Goal: Transaction & Acquisition: Purchase product/service

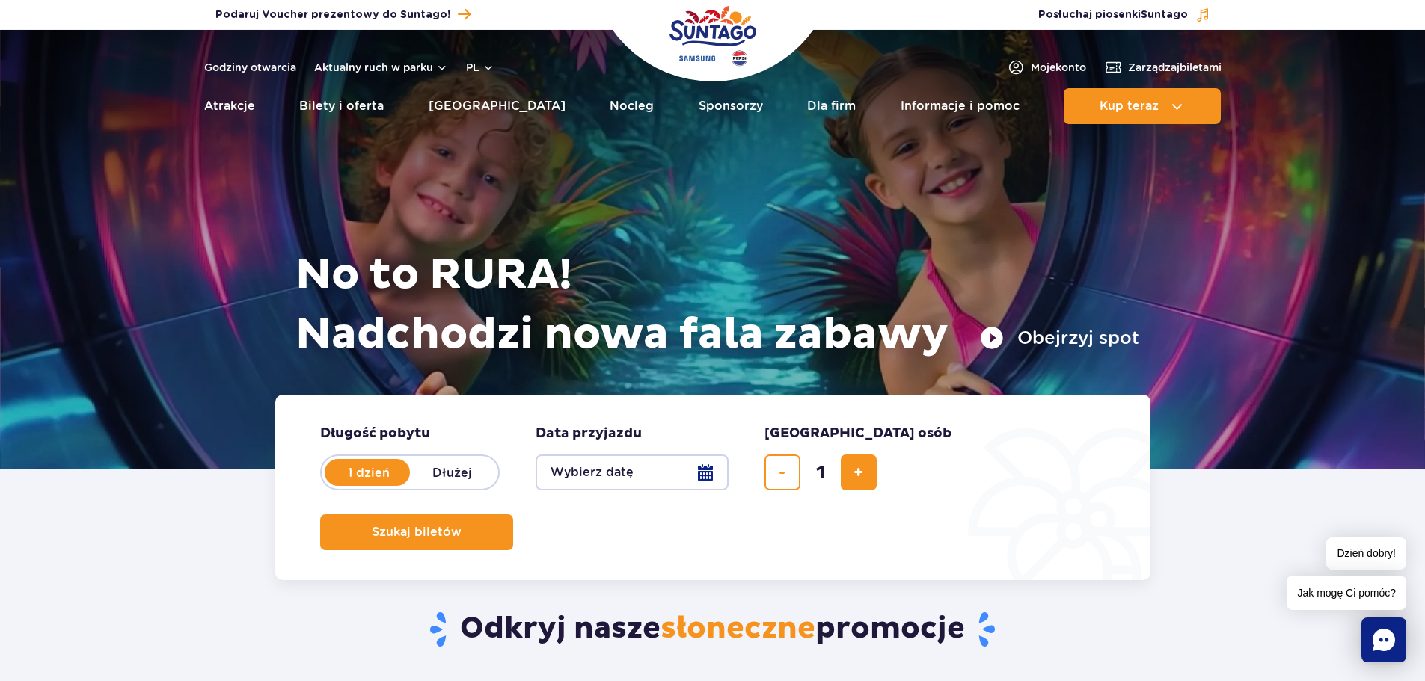
click at [722, 474] on button "Wybierz datę" at bounding box center [631, 473] width 193 height 36
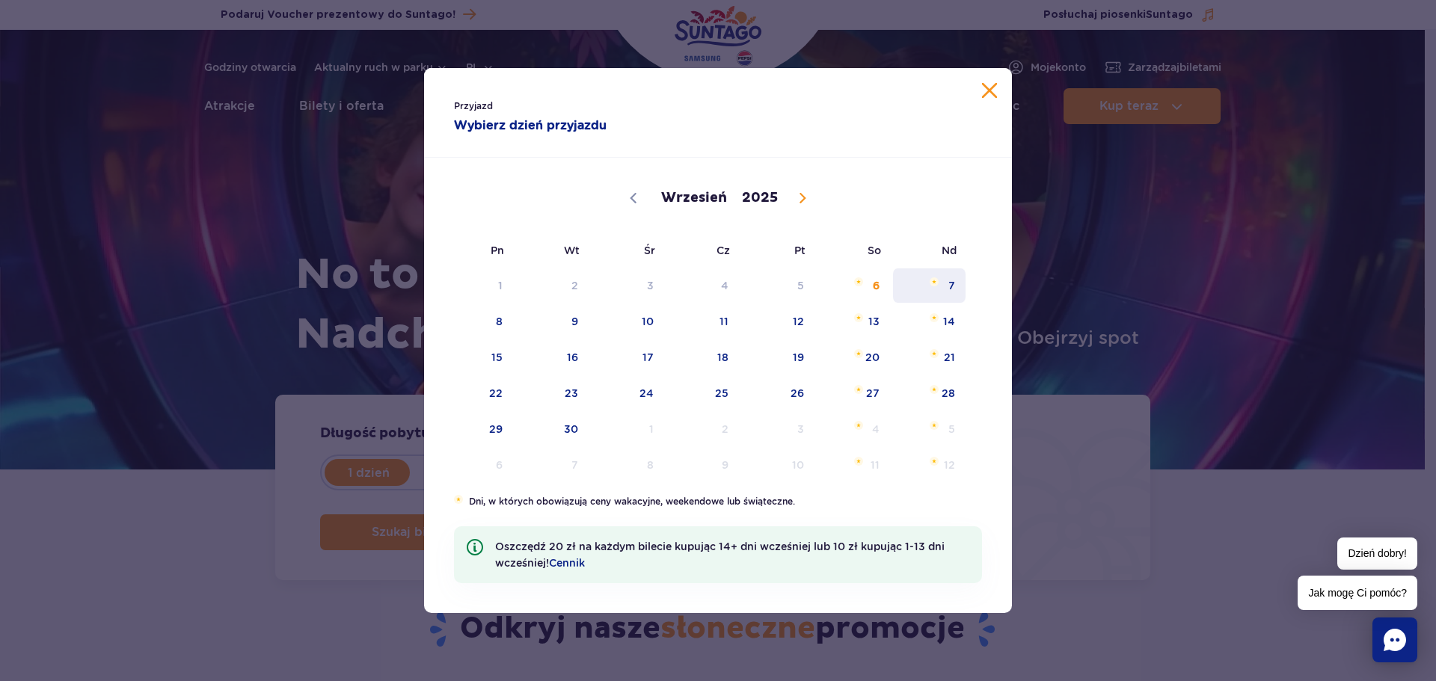
click at [949, 284] on span "7" at bounding box center [929, 285] width 76 height 34
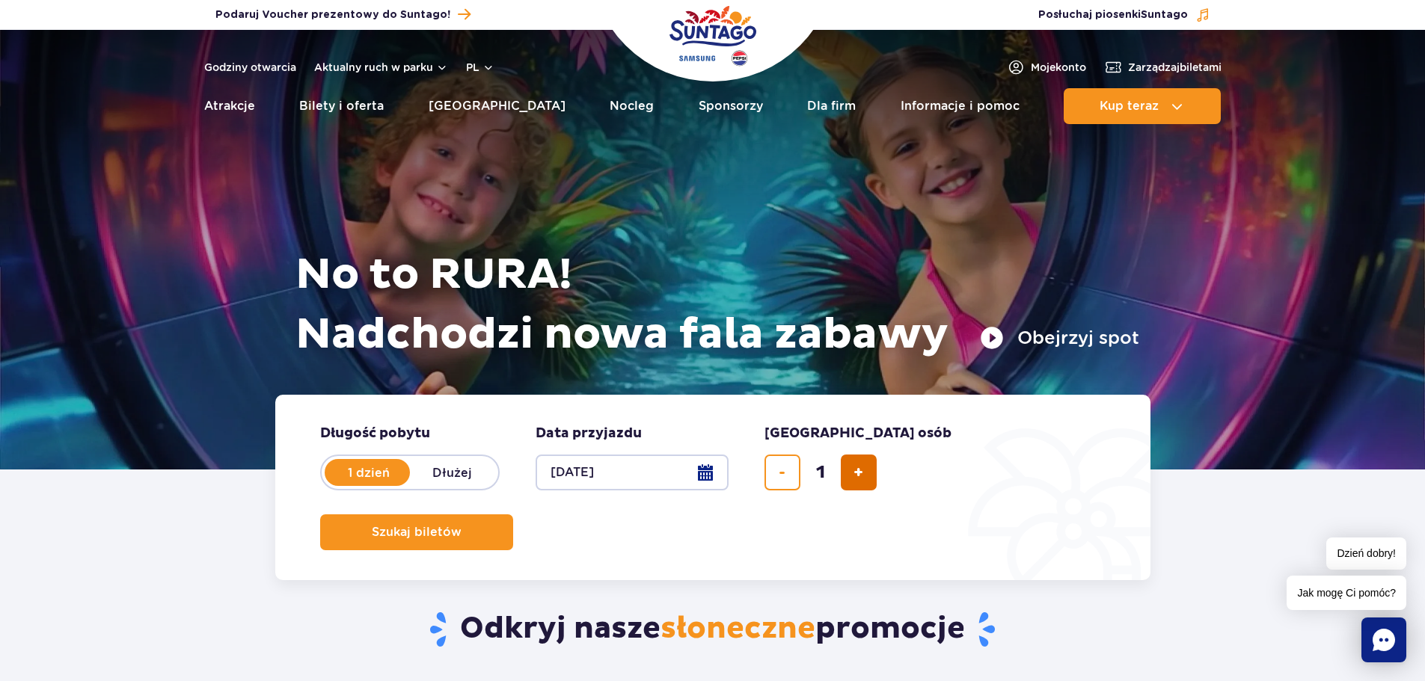
click at [866, 474] on button "dodaj bilet" at bounding box center [859, 473] width 36 height 36
type input "4"
click at [455, 526] on span "Szukaj biletów" at bounding box center [411, 532] width 90 height 13
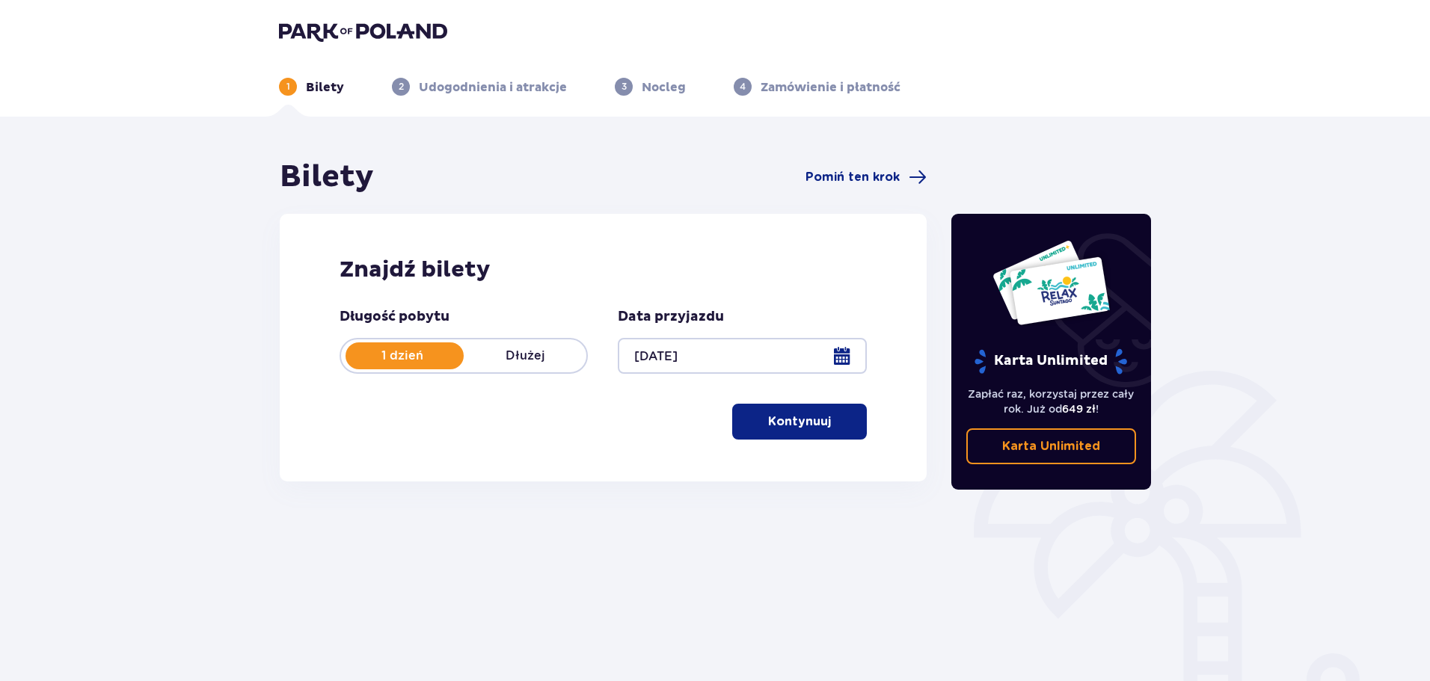
click at [811, 424] on p "Kontynuuj" at bounding box center [799, 422] width 63 height 16
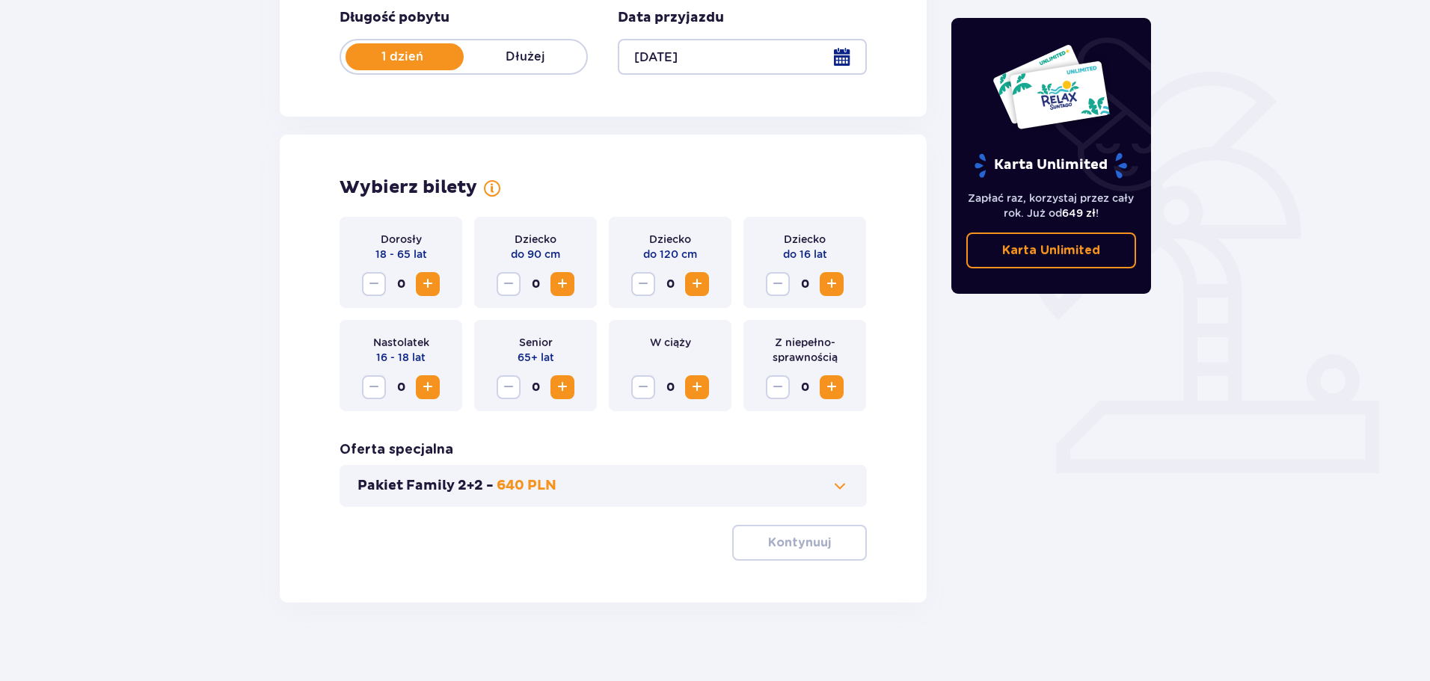
scroll to position [310, 0]
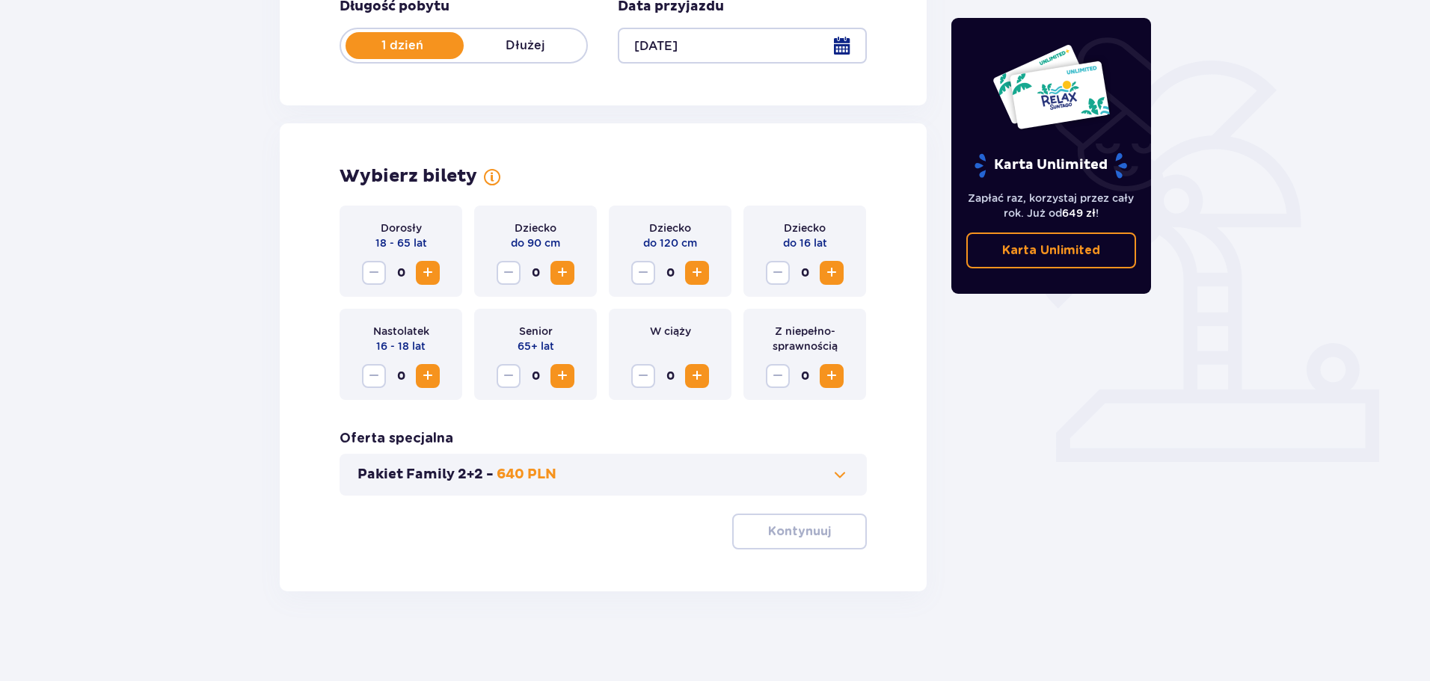
click at [424, 273] on span "Increase" at bounding box center [428, 273] width 18 height 18
click at [568, 274] on span "Increase" at bounding box center [562, 273] width 18 height 18
click at [692, 271] on span "Increase" at bounding box center [697, 273] width 18 height 18
click at [845, 476] on span at bounding box center [840, 475] width 18 height 18
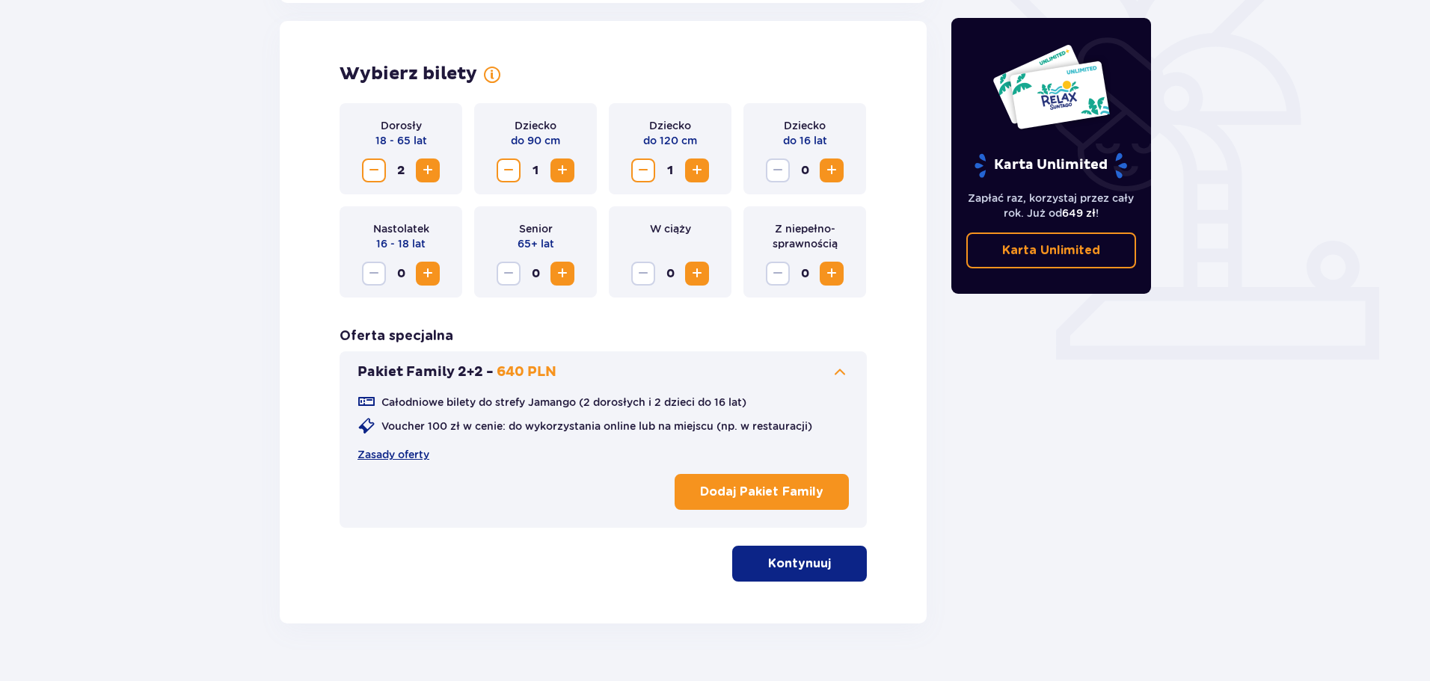
scroll to position [416, 0]
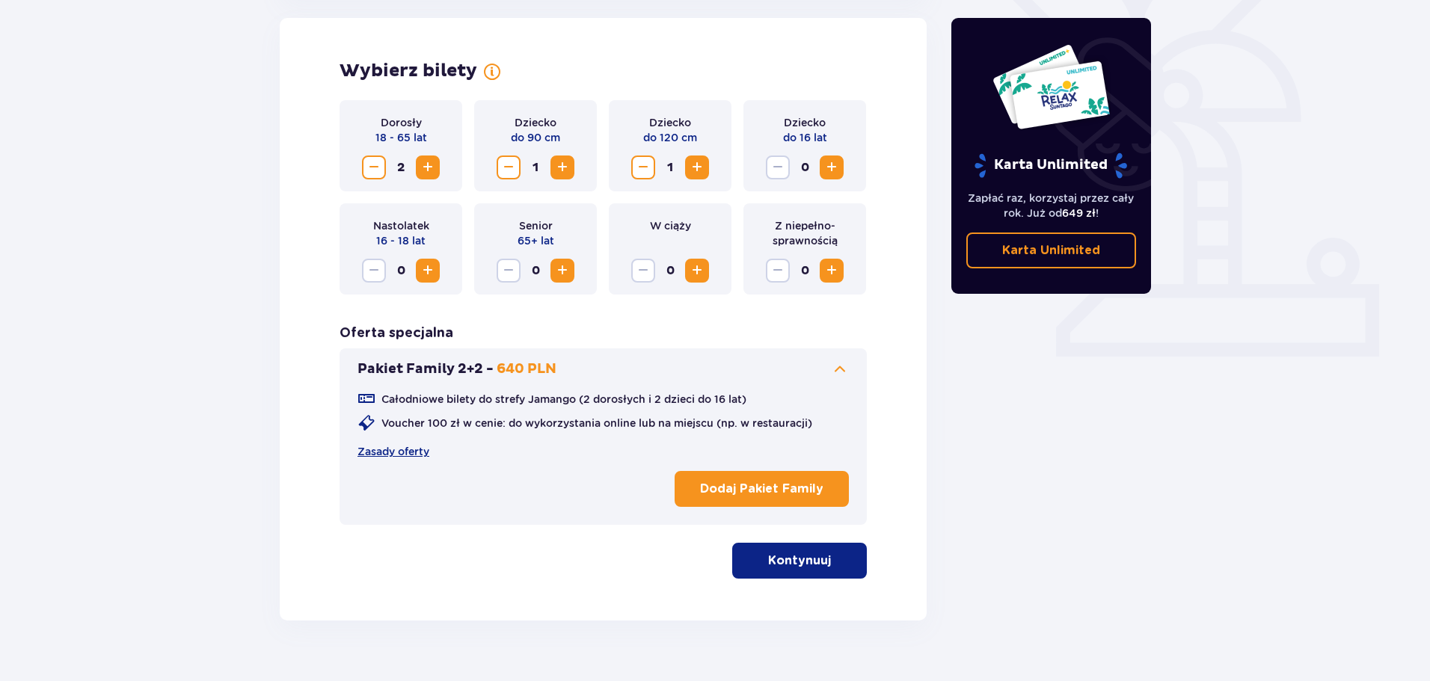
click at [795, 573] on button "Kontynuuj" at bounding box center [799, 561] width 135 height 36
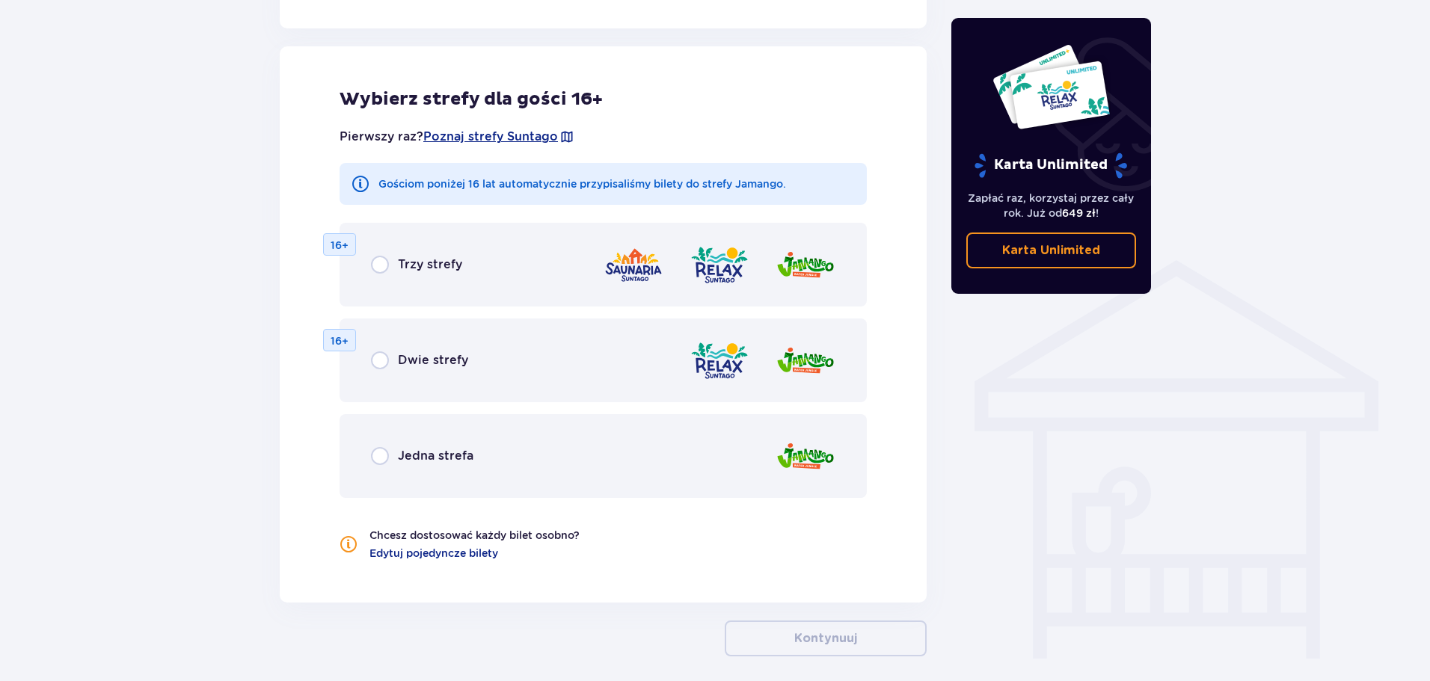
scroll to position [965, 0]
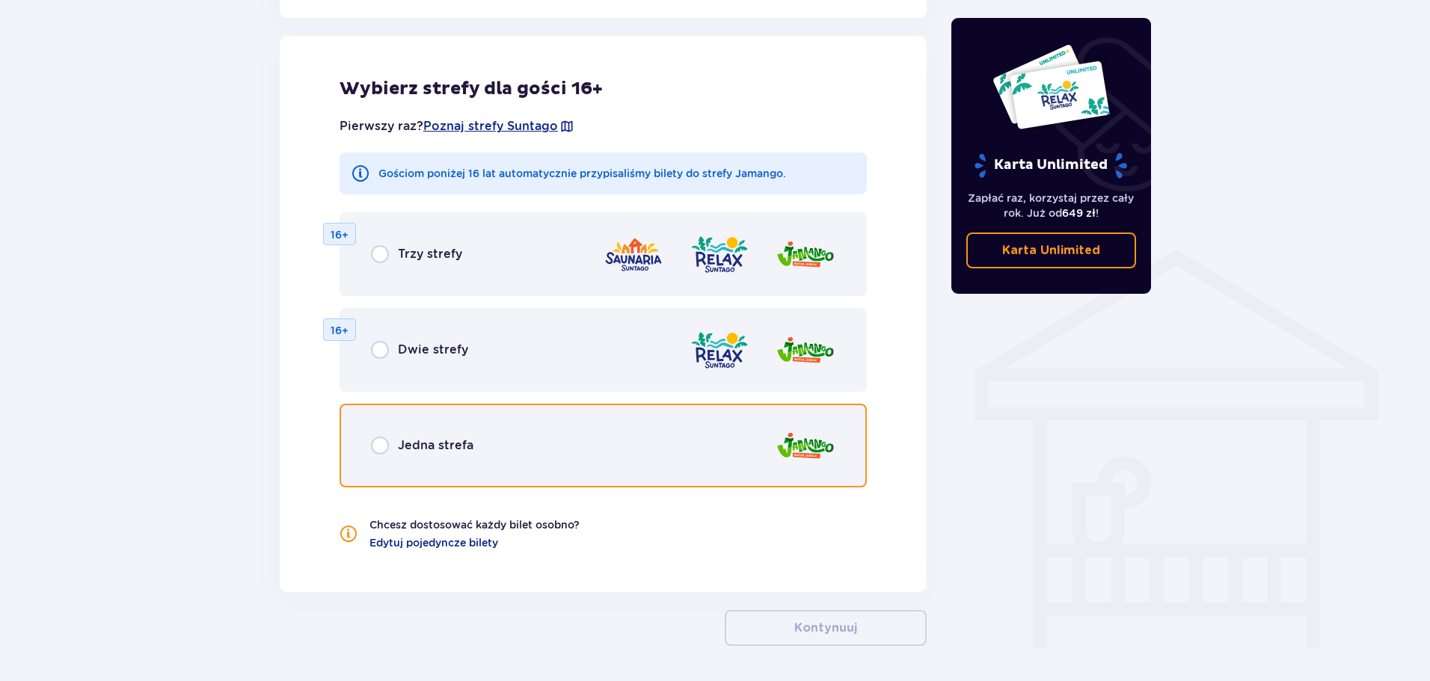
click at [383, 440] on input "radio" at bounding box center [380, 446] width 18 height 18
radio input "true"
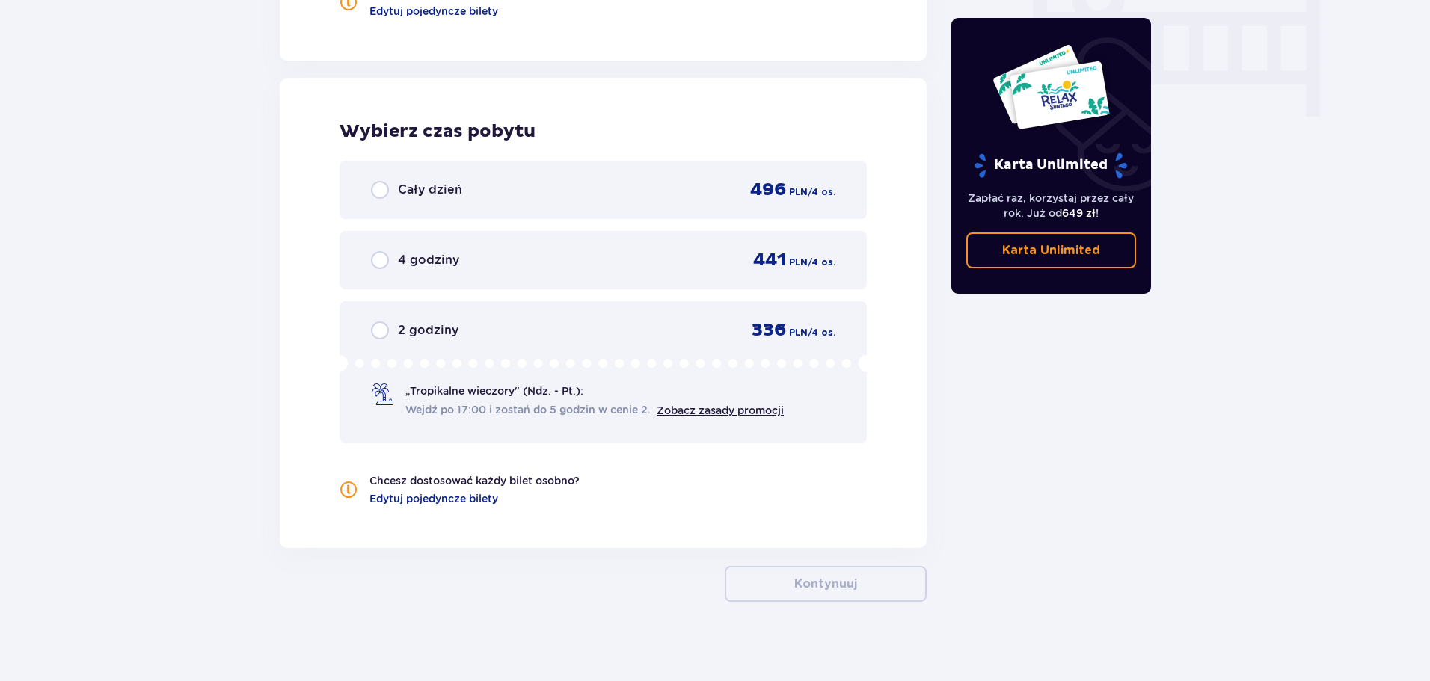
scroll to position [1507, 0]
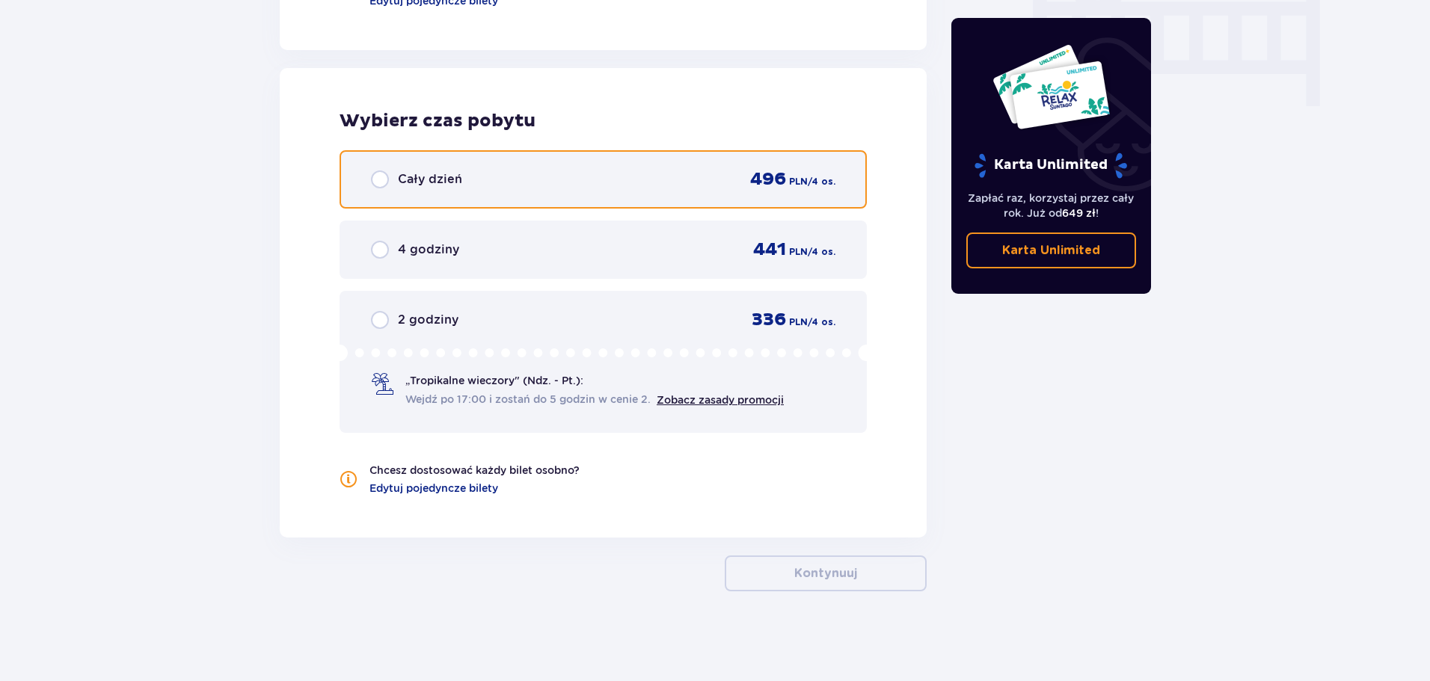
click at [379, 177] on input "radio" at bounding box center [380, 179] width 18 height 18
radio input "true"
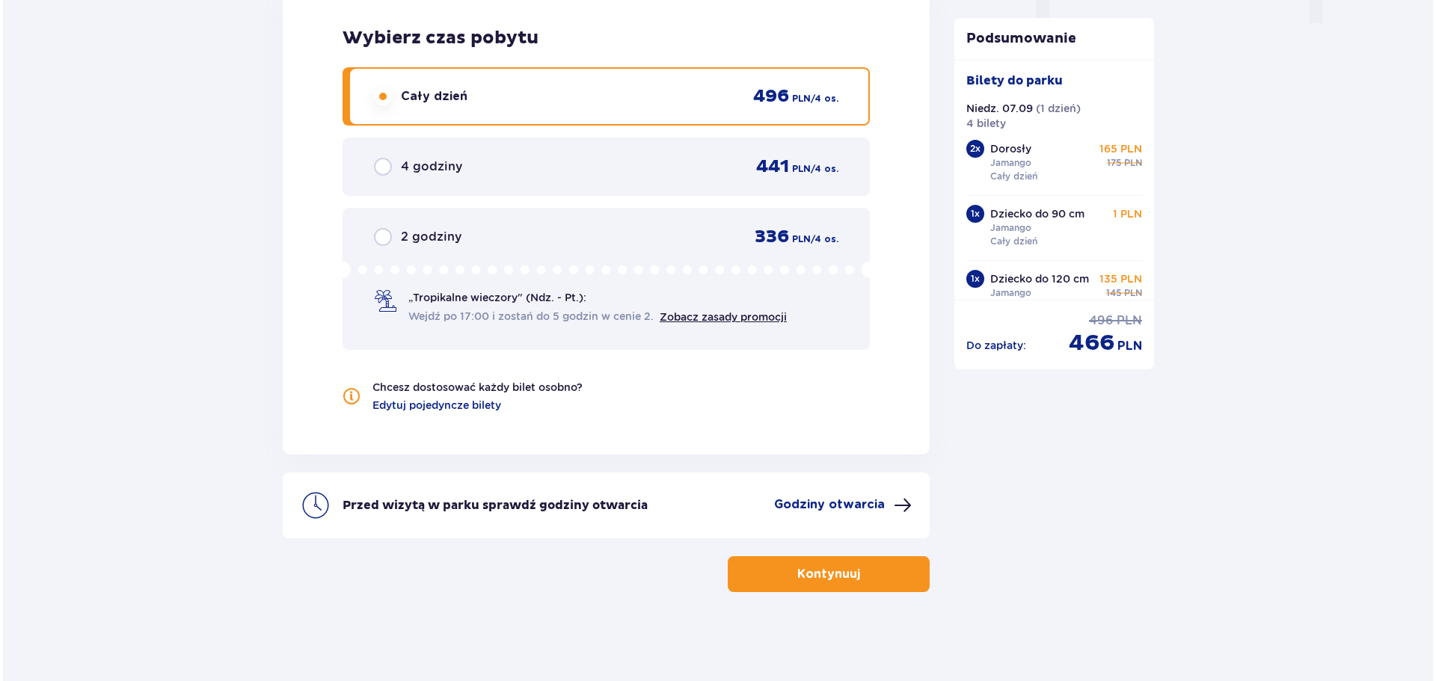
scroll to position [1591, 0]
drag, startPoint x: 814, startPoint y: 503, endPoint x: 722, endPoint y: 550, distance: 104.0
click at [712, 562] on div "Kontynuuj" at bounding box center [603, 565] width 647 height 54
click at [797, 504] on p "Godziny otwarcia" at bounding box center [826, 504] width 111 height 16
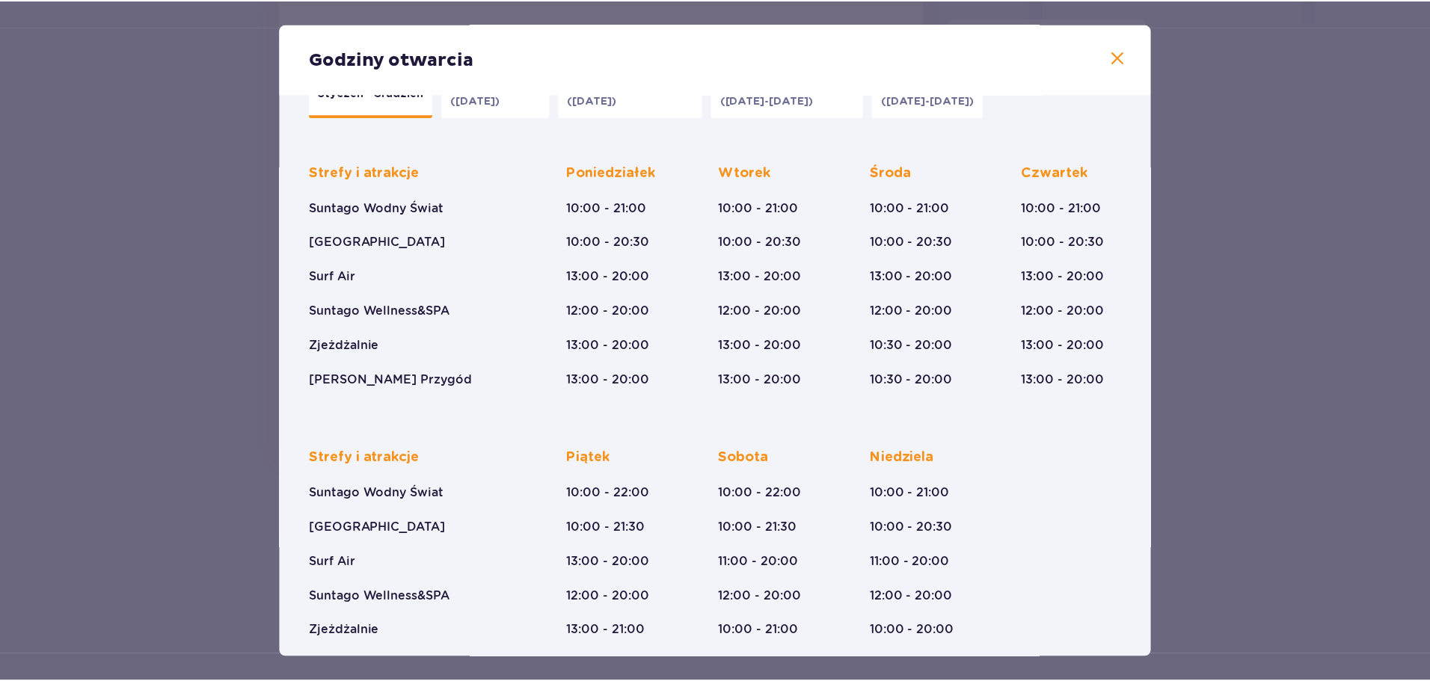
scroll to position [95, 0]
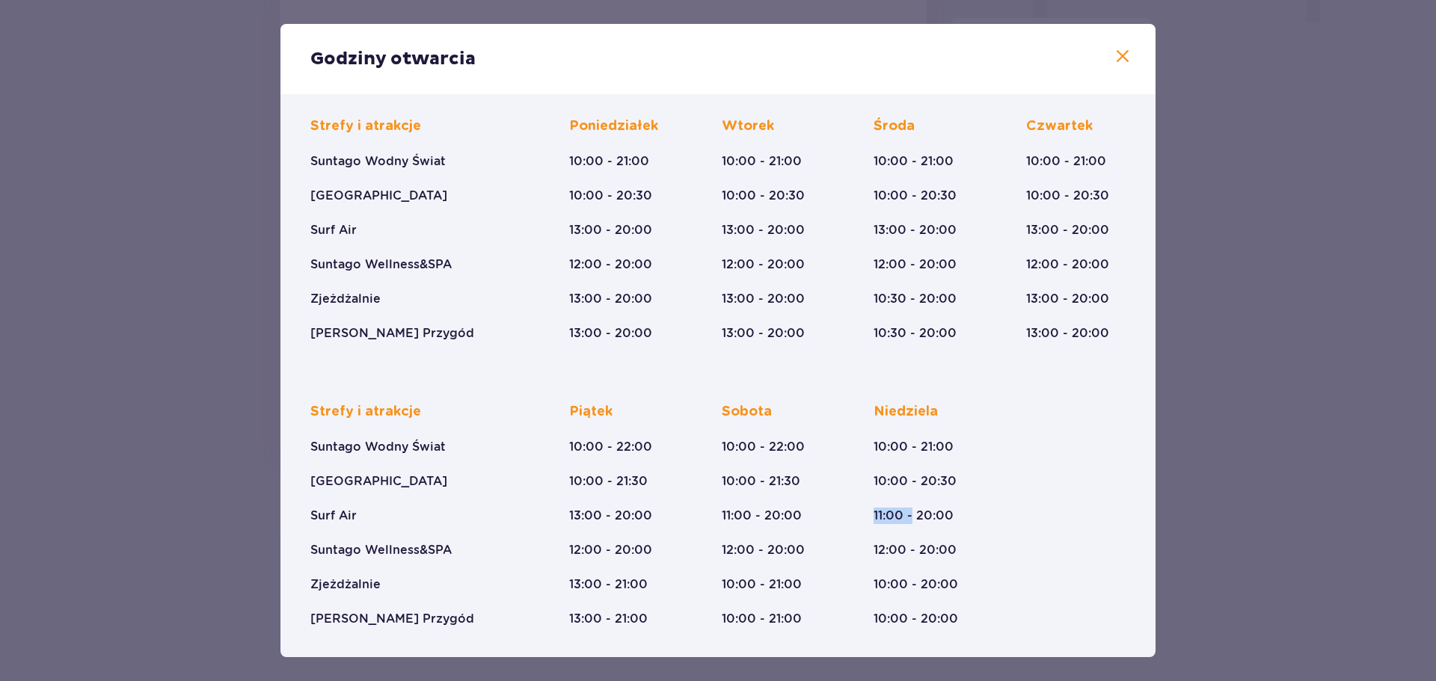
drag, startPoint x: 909, startPoint y: 520, endPoint x: 869, endPoint y: 519, distance: 39.6
click at [869, 519] on div "Strefy i atrakcje Suntago Wodny Świat Crocodile Island Surf Air Suntago Wellnes…" at bounding box center [717, 503] width 815 height 248
drag, startPoint x: 905, startPoint y: 583, endPoint x: 872, endPoint y: 584, distance: 32.9
click at [873, 584] on p "10:00 - 20:00" at bounding box center [915, 585] width 85 height 16
click at [1120, 51] on span at bounding box center [1122, 57] width 18 height 18
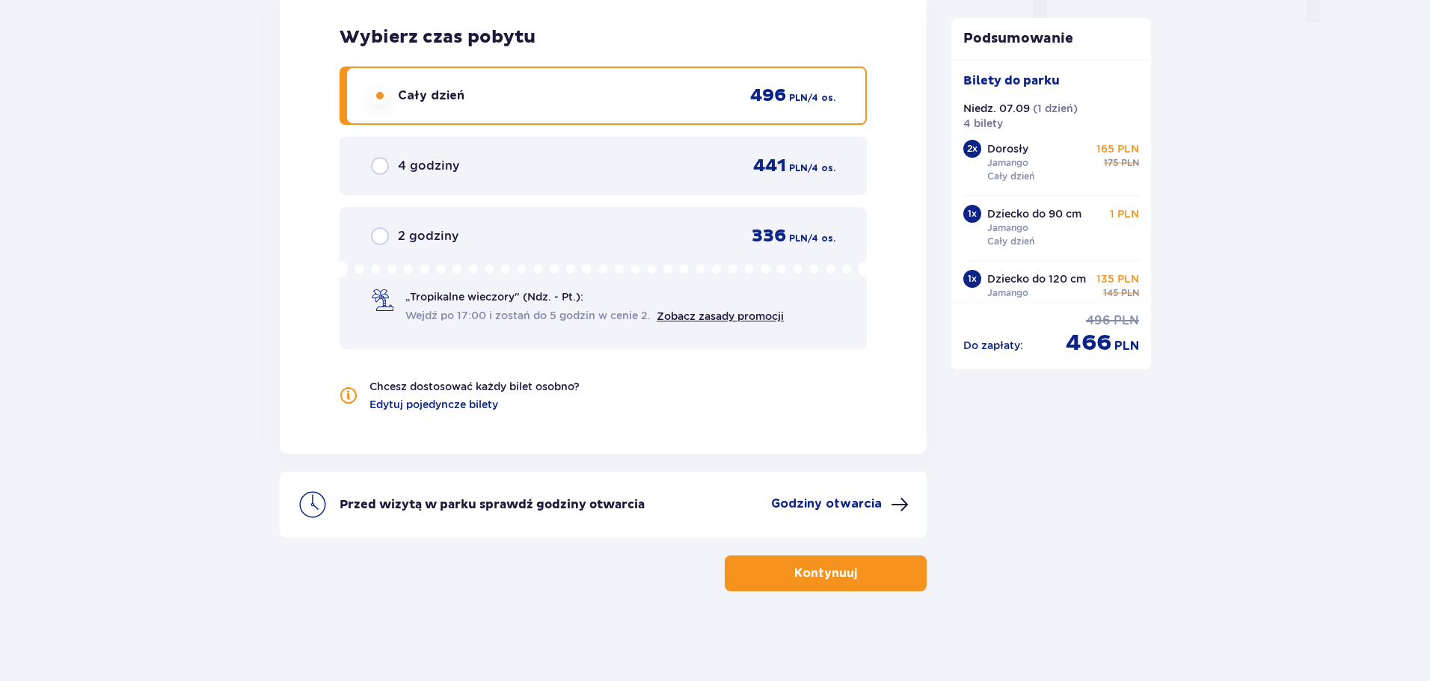
click at [799, 582] on p "Kontynuuj" at bounding box center [825, 573] width 63 height 16
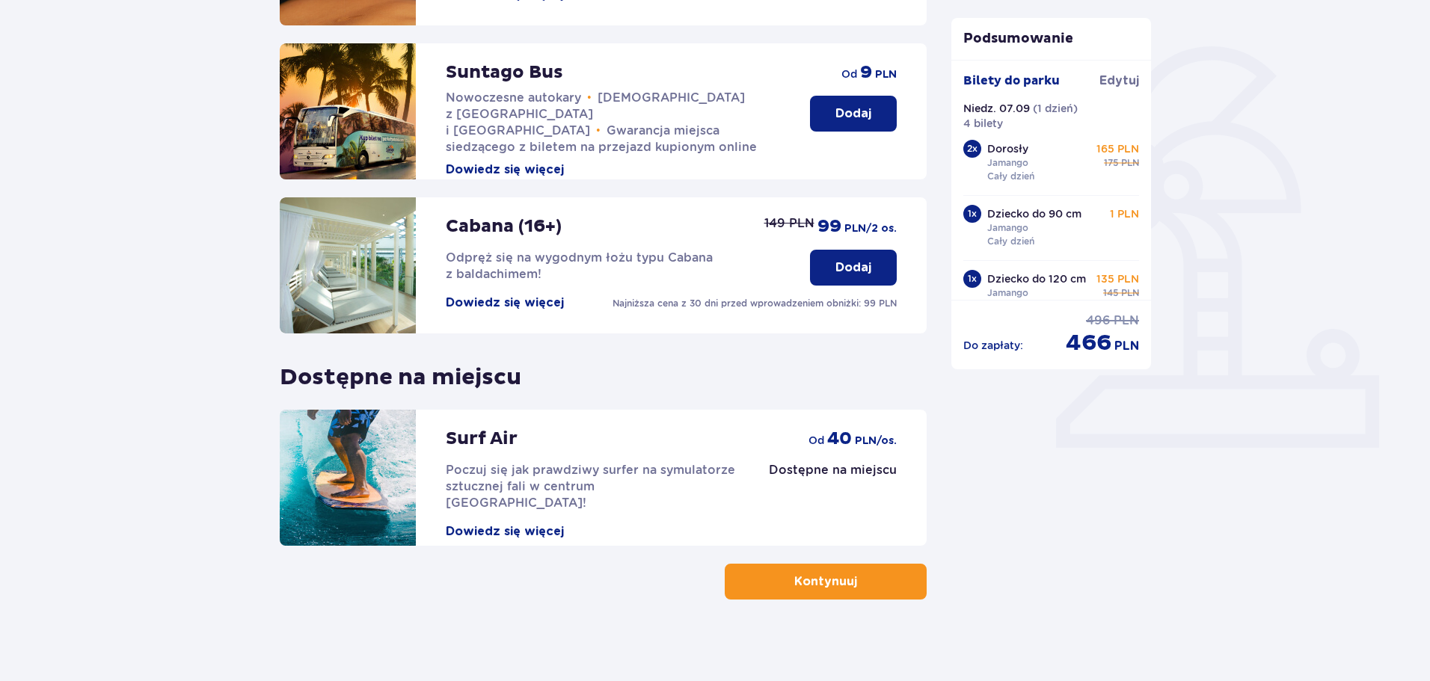
scroll to position [333, 0]
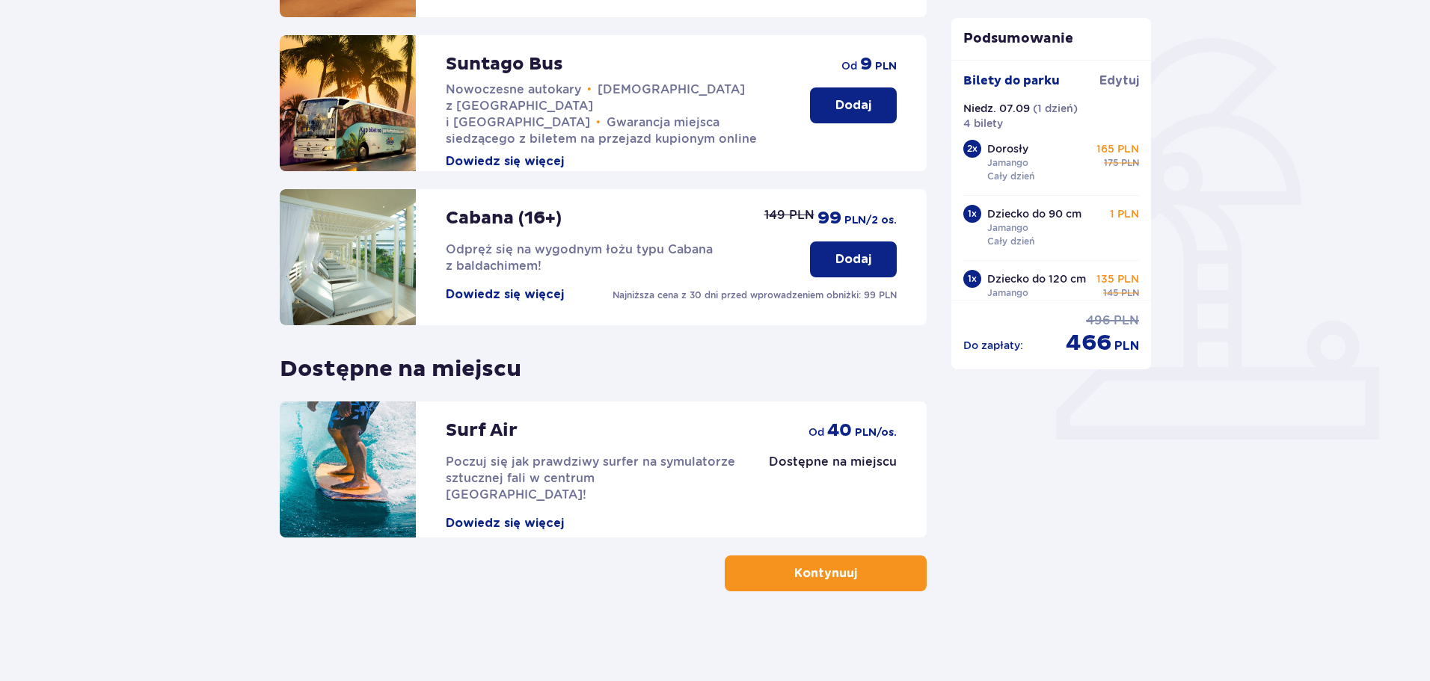
click at [862, 573] on span "button" at bounding box center [860, 574] width 18 height 18
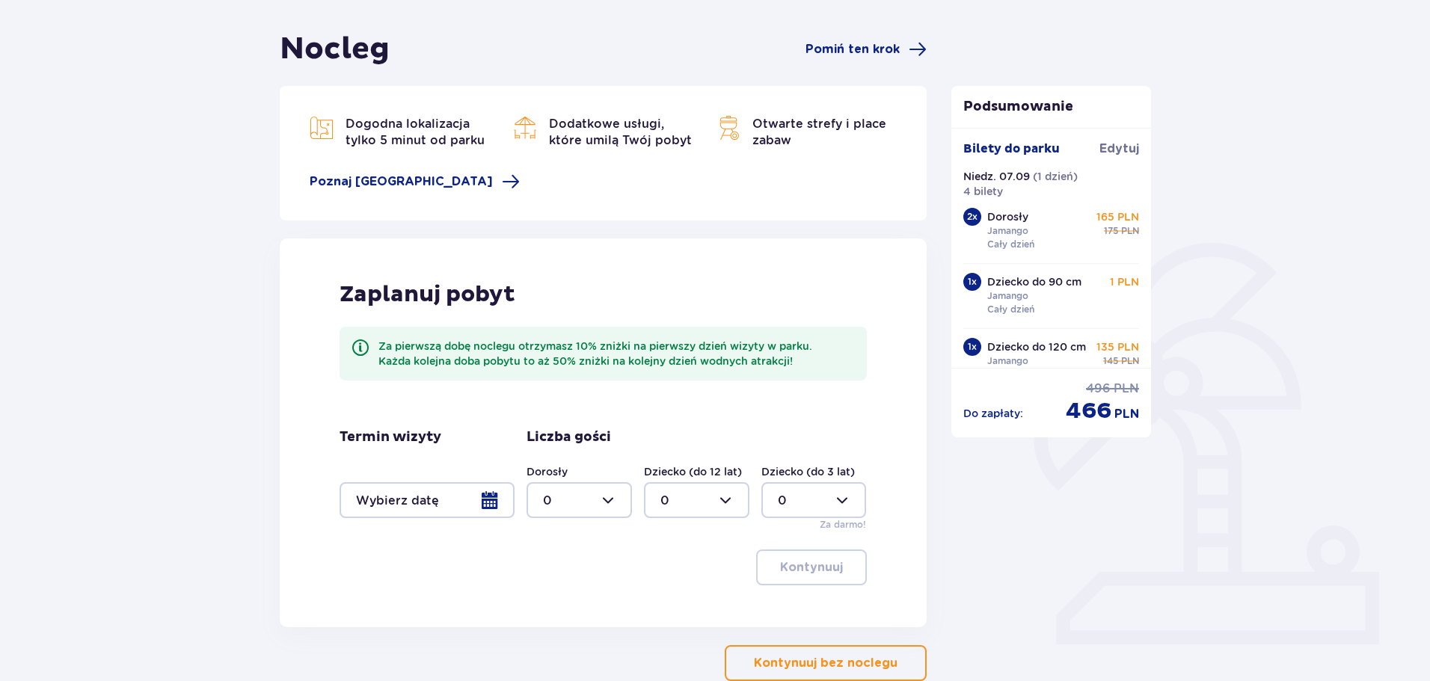
scroll to position [218, 0]
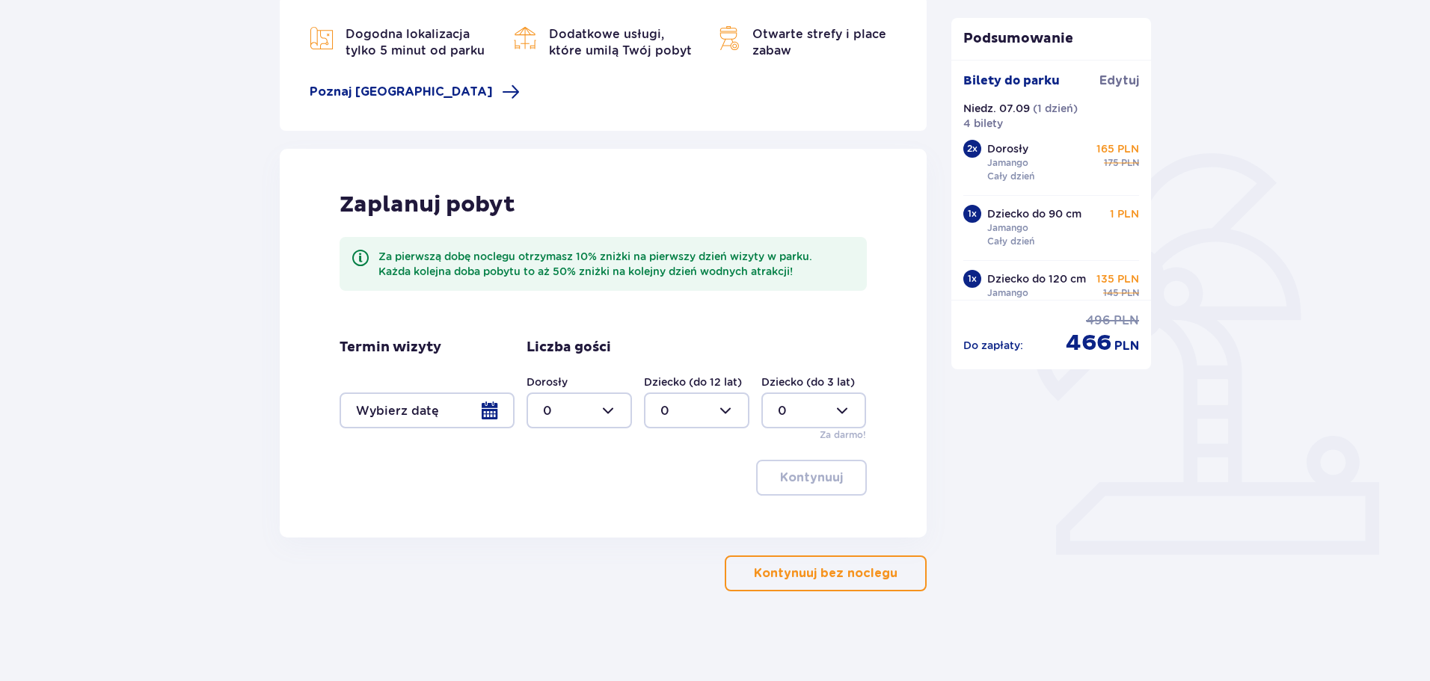
click at [497, 409] on div at bounding box center [427, 411] width 175 height 36
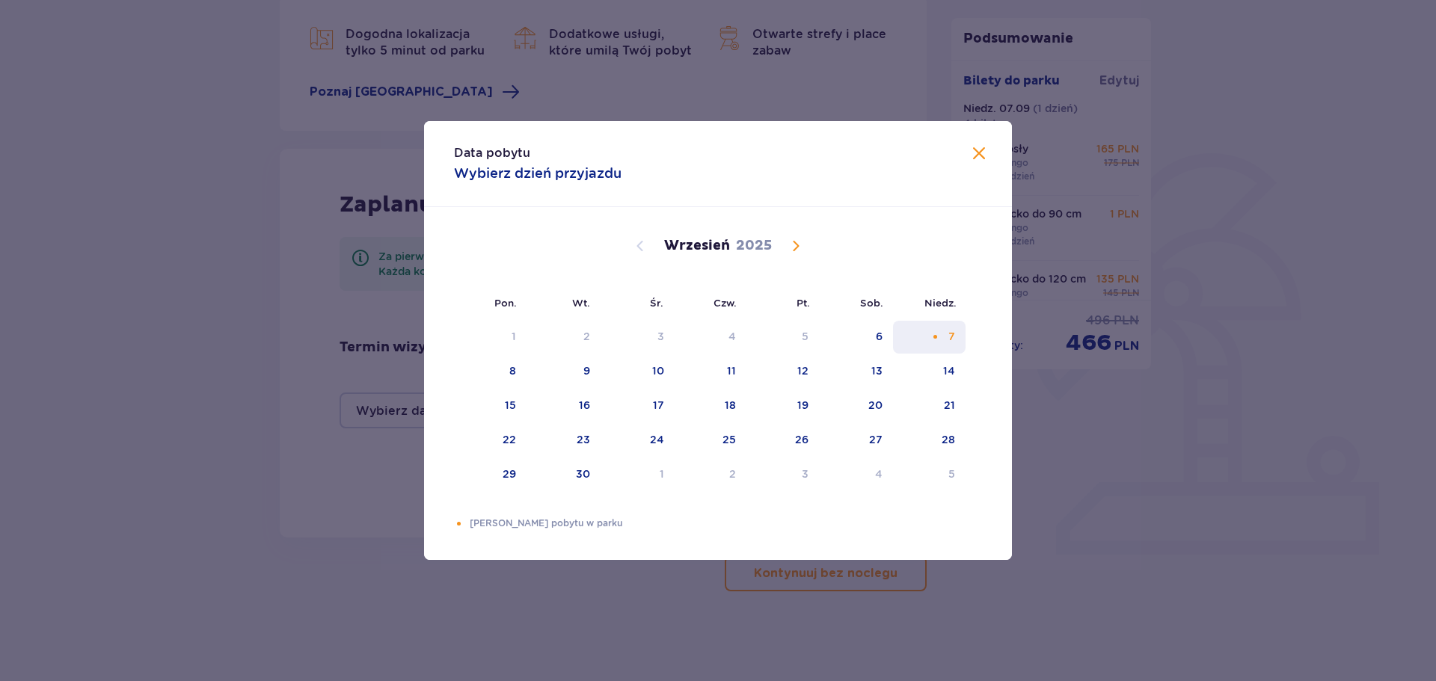
click at [946, 335] on div "7" at bounding box center [929, 337] width 73 height 33
click at [977, 152] on span at bounding box center [979, 154] width 18 height 18
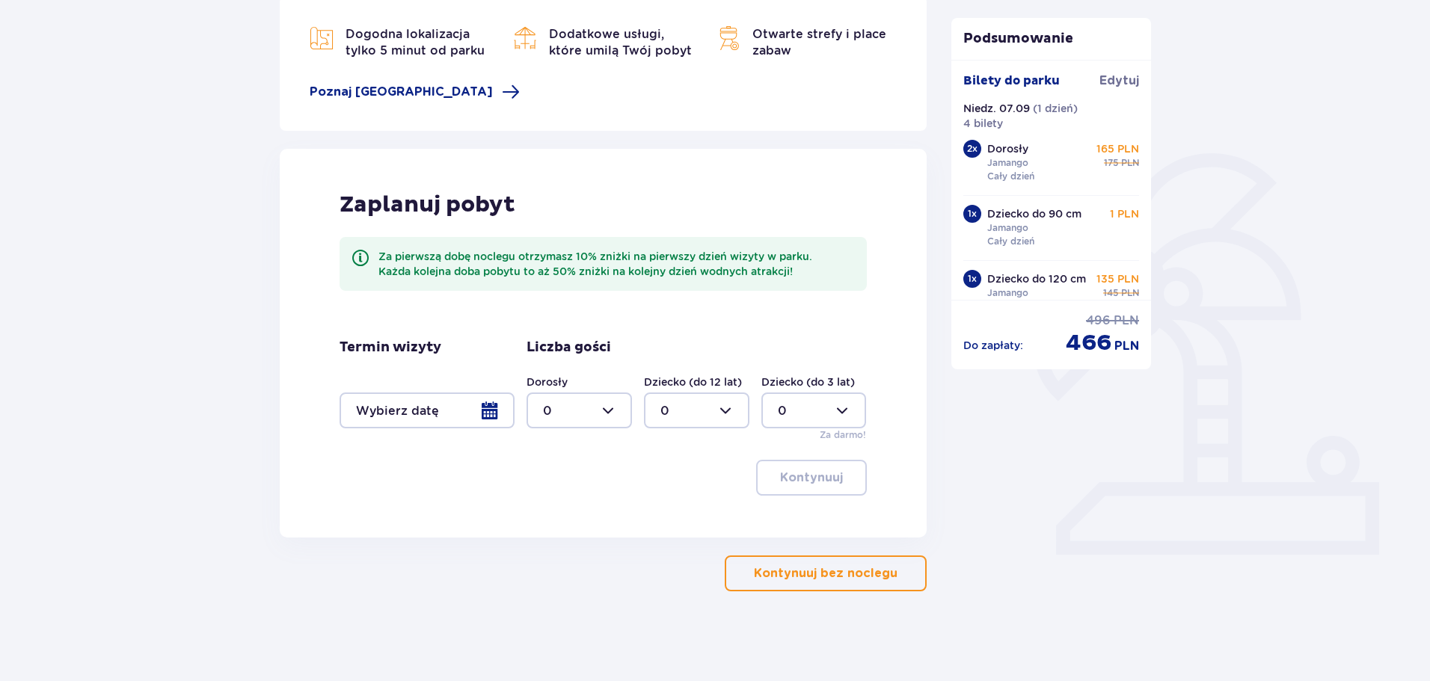
click at [485, 417] on div at bounding box center [427, 411] width 175 height 36
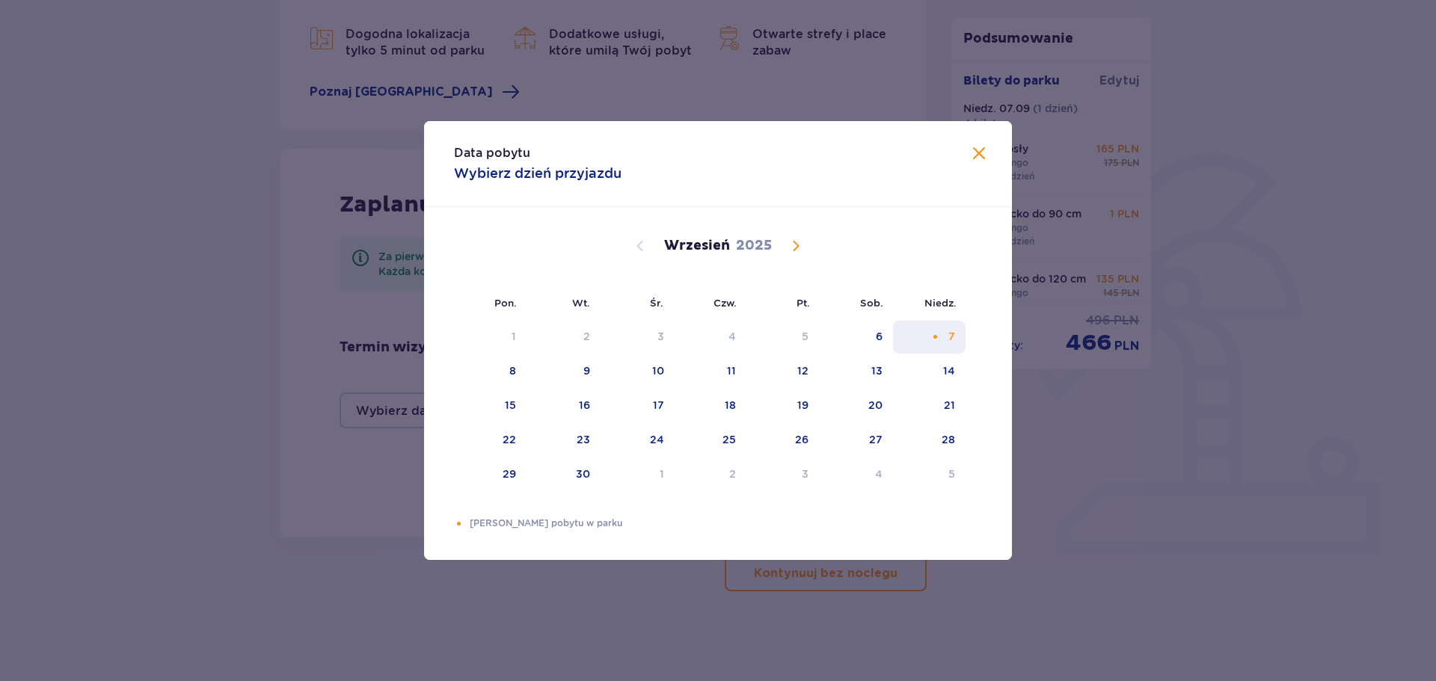
click at [938, 334] on div "Choose niedziela, 7 września 2025 as your check-in date. It’s available." at bounding box center [935, 337] width 10 height 10
click at [938, 334] on div "Selected as start date. niedziela, 7 września 2025" at bounding box center [935, 337] width 10 height 10
click at [979, 153] on span at bounding box center [979, 154] width 18 height 18
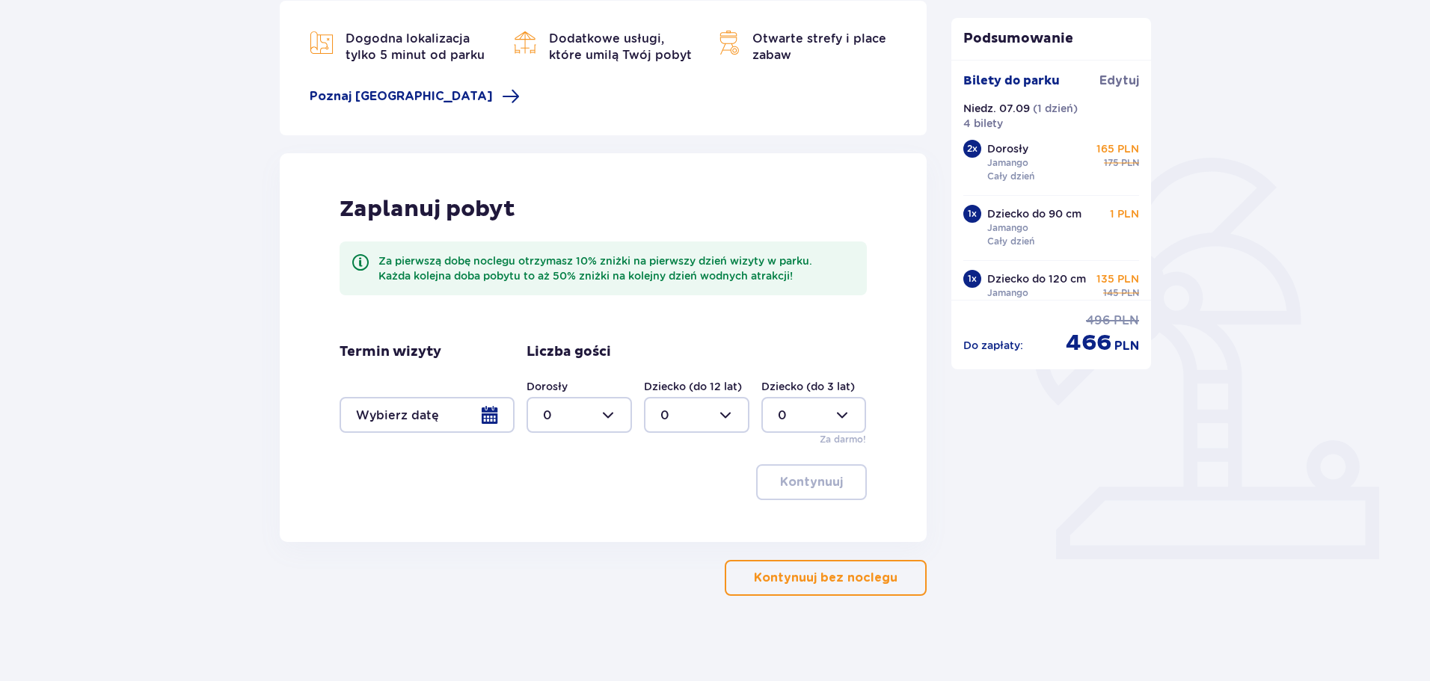
scroll to position [218, 0]
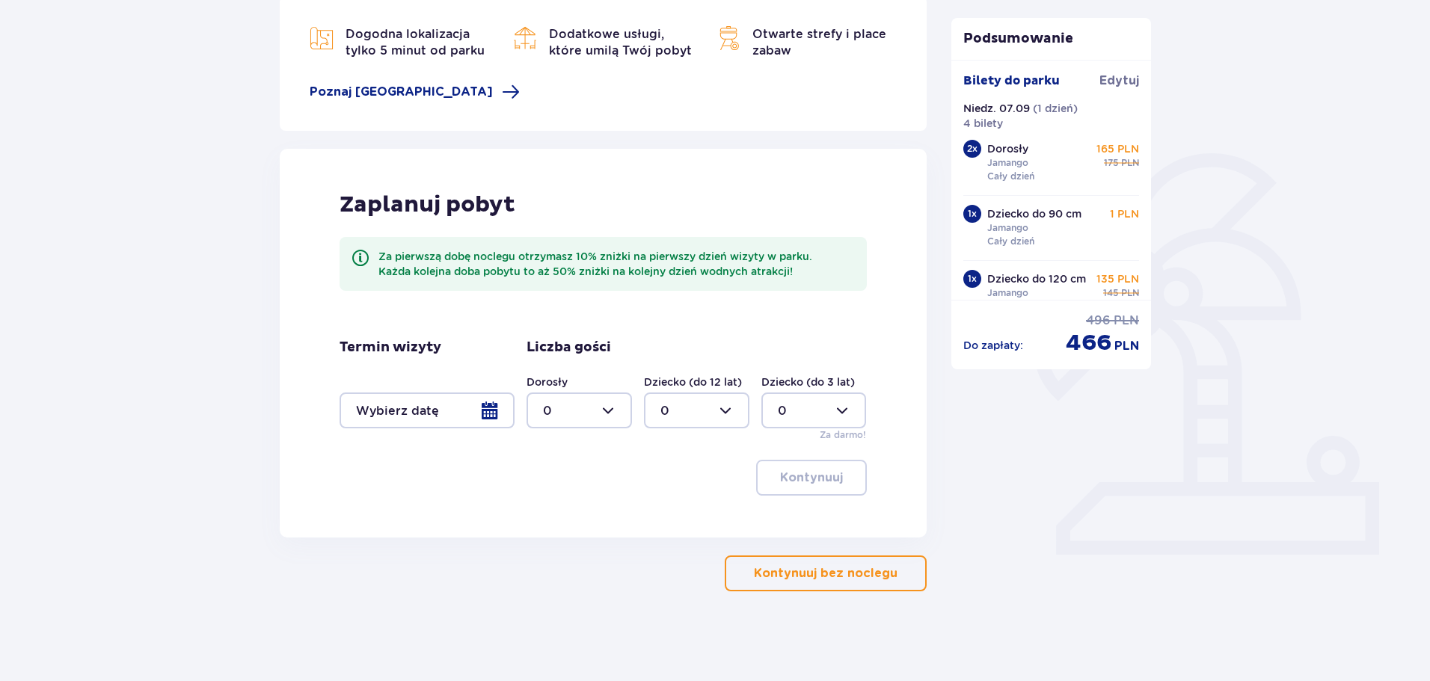
click at [849, 578] on p "Kontynuuj bez noclegu" at bounding box center [826, 573] width 144 height 16
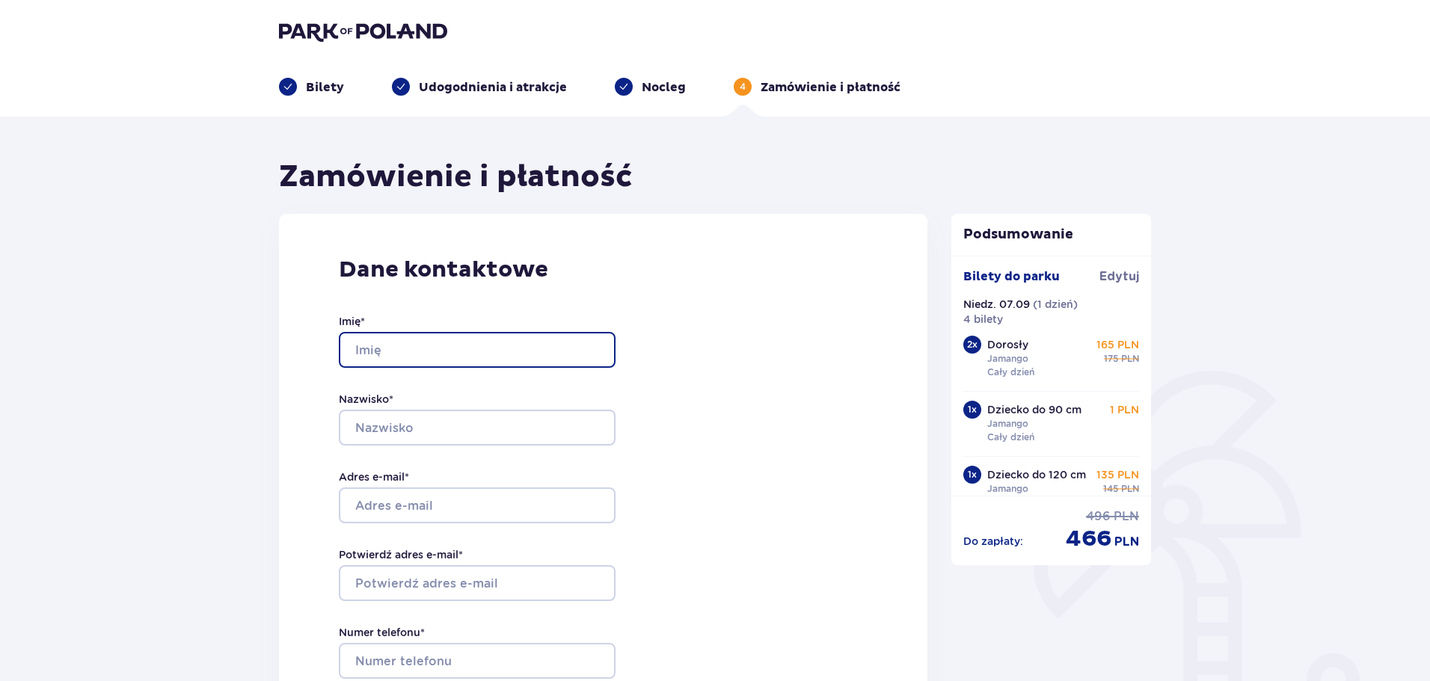
click at [434, 354] on input "Imię *" at bounding box center [477, 350] width 277 height 36
type input "[PERSON_NAME]"
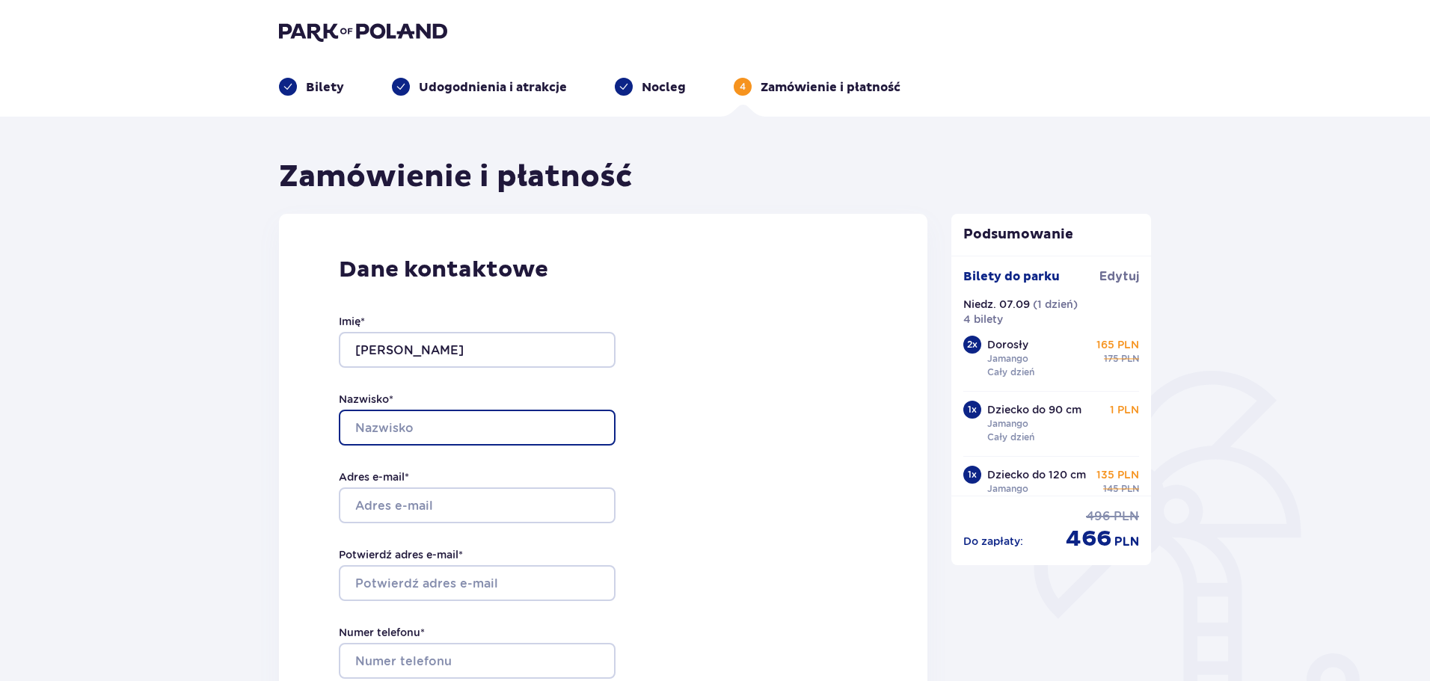
type input "Góralczyk"
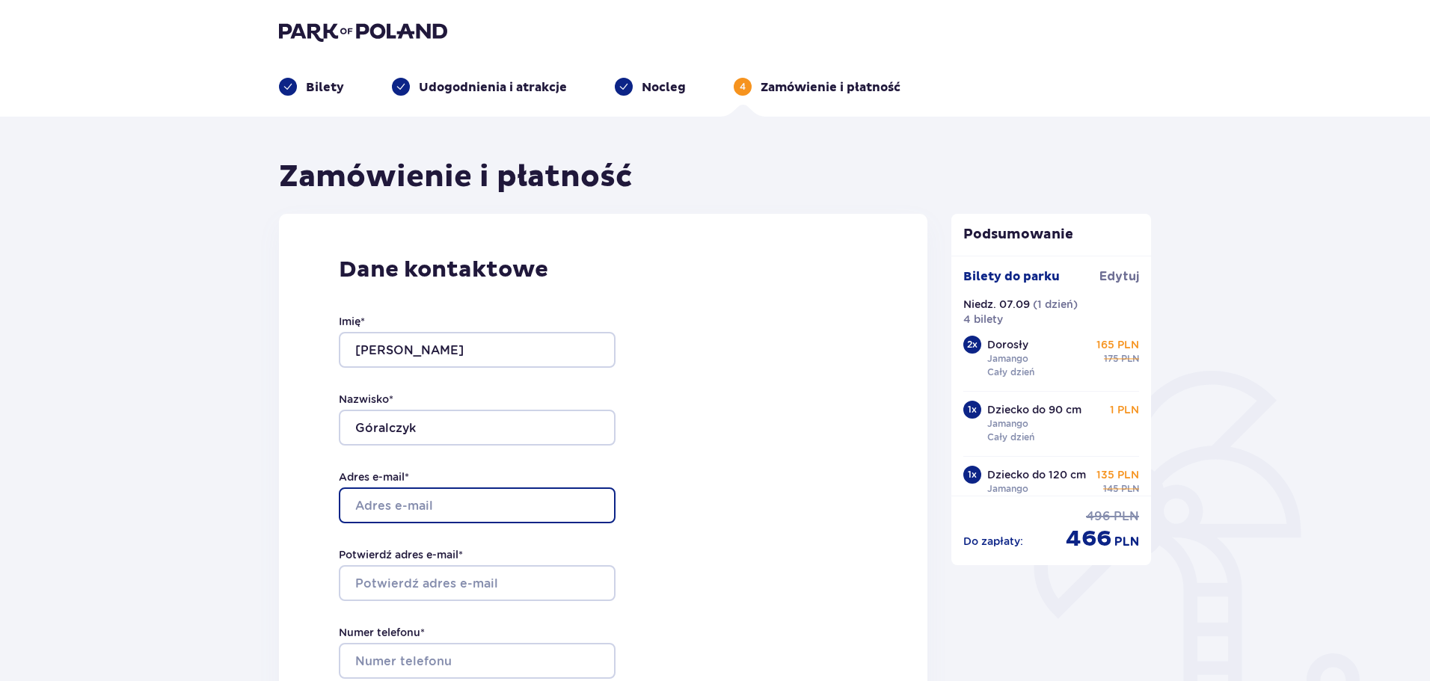
type input "[PERSON_NAME][EMAIL_ADDRESS][DOMAIN_NAME]"
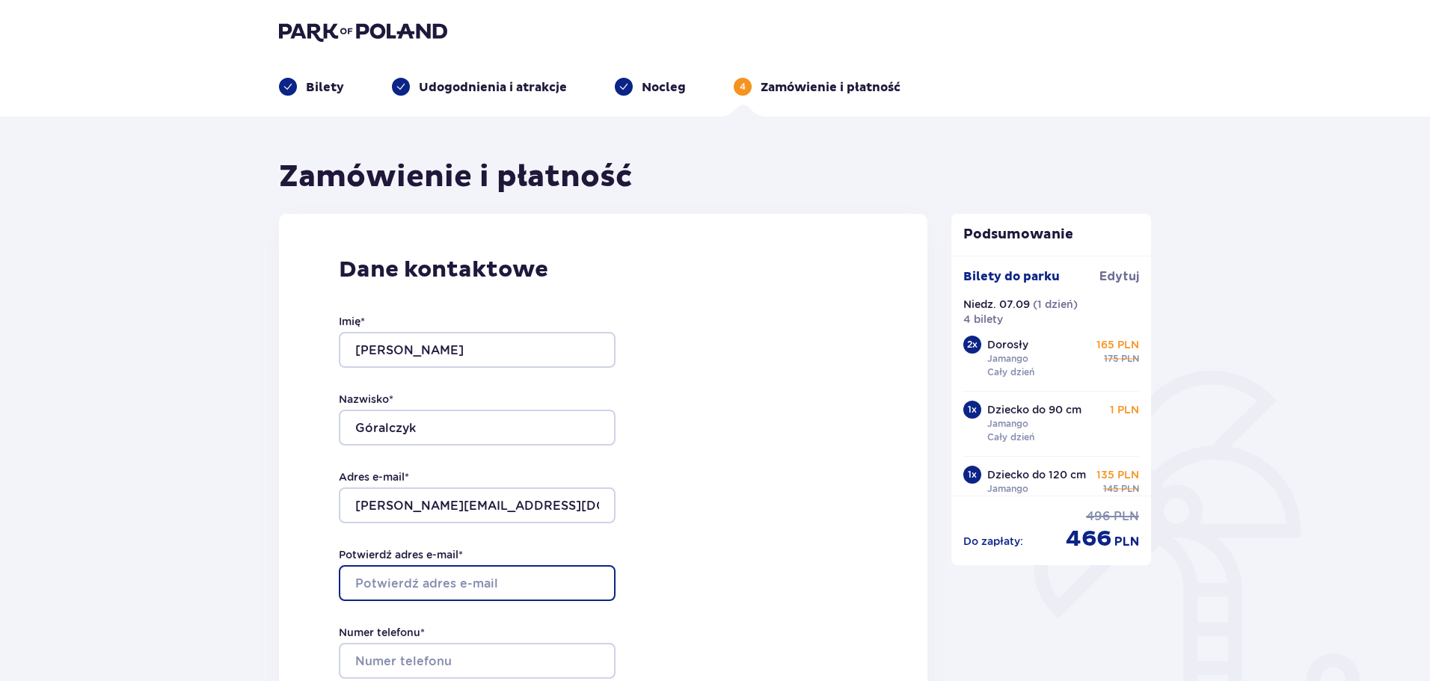
type input "[PERSON_NAME][EMAIL_ADDRESS][DOMAIN_NAME]"
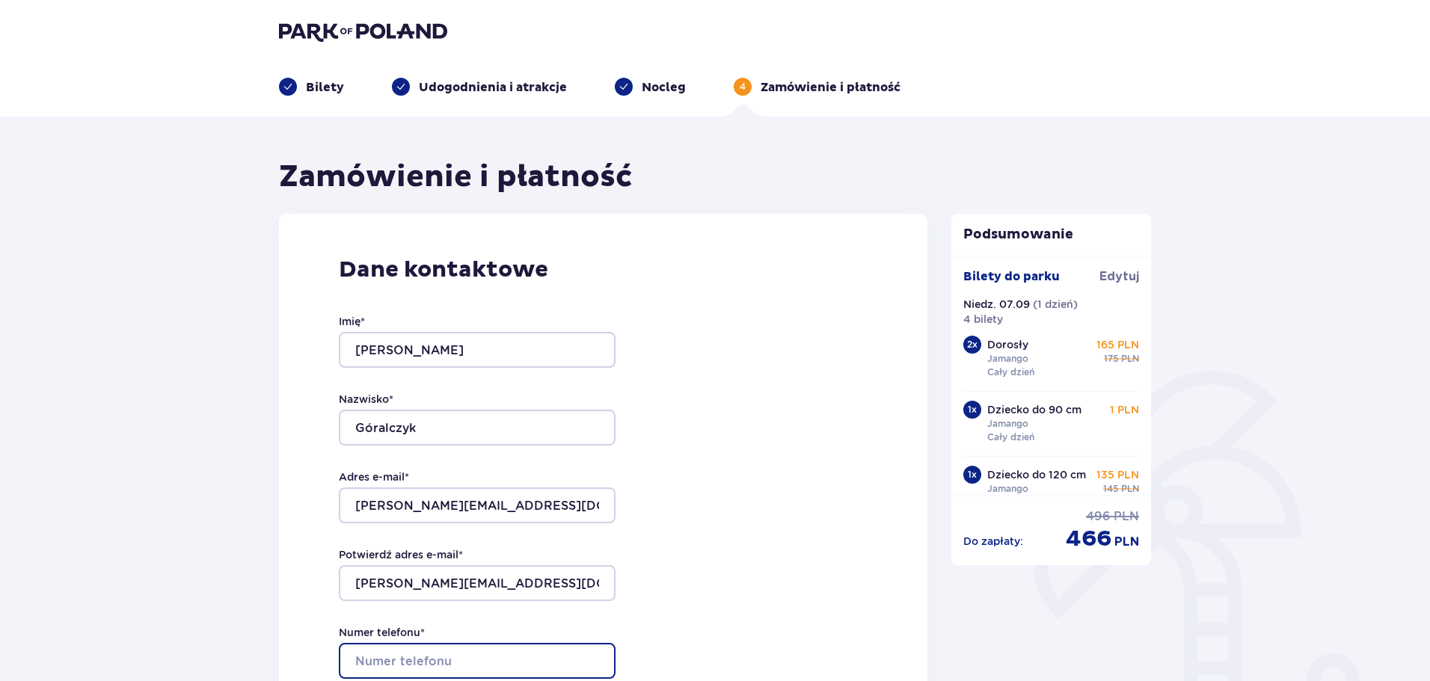
type input "576209727"
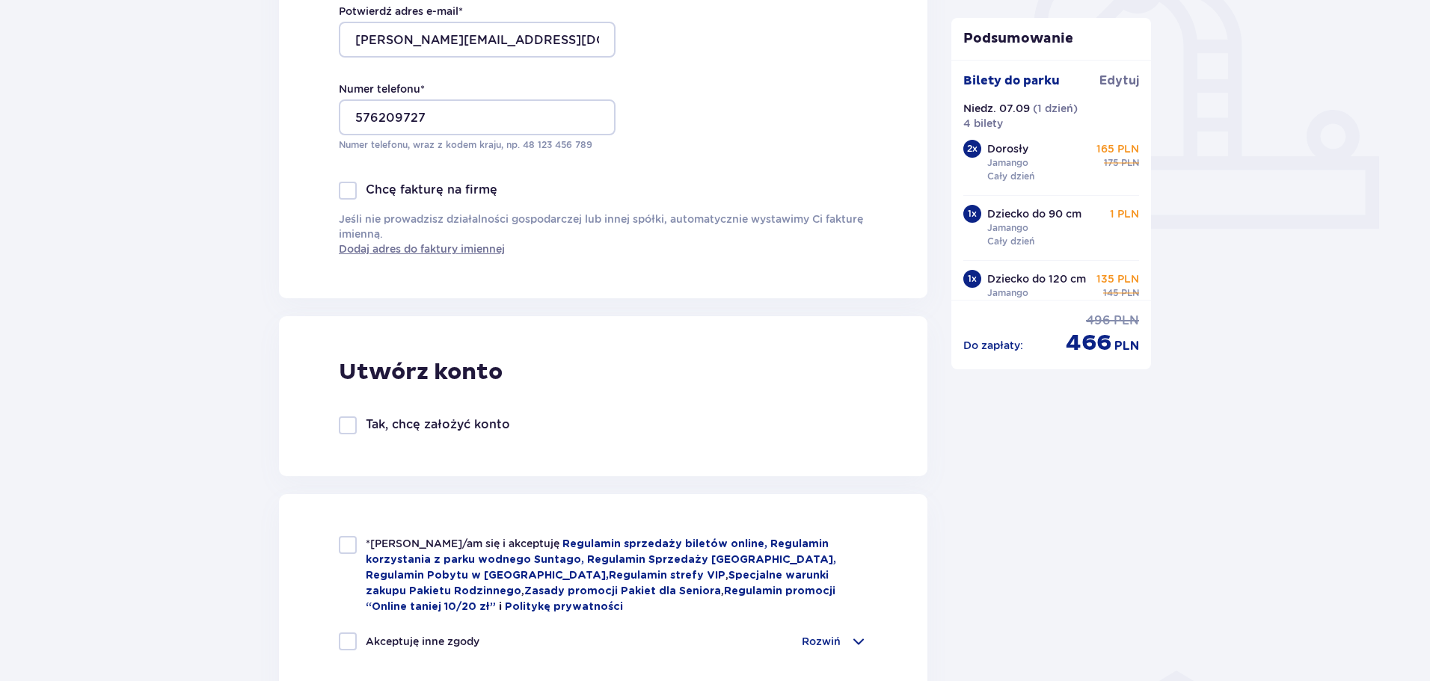
scroll to position [748, 0]
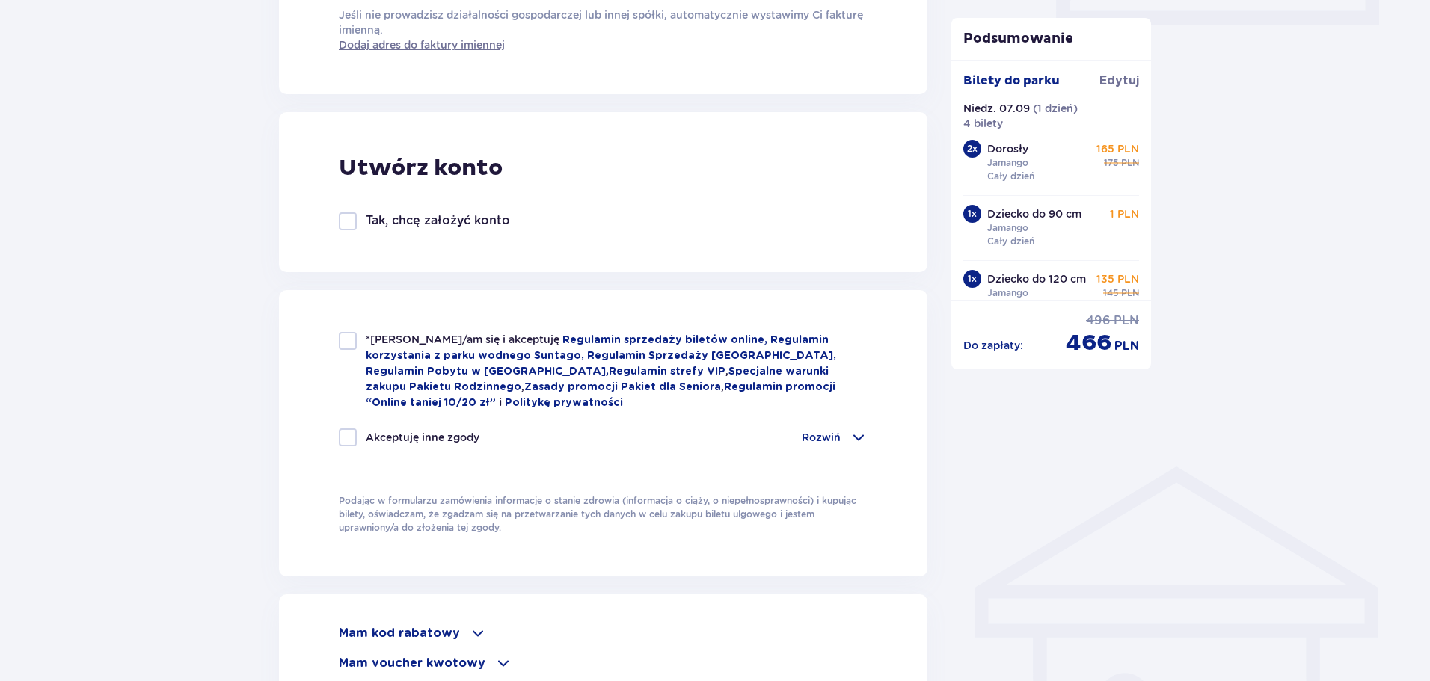
click at [359, 342] on div "*Zapoznałem/am się i akceptuję Regulamin sprzedaży biletów online, Regulamin ko…" at bounding box center [603, 371] width 529 height 79
checkbox input "true"
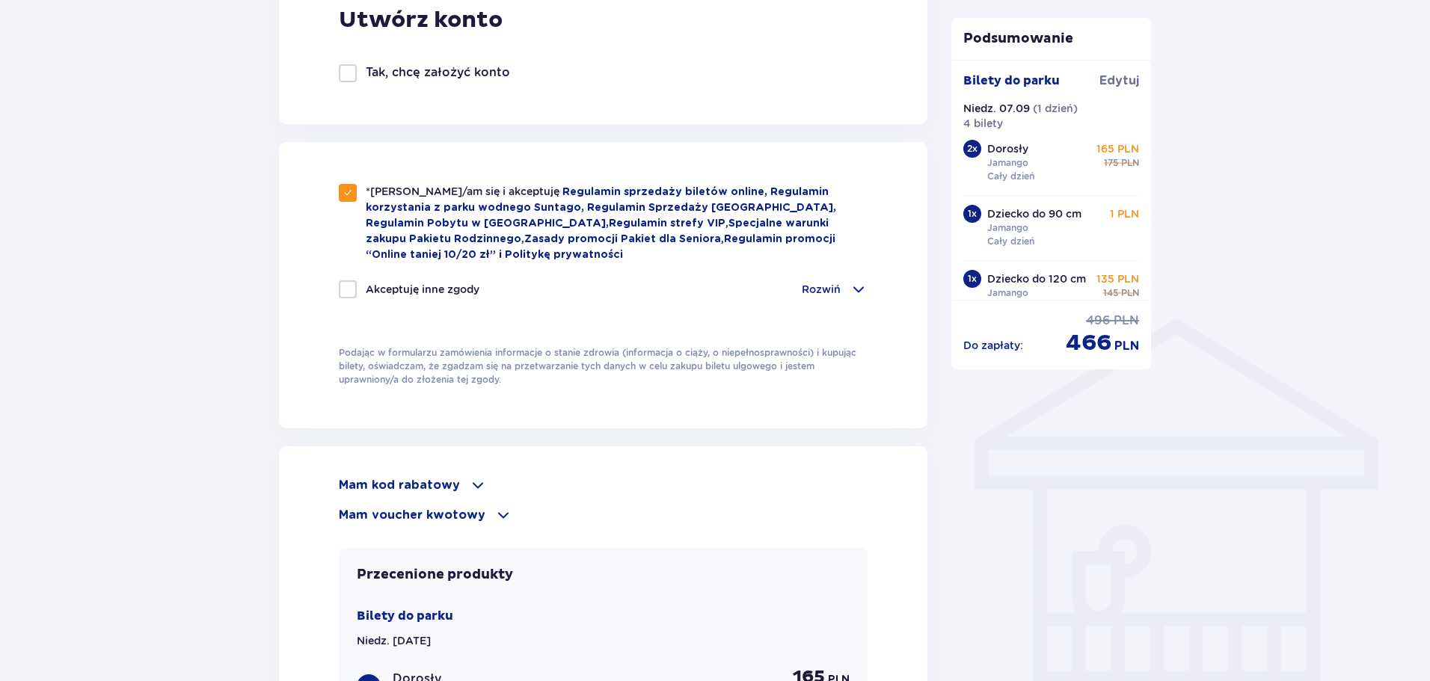
scroll to position [897, 0]
click at [859, 283] on span at bounding box center [858, 288] width 18 height 18
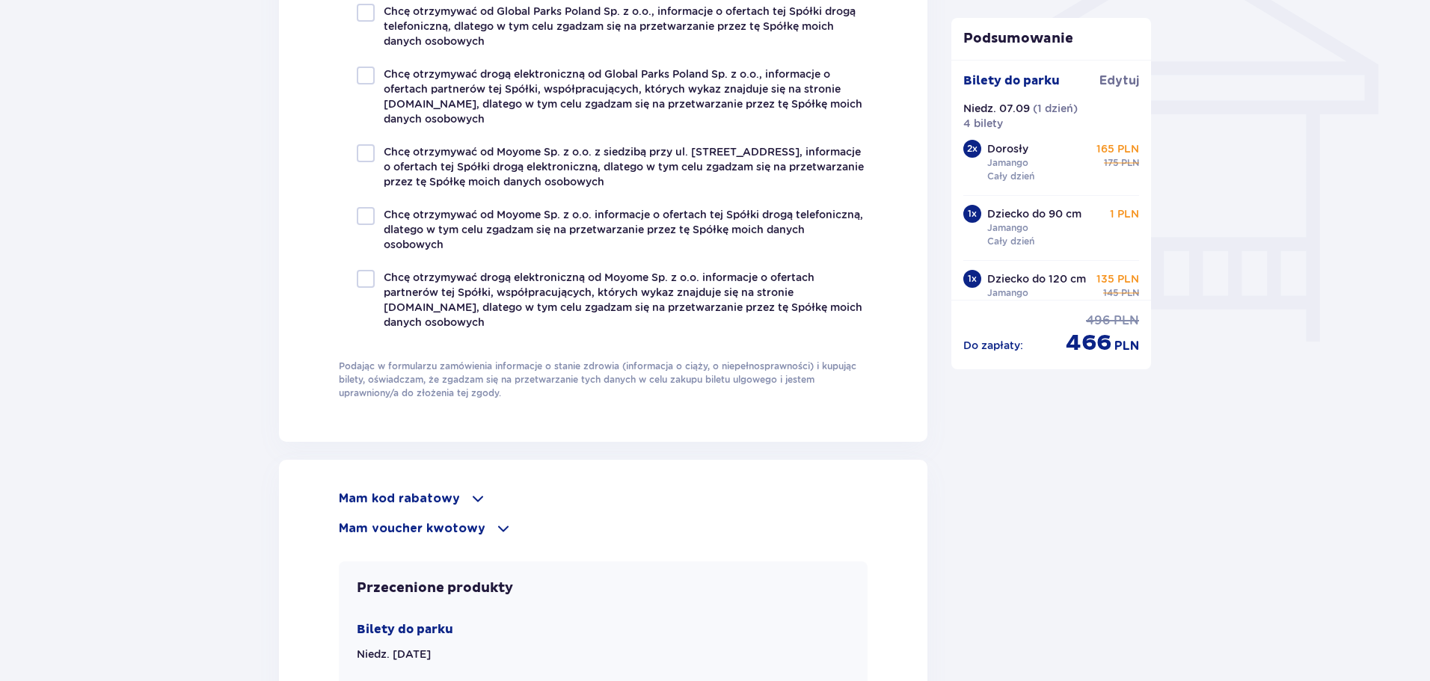
scroll to position [1570, 0]
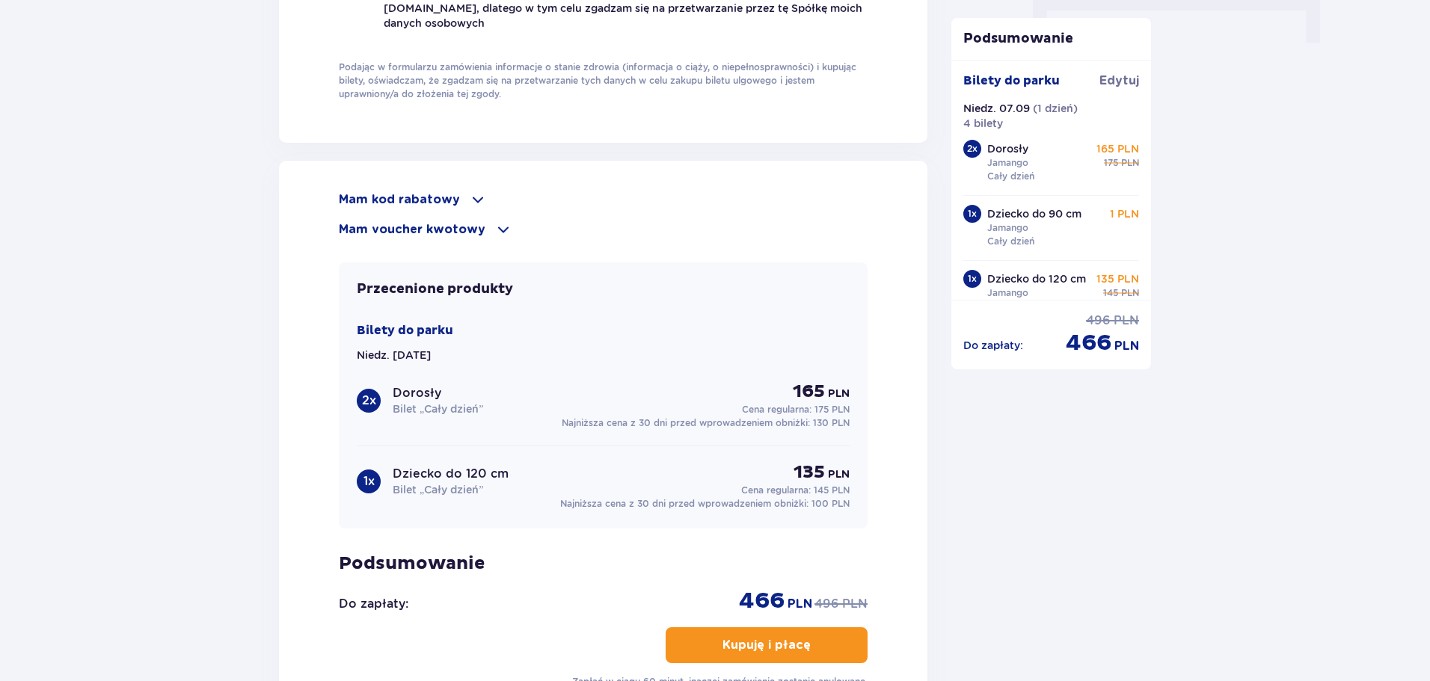
click at [497, 228] on span at bounding box center [503, 230] width 18 height 18
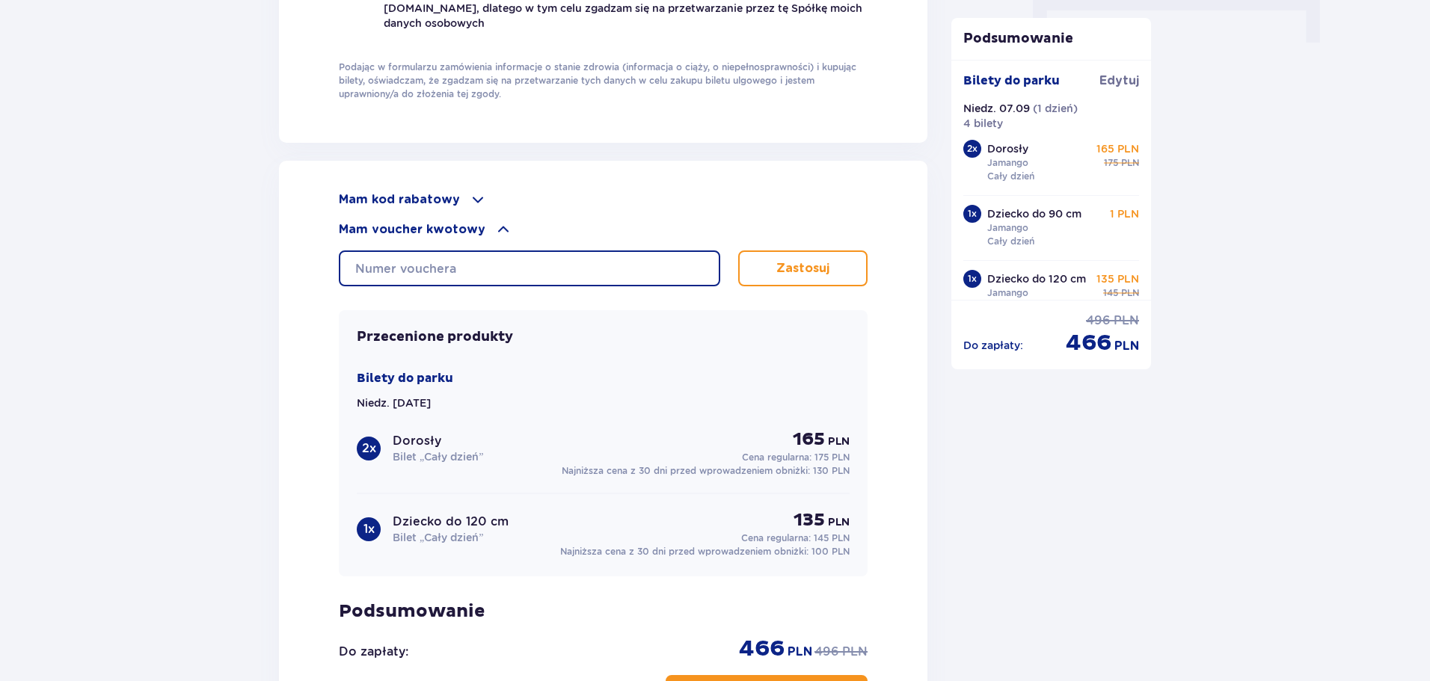
click at [488, 267] on input "text" at bounding box center [529, 269] width 381 height 36
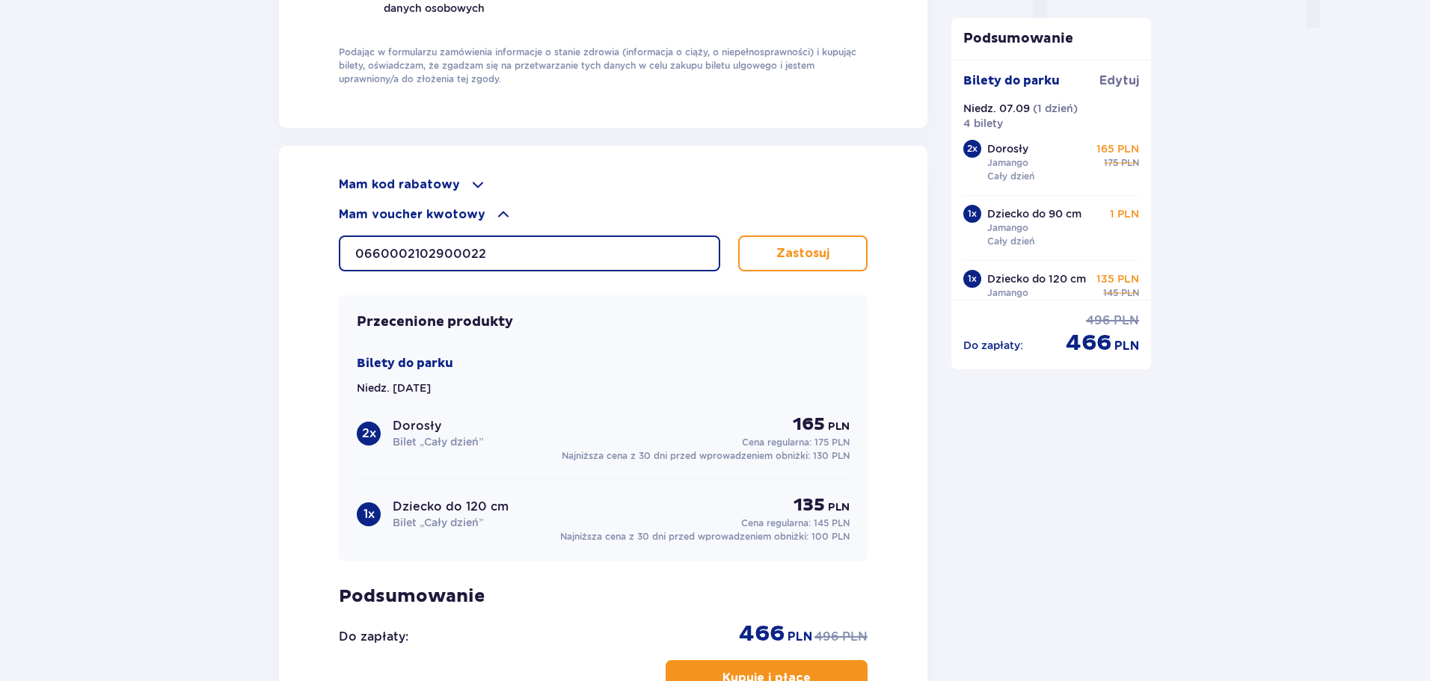
scroll to position [1580, 0]
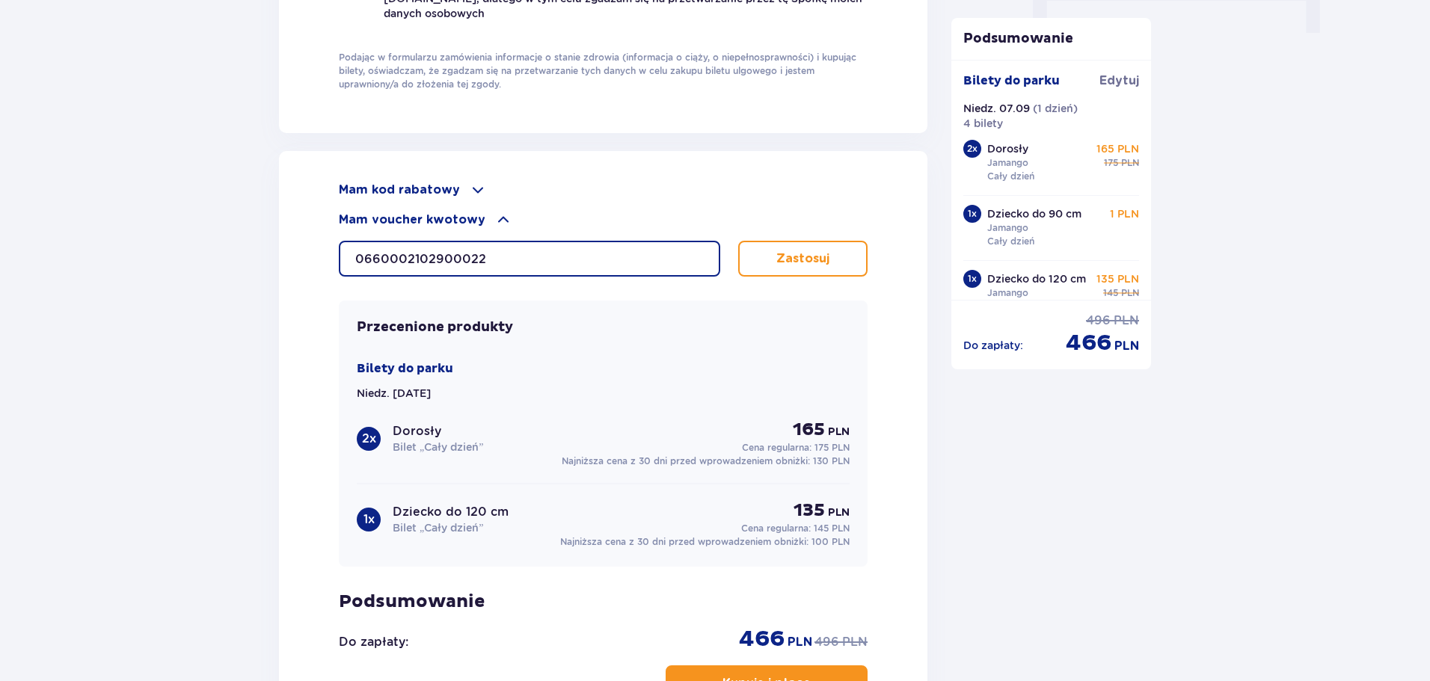
type input "0660002102900022"
click at [814, 262] on p "Zastosuj" at bounding box center [802, 259] width 53 height 16
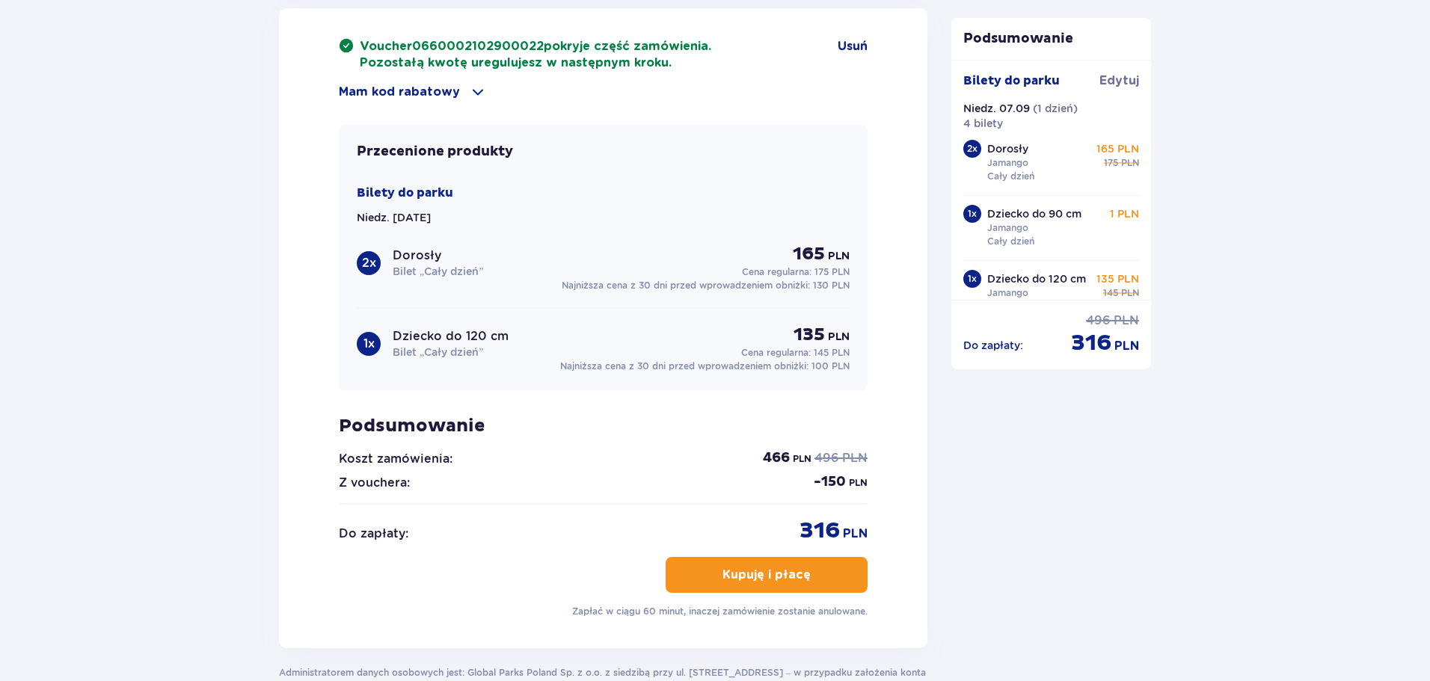
scroll to position [1477, 0]
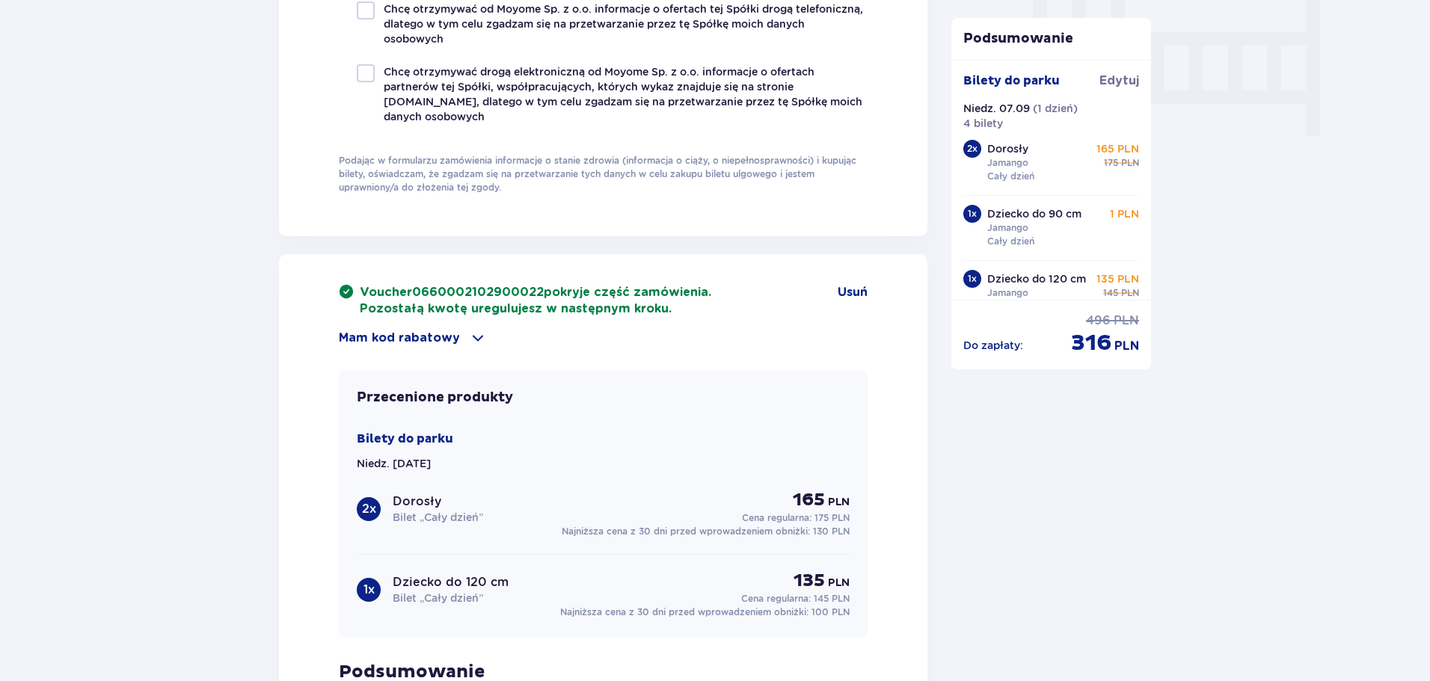
click at [471, 336] on span at bounding box center [478, 338] width 18 height 18
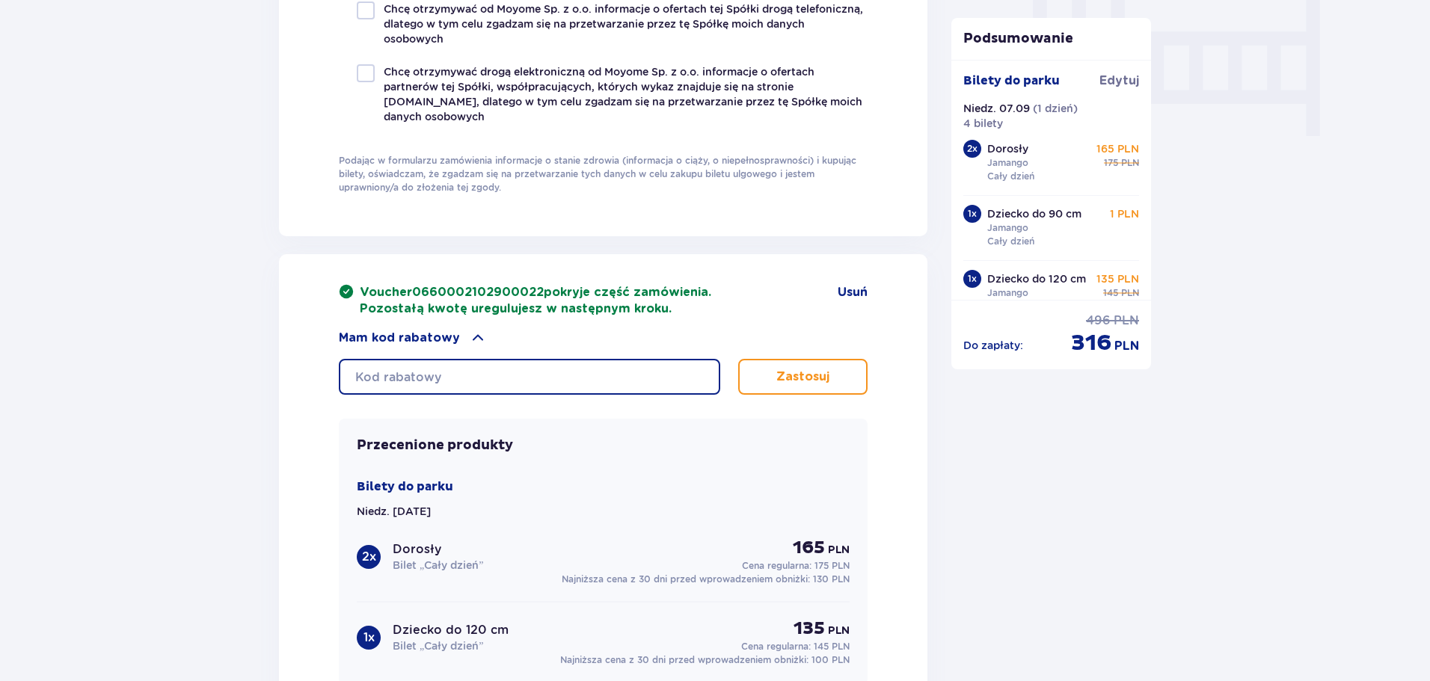
click at [445, 368] on input "text" at bounding box center [529, 377] width 381 height 36
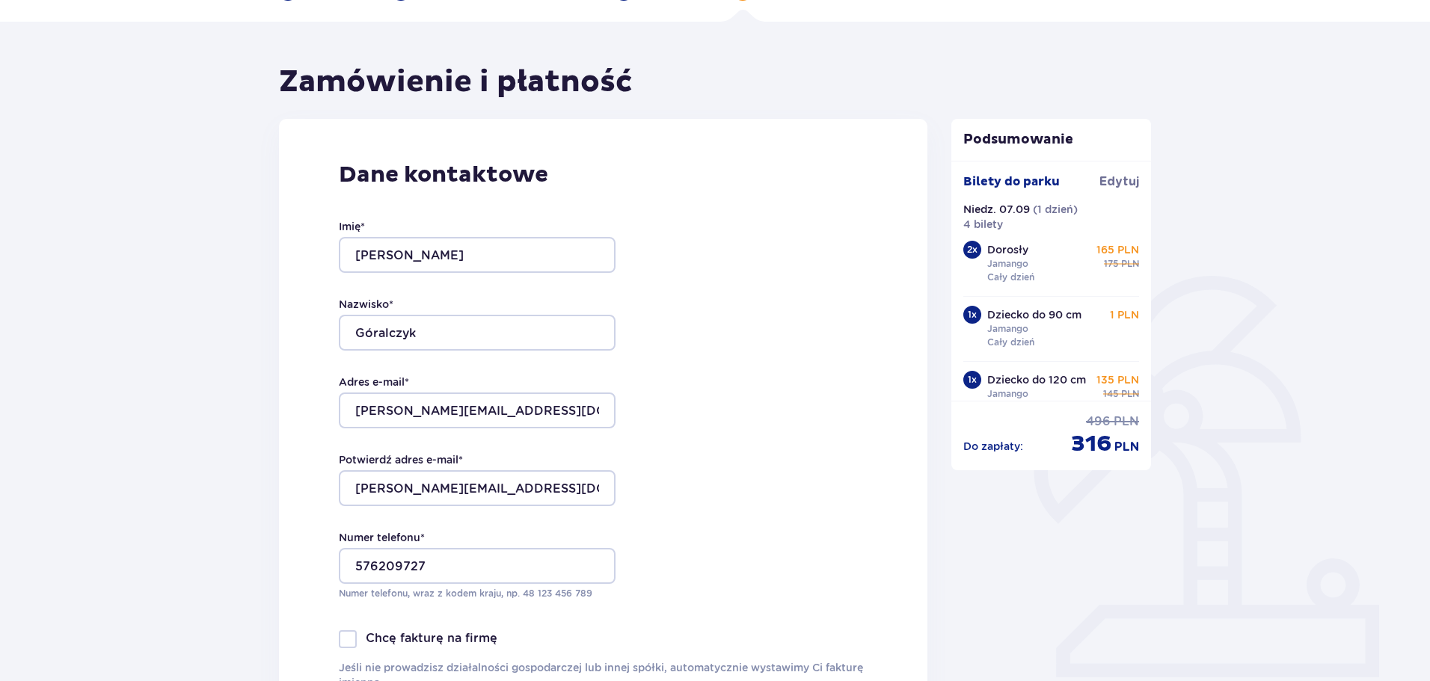
scroll to position [0, 0]
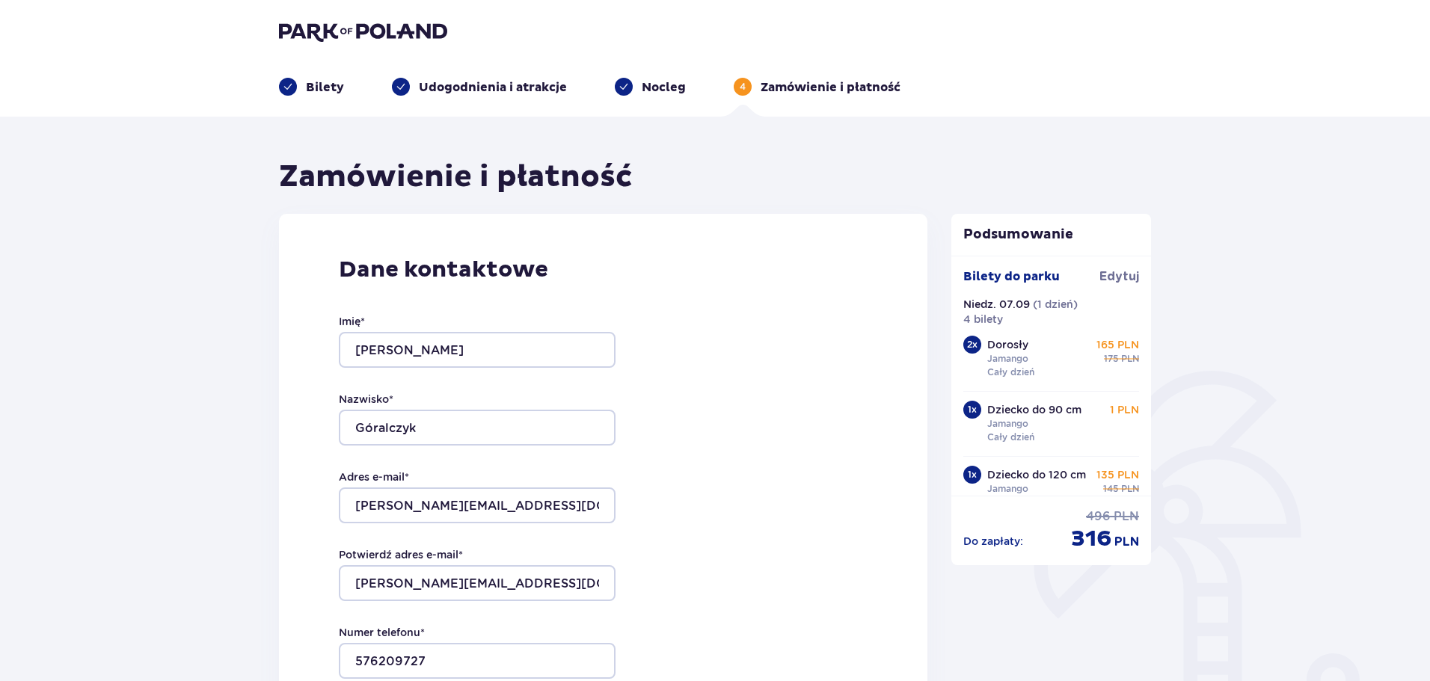
click at [318, 89] on p "Bilety" at bounding box center [325, 87] width 38 height 16
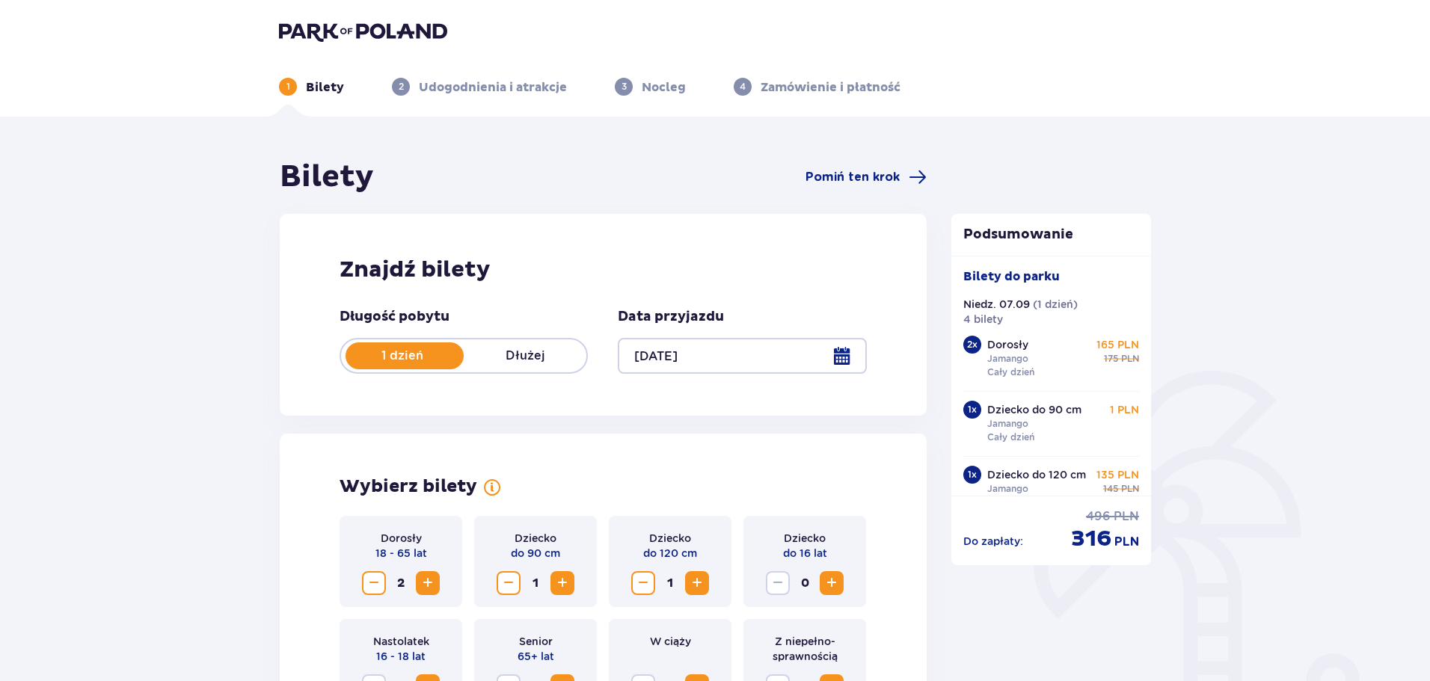
drag, startPoint x: 654, startPoint y: 85, endPoint x: 772, endPoint y: 81, distance: 117.5
click at [657, 85] on p "Nocleg" at bounding box center [664, 87] width 44 height 16
click at [797, 79] on div "4 Zamówienie i płatność" at bounding box center [817, 87] width 167 height 18
click at [790, 87] on p "Zamówienie i płatność" at bounding box center [831, 87] width 140 height 16
click at [509, 93] on p "Udogodnienia i atrakcje" at bounding box center [493, 87] width 148 height 16
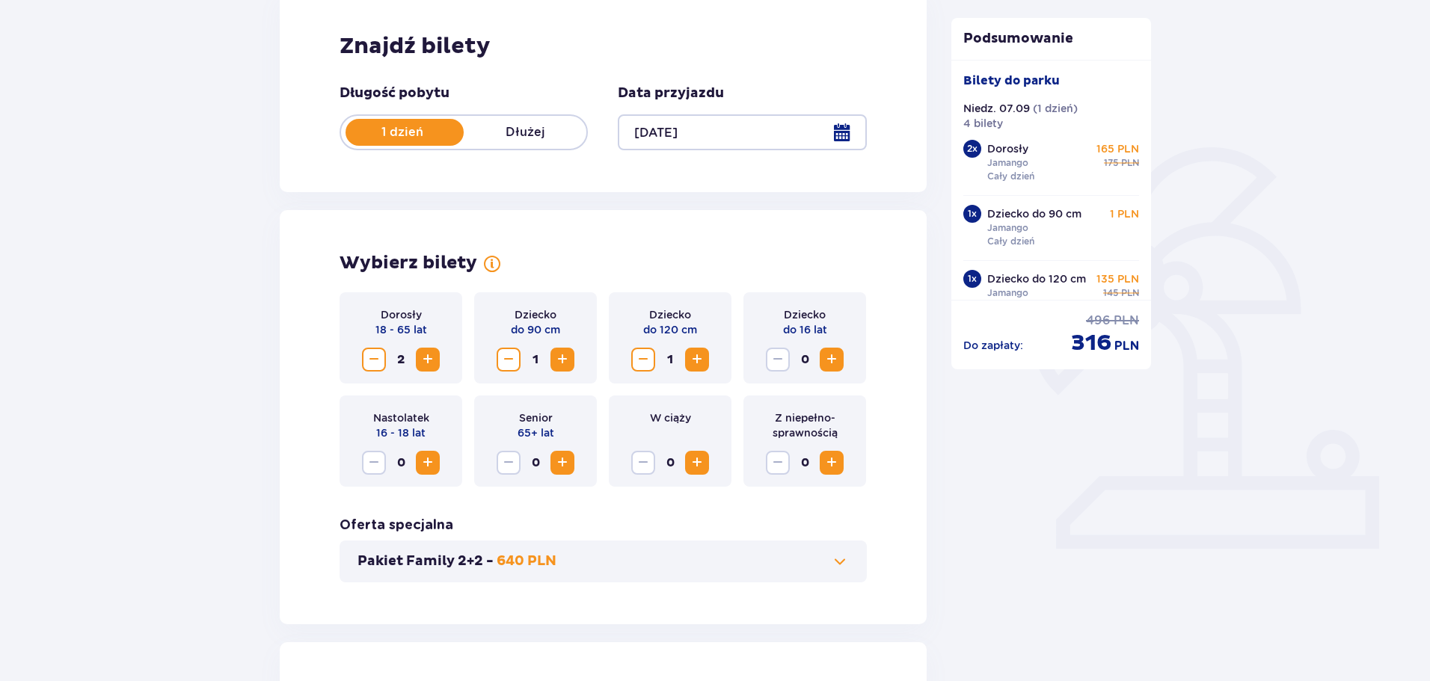
scroll to position [224, 0]
click at [369, 357] on span "Decrease" at bounding box center [374, 359] width 18 height 18
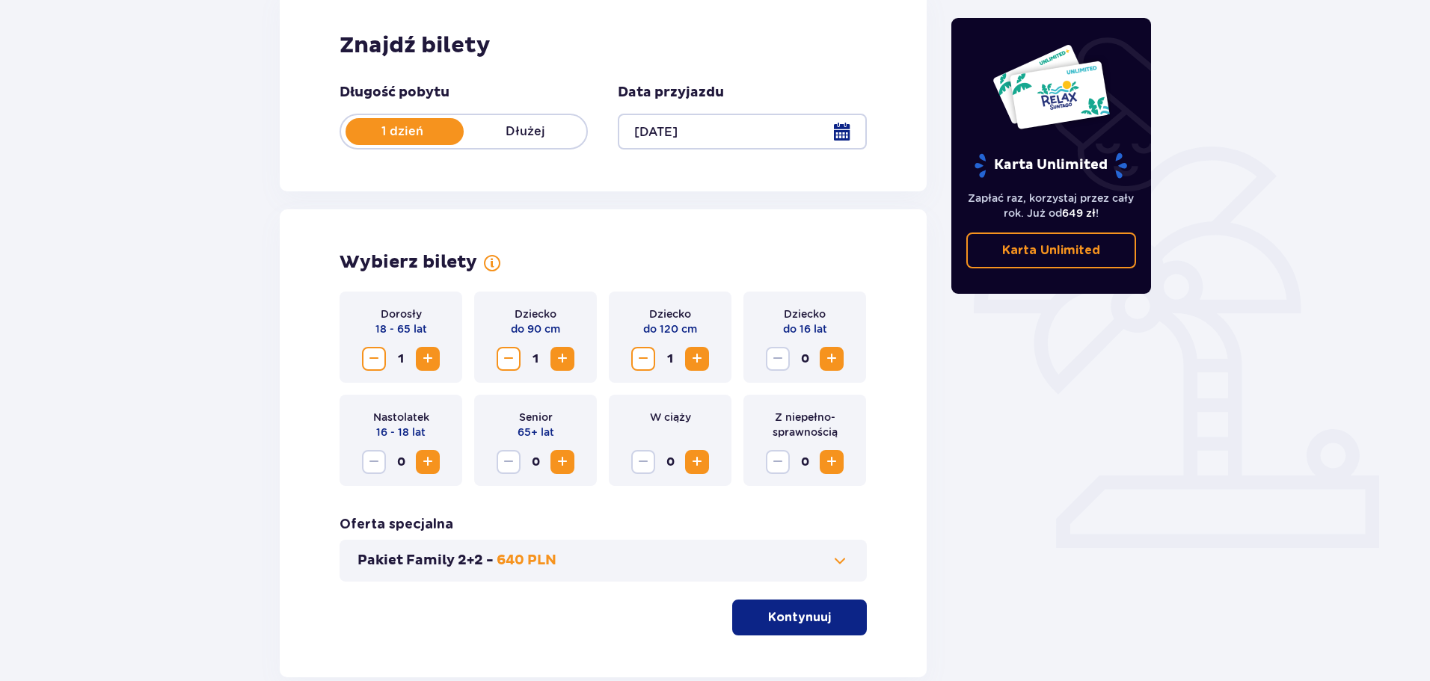
drag, startPoint x: 646, startPoint y: 357, endPoint x: 548, endPoint y: 365, distance: 98.2
click at [645, 357] on span "Decrease" at bounding box center [643, 359] width 18 height 18
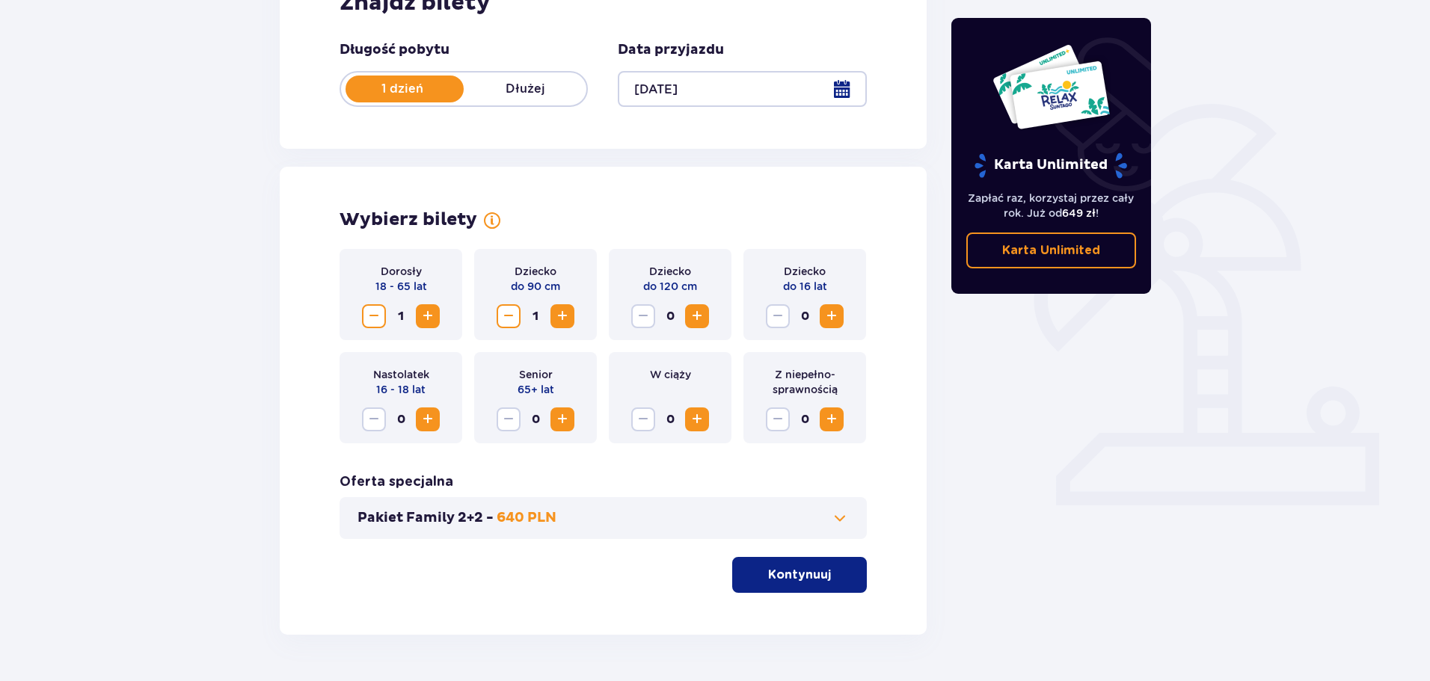
scroll to position [310, 0]
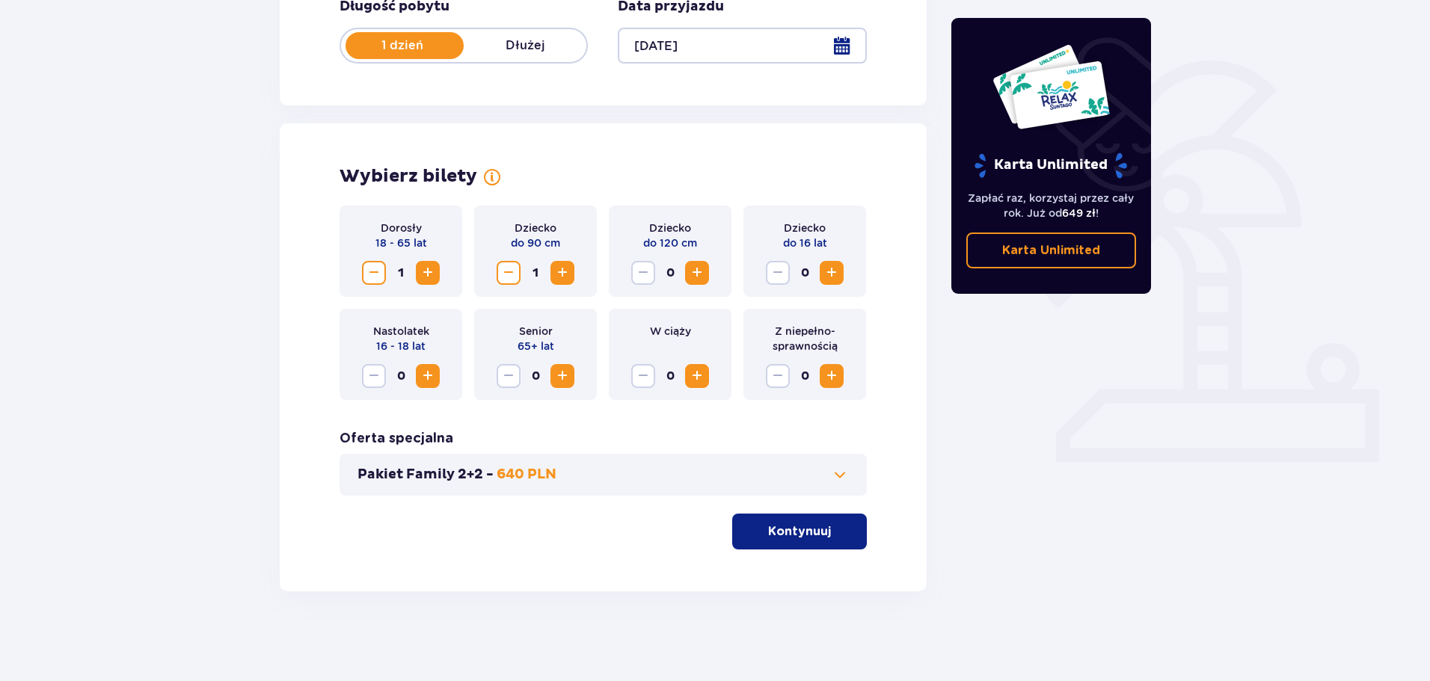
click at [799, 541] on button "Kontynuuj" at bounding box center [799, 532] width 135 height 36
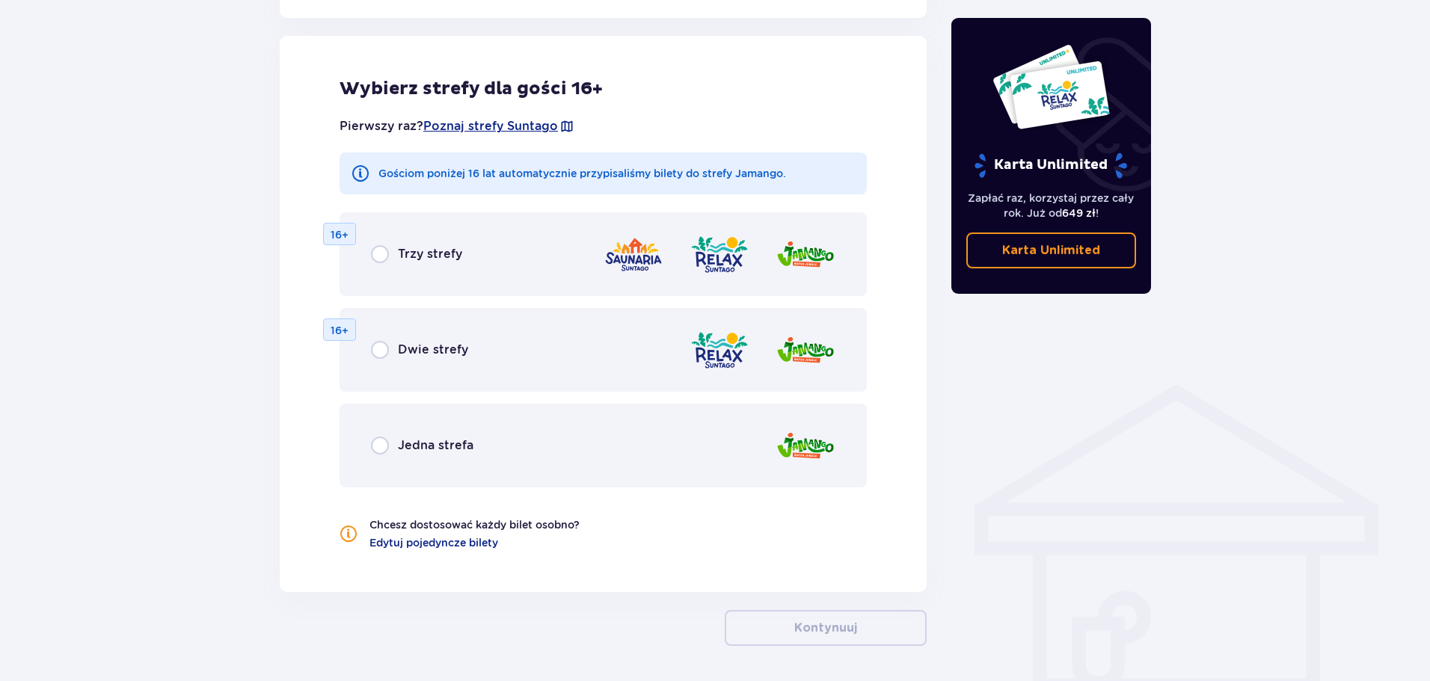
click at [419, 440] on p "Jedna strefa" at bounding box center [436, 445] width 76 height 16
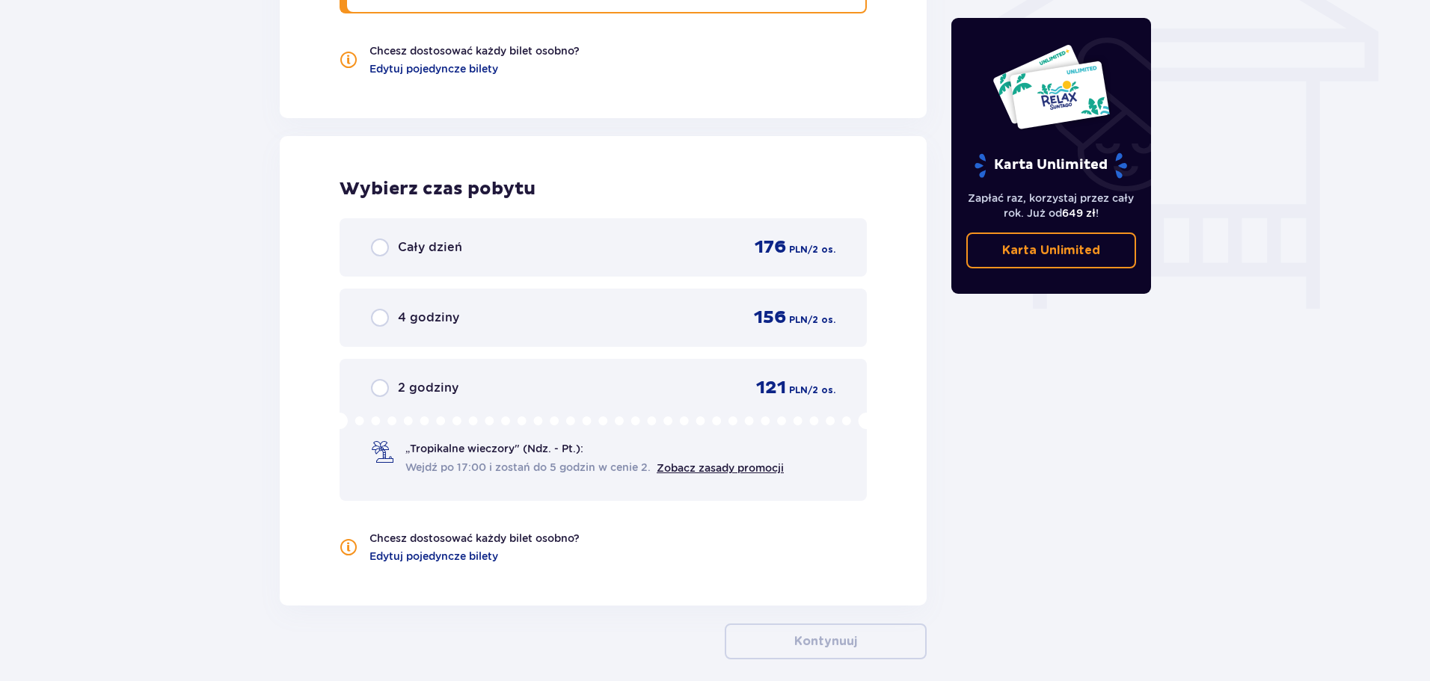
scroll to position [1372, 0]
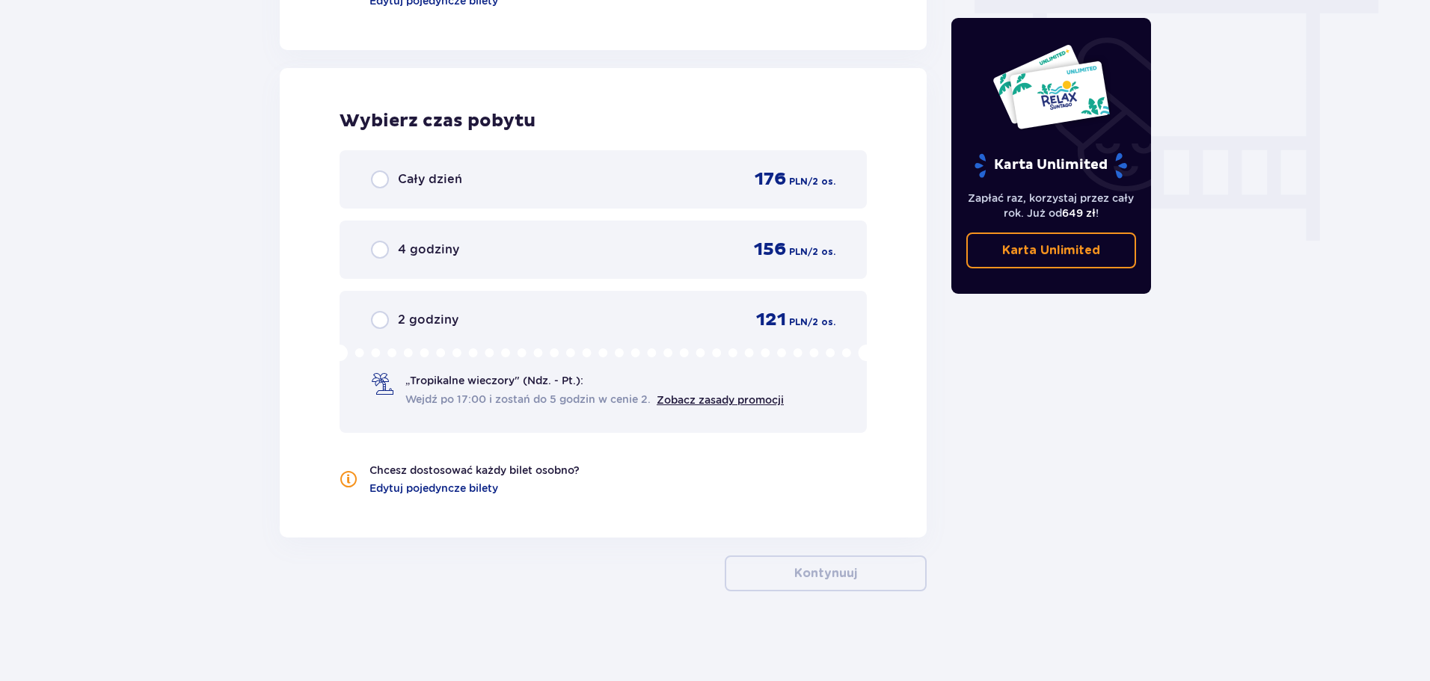
click at [429, 168] on div "Cały dzień 176 PLN / 2 os." at bounding box center [603, 179] width 527 height 58
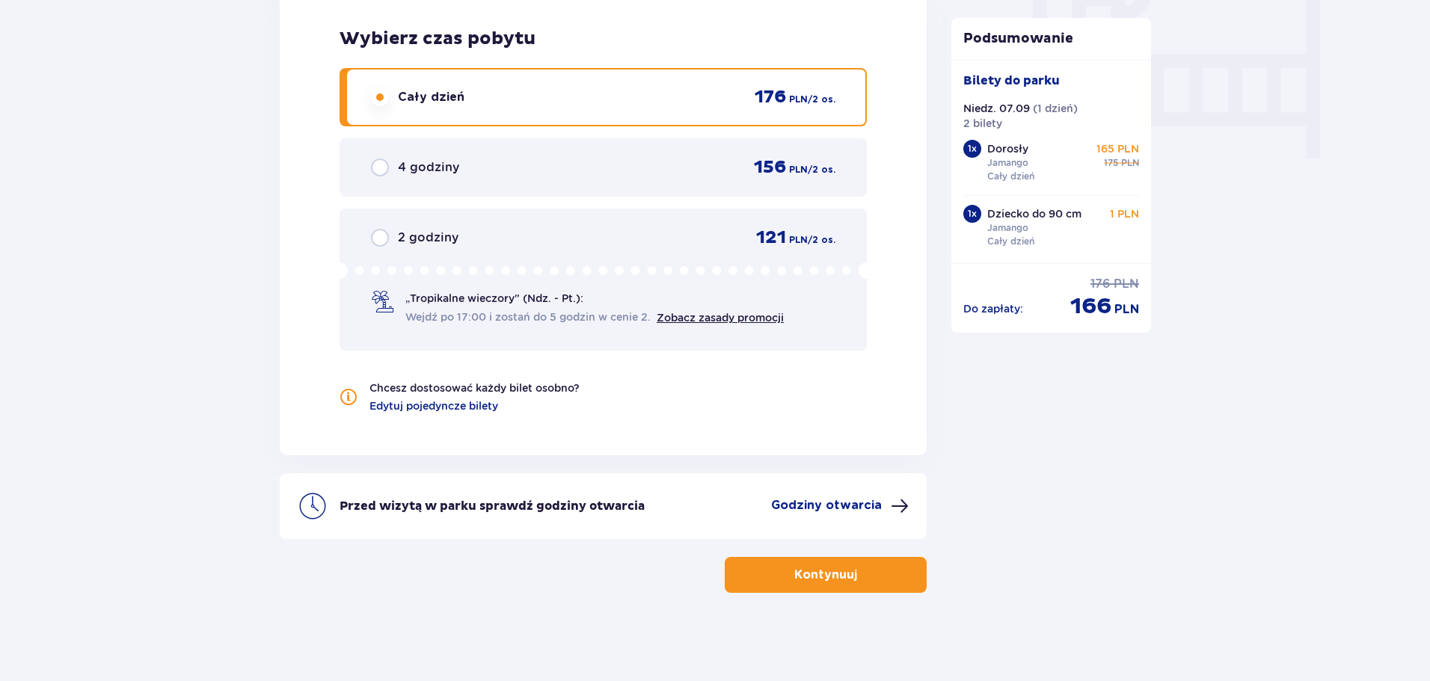
scroll to position [1456, 0]
click at [796, 571] on p "Kontynuuj" at bounding box center [825, 573] width 63 height 16
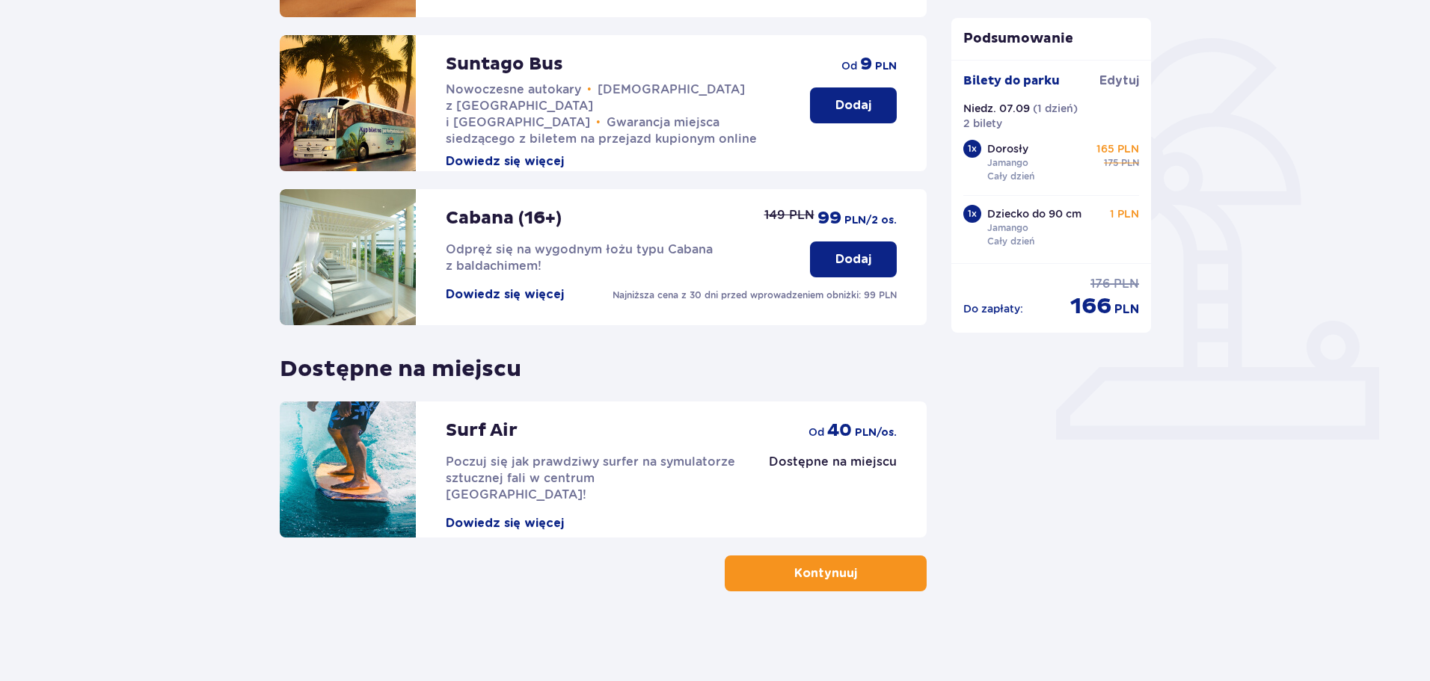
click at [794, 579] on p "Kontynuuj" at bounding box center [825, 573] width 63 height 16
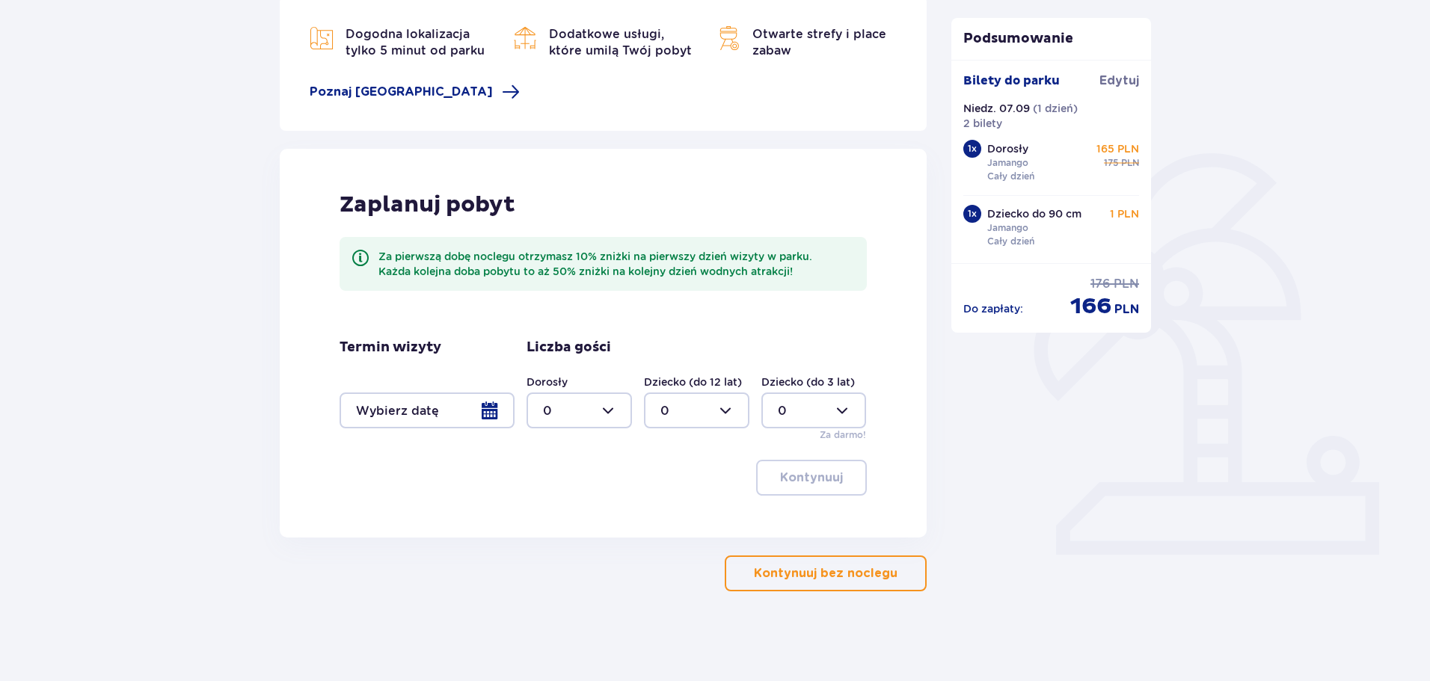
click at [814, 592] on button "Kontynuuj bez noclegu" at bounding box center [826, 574] width 202 height 36
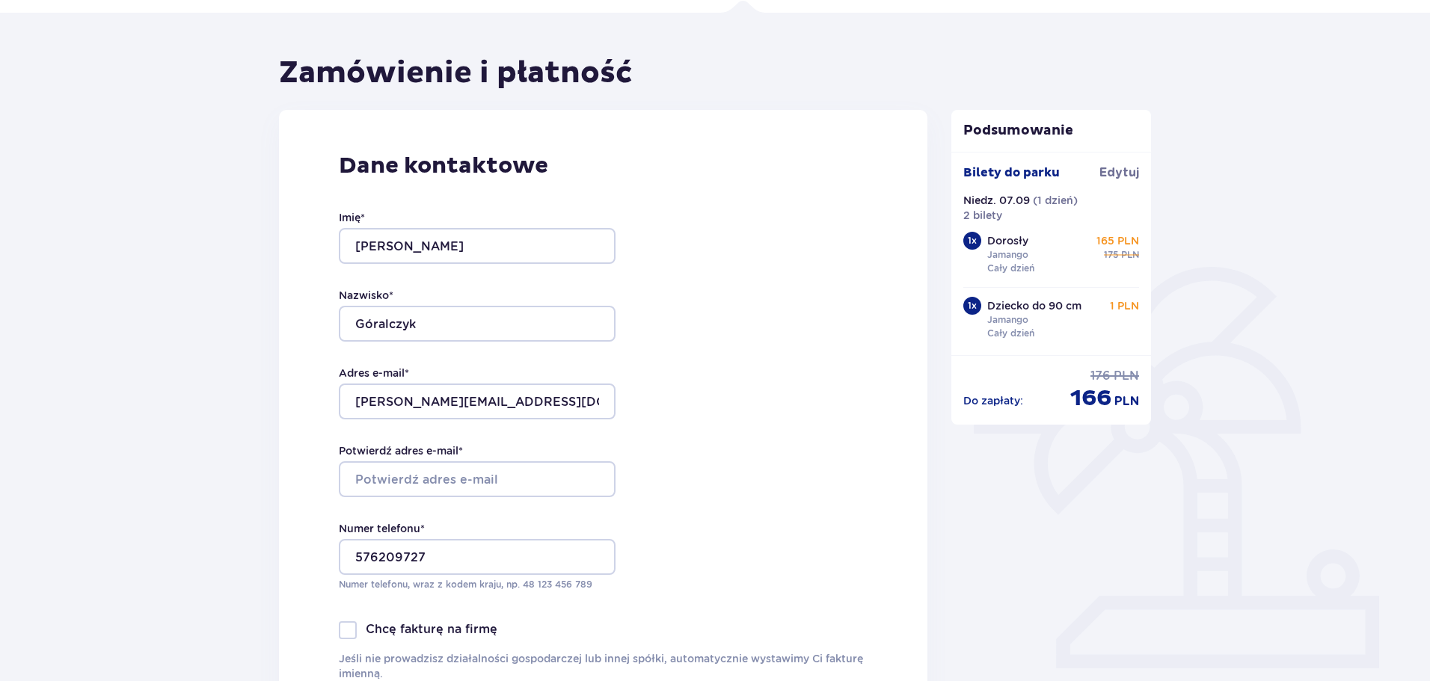
scroll to position [299, 0]
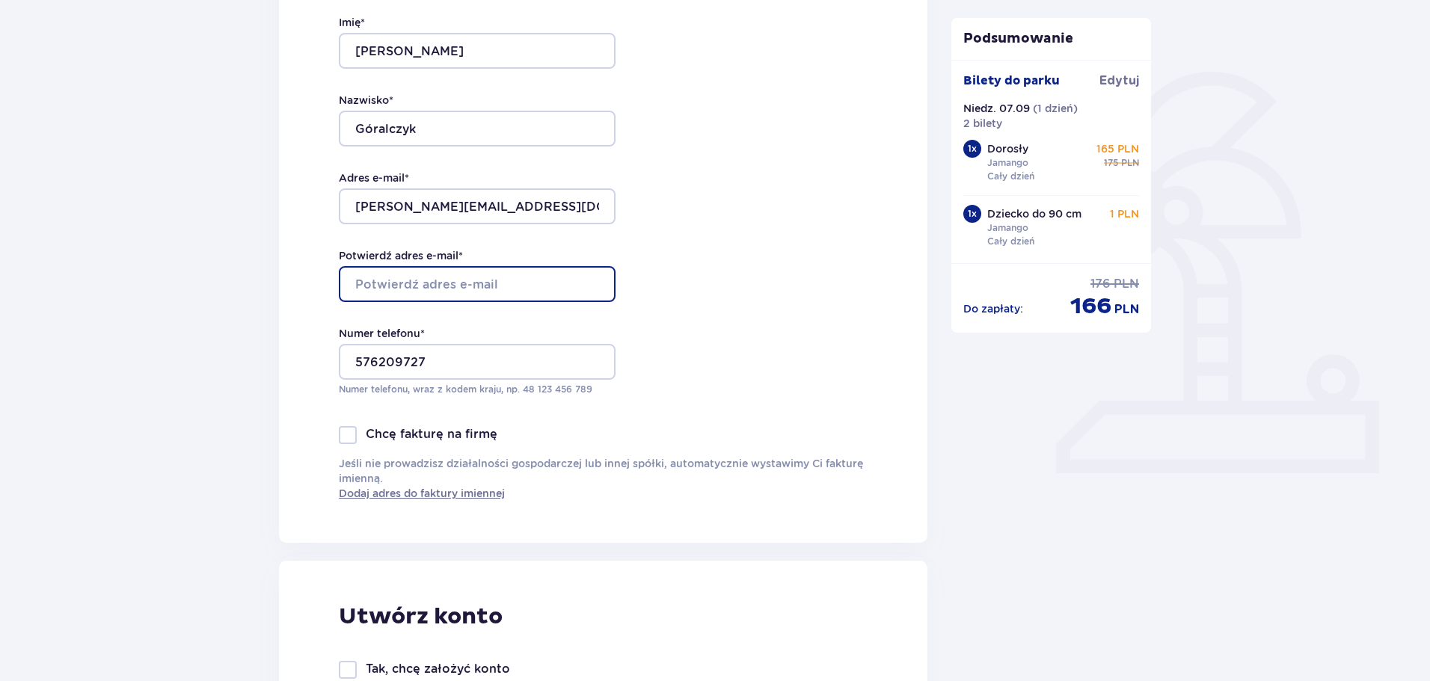
click at [464, 278] on input "Potwierdź adres e-mail *" at bounding box center [477, 284] width 277 height 36
type input "[PERSON_NAME][EMAIL_ADDRESS][DOMAIN_NAME]"
click at [707, 329] on div "Dane kontaktowe Imię * Katarzyna Nazwisko * Góralczyk Adres e-mail * katarzyna.…" at bounding box center [603, 229] width 648 height 628
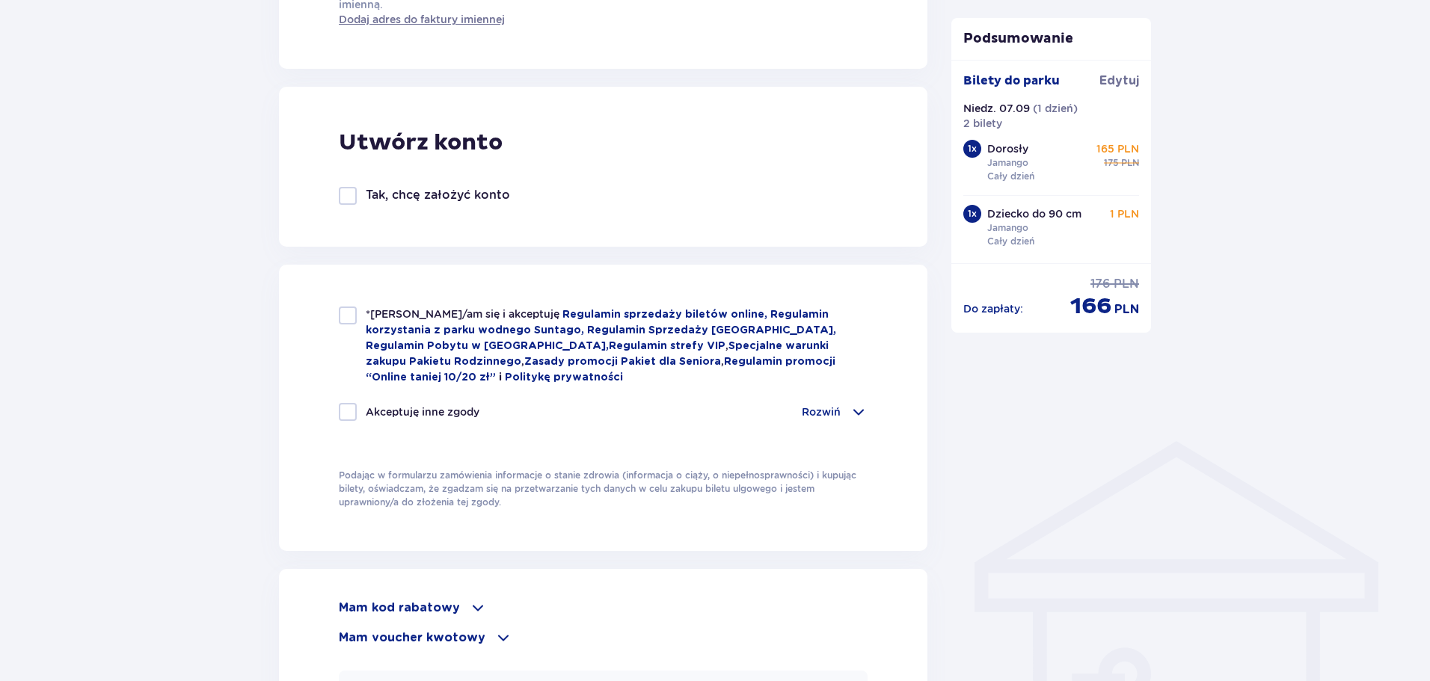
scroll to position [897, 0]
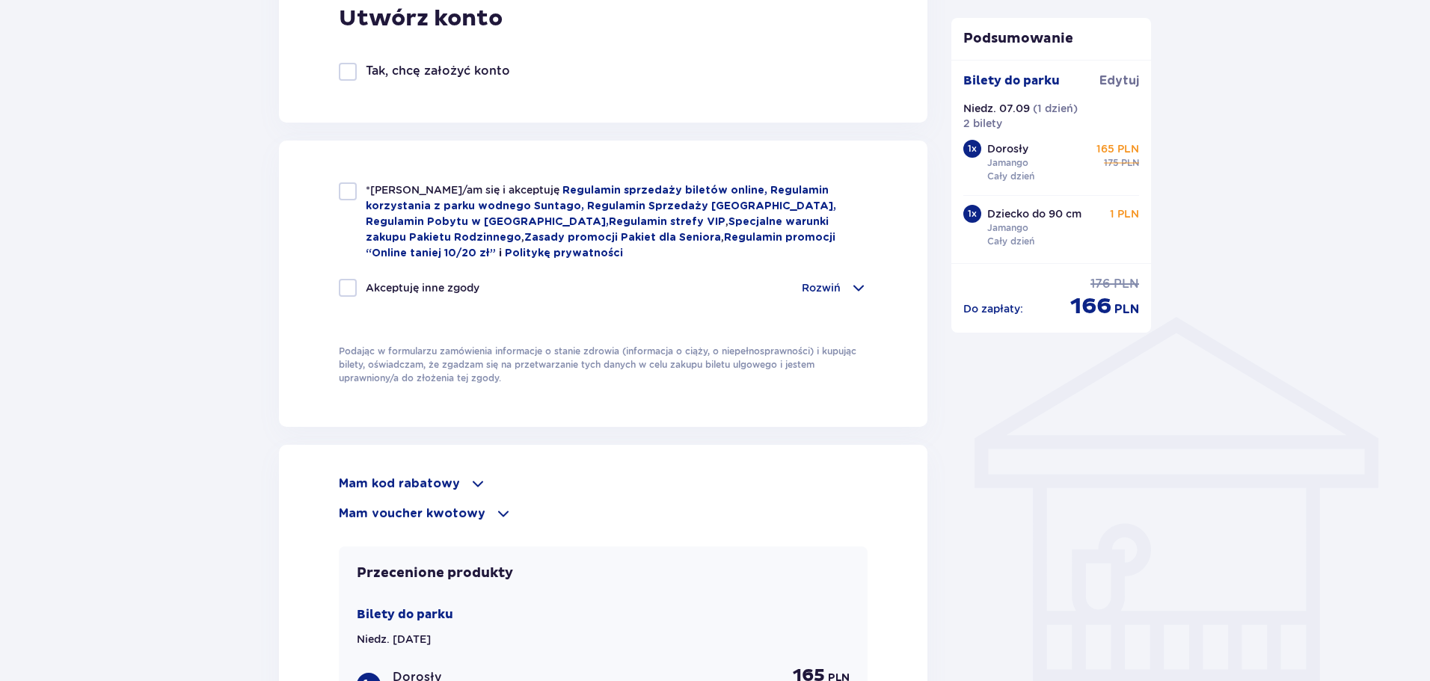
drag, startPoint x: 347, startPoint y: 190, endPoint x: 358, endPoint y: 199, distance: 14.4
click at [347, 190] on div at bounding box center [348, 191] width 18 height 18
checkbox input "true"
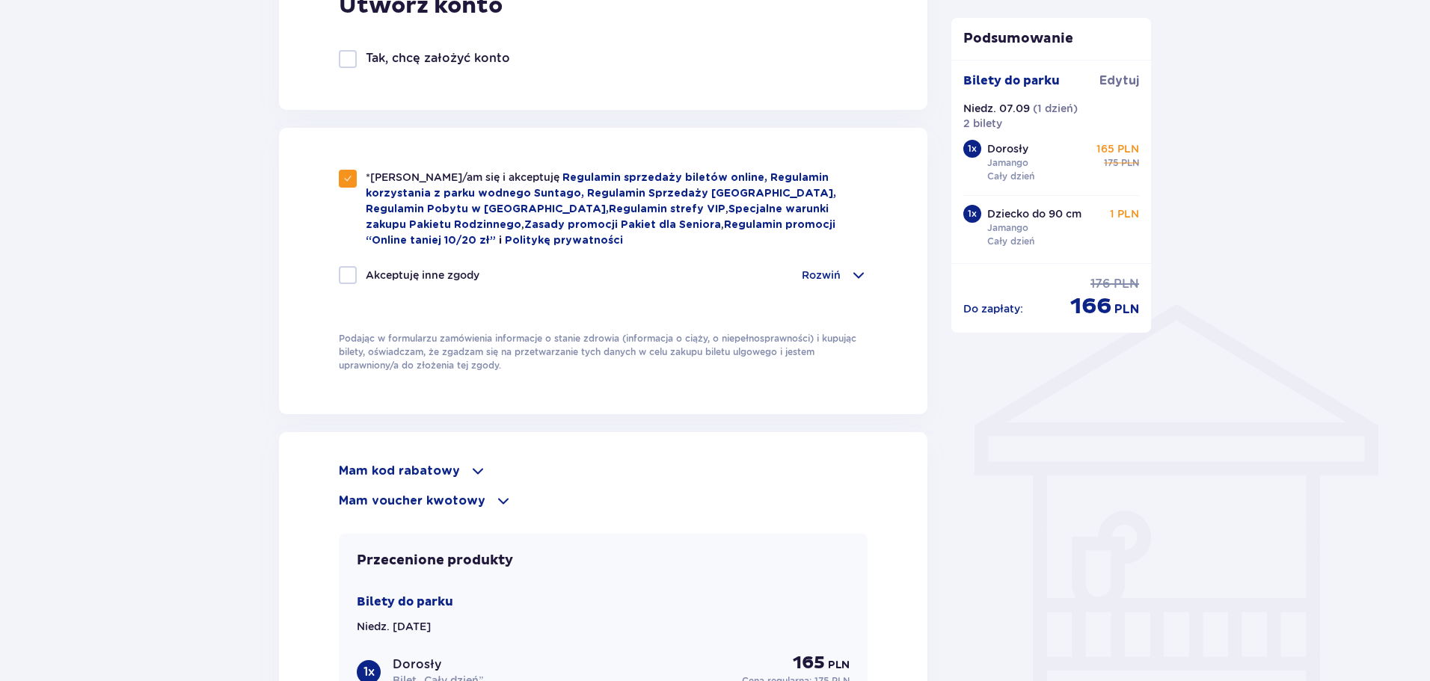
scroll to position [1122, 0]
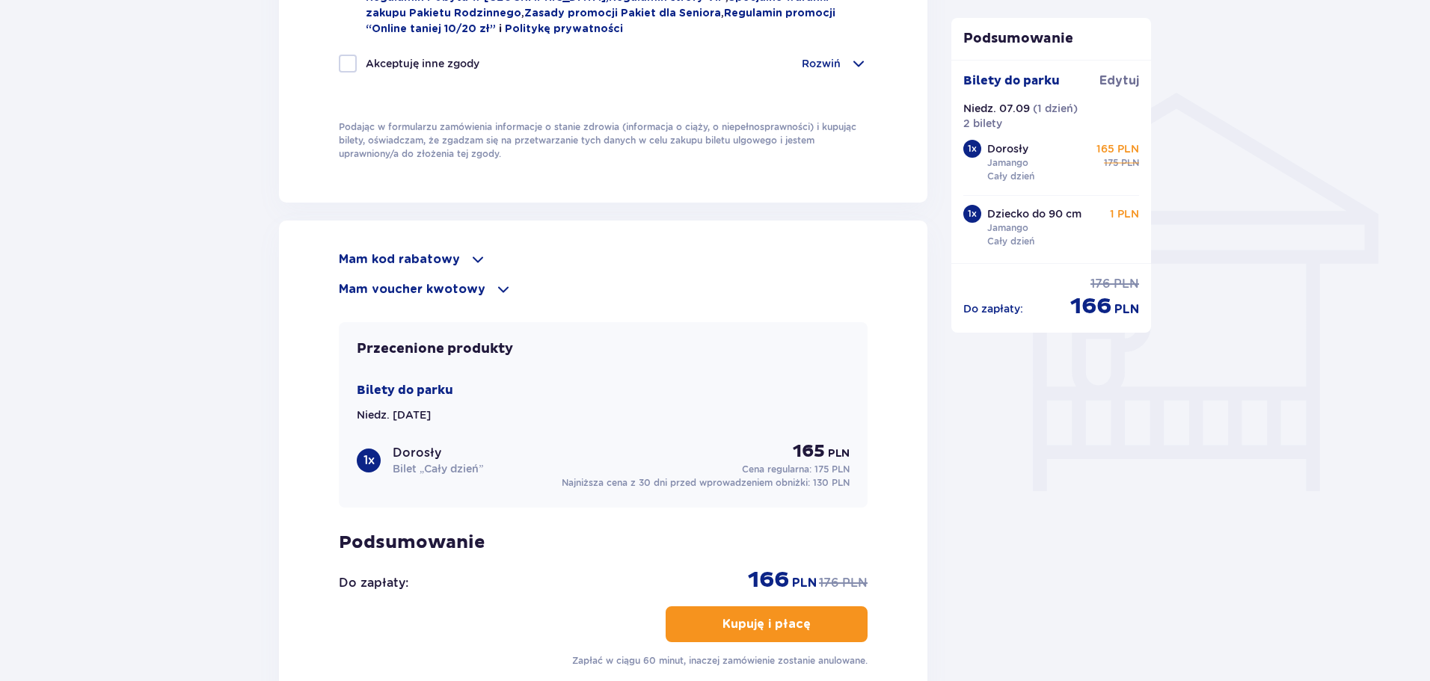
click at [477, 282] on p "Mam voucher kwotowy" at bounding box center [412, 289] width 147 height 16
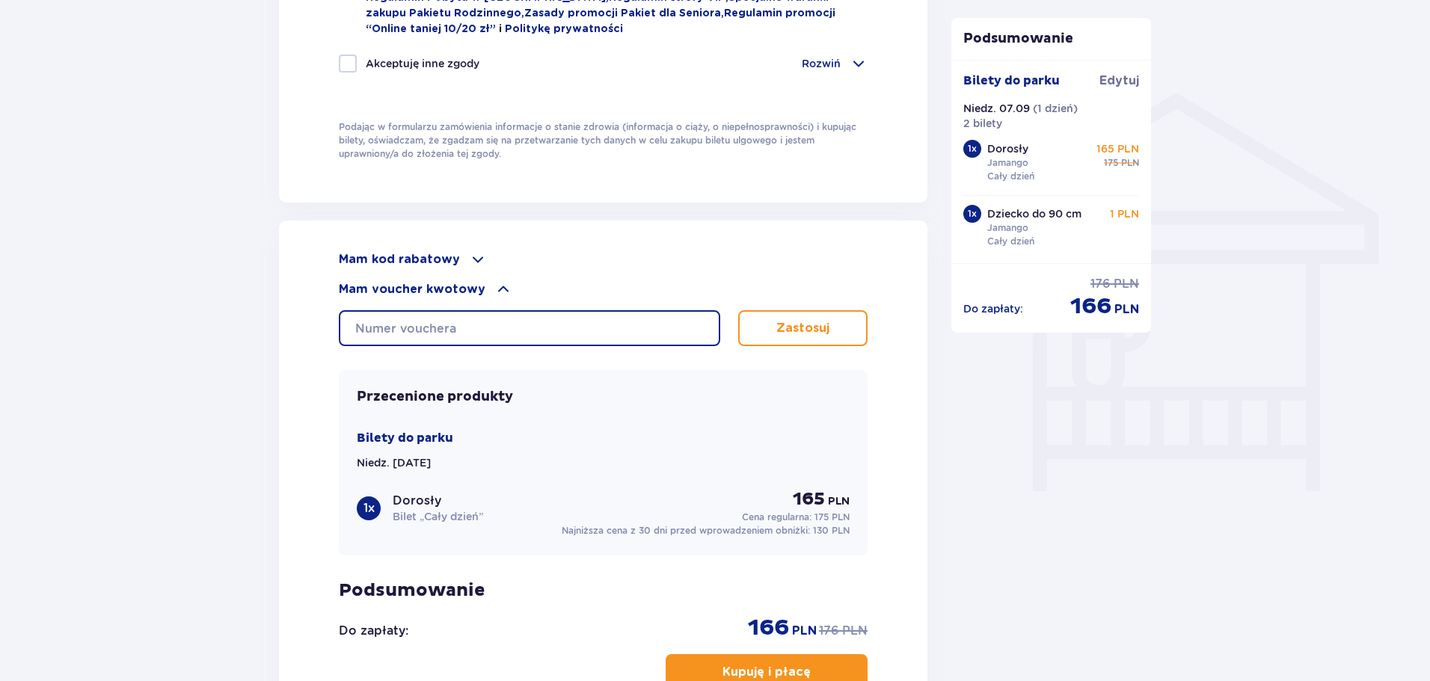
click at [457, 326] on input "text" at bounding box center [529, 328] width 381 height 36
type input "0660002102900022"
click at [804, 335] on button "Zastosuj" at bounding box center [802, 328] width 129 height 36
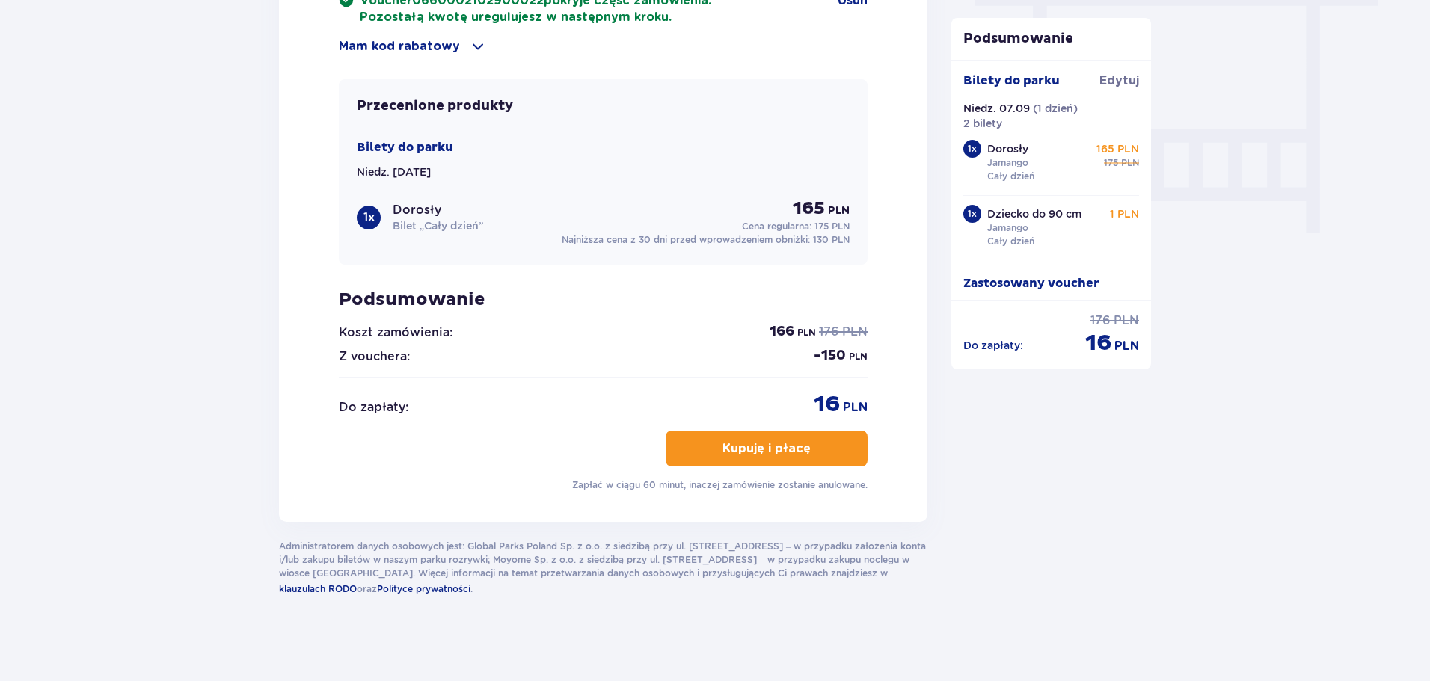
scroll to position [1381, 0]
click at [787, 440] on p "Kupuję i płacę" at bounding box center [766, 447] width 88 height 16
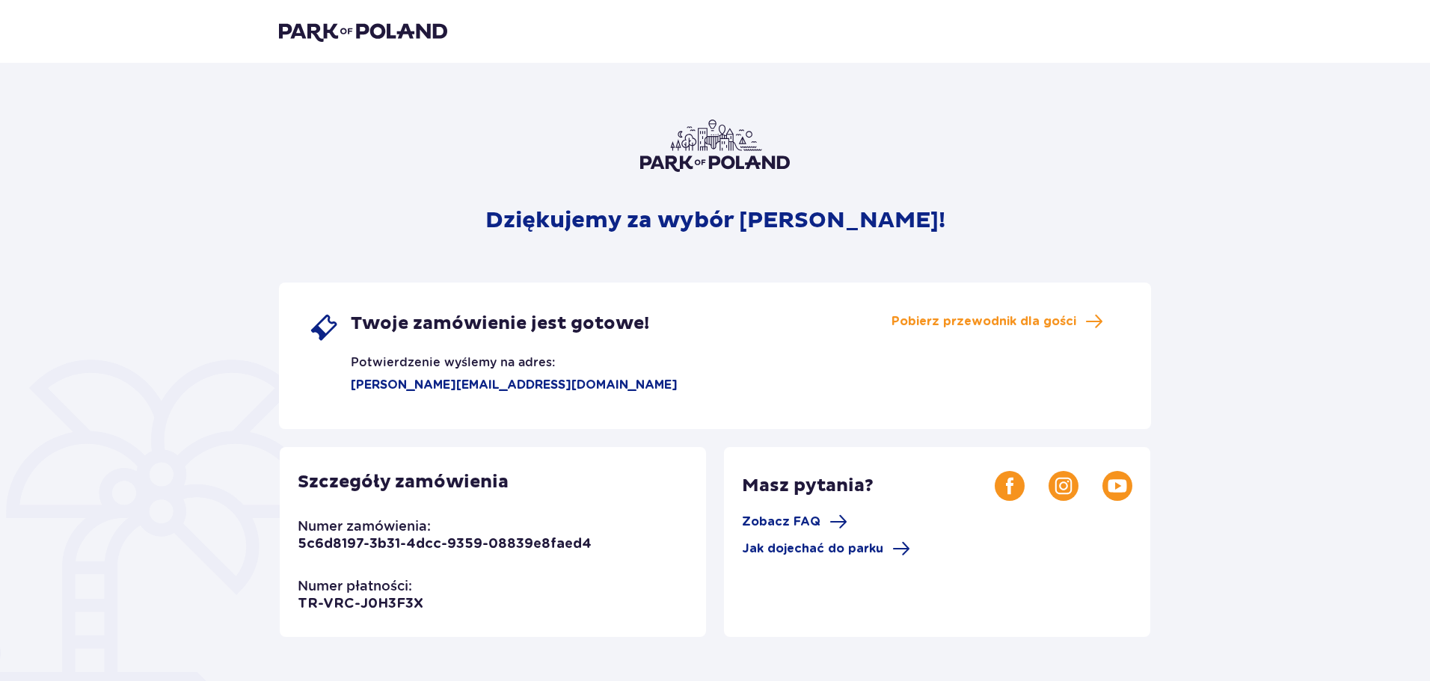
click at [296, 34] on img at bounding box center [363, 31] width 168 height 21
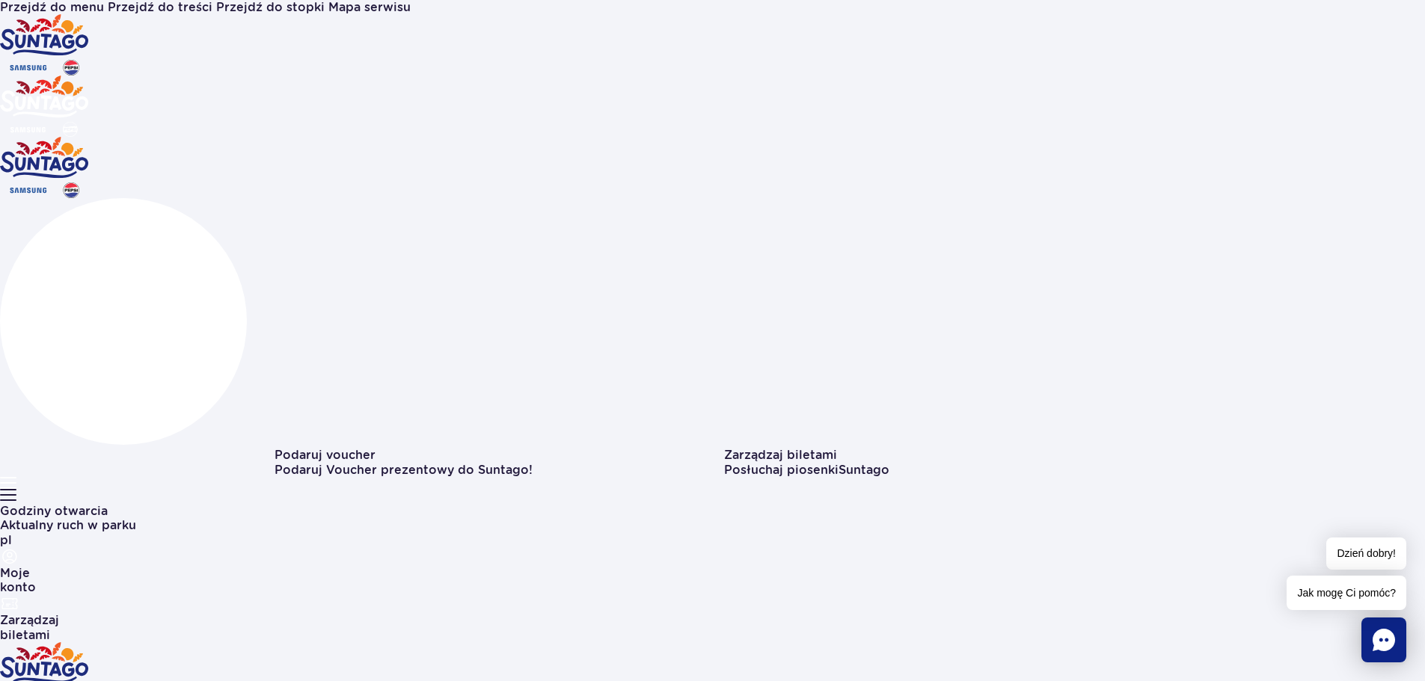
type input "2"
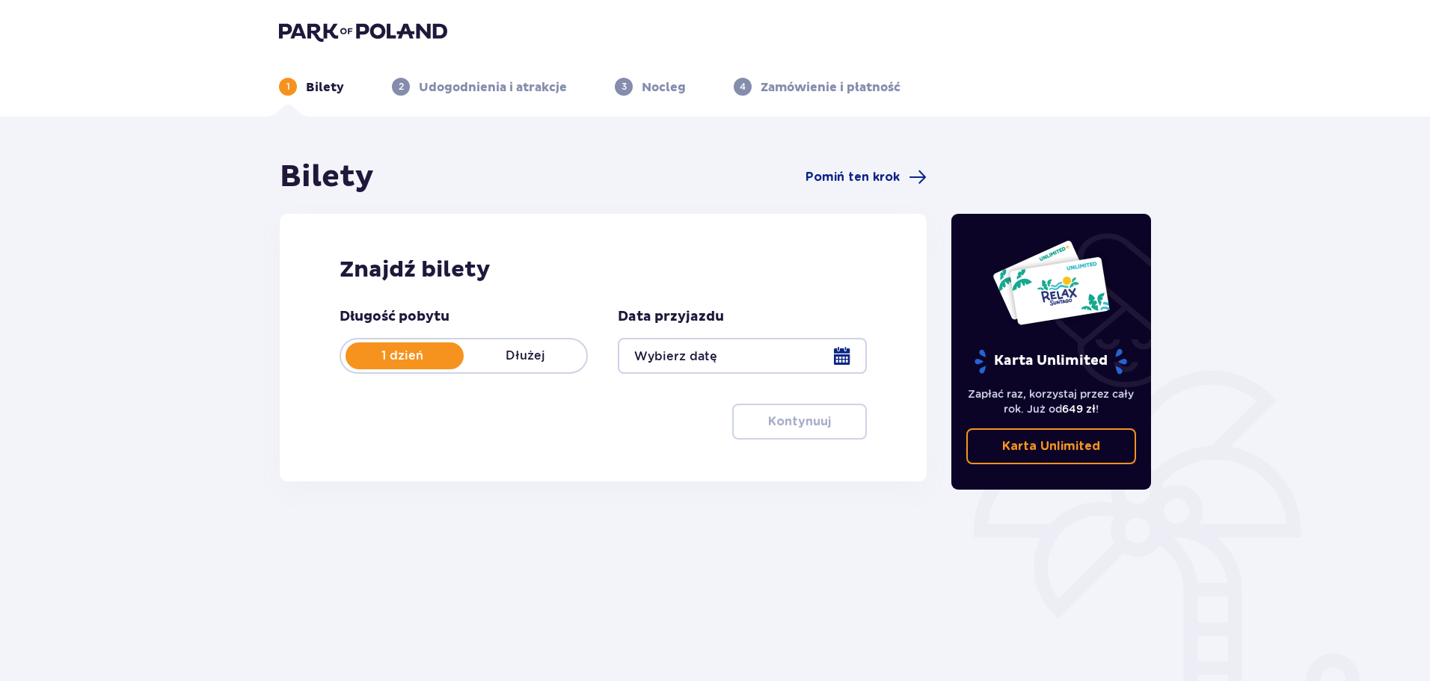
click at [725, 347] on div at bounding box center [742, 356] width 248 height 36
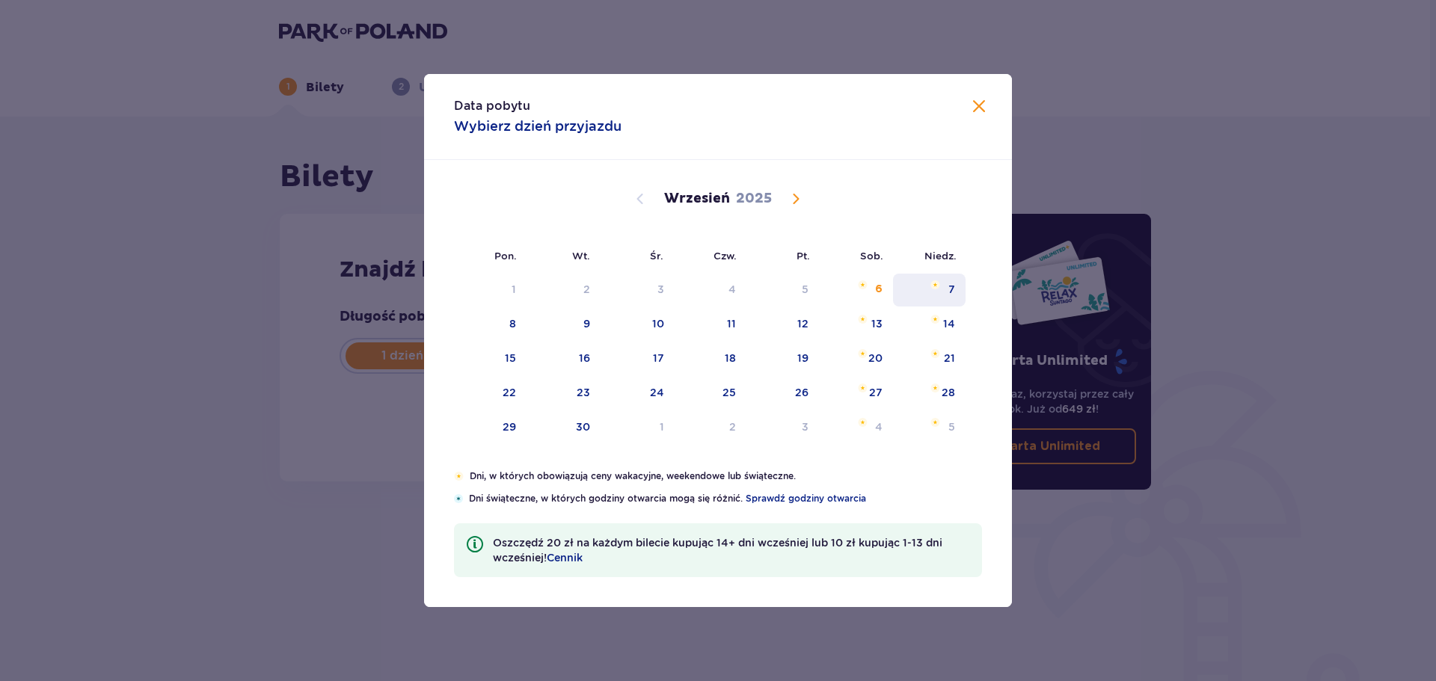
click at [946, 293] on div "7" at bounding box center [929, 290] width 73 height 33
type input "[DATE]"
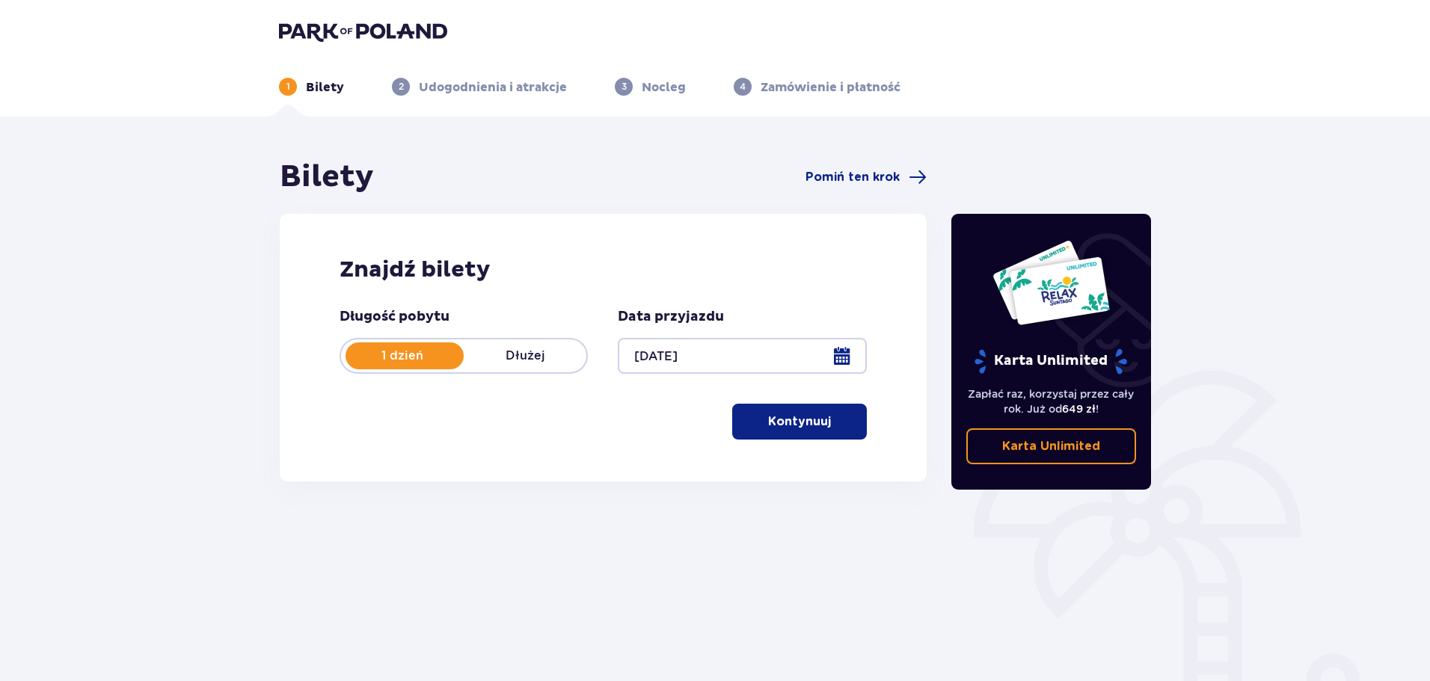
click at [983, 111] on header "1 Bilety 2 Udogodnienia i atrakcje 3 Nocleg 4 Zamówienie i płatność" at bounding box center [715, 58] width 1430 height 117
click at [781, 432] on button "Kontynuuj" at bounding box center [799, 422] width 135 height 36
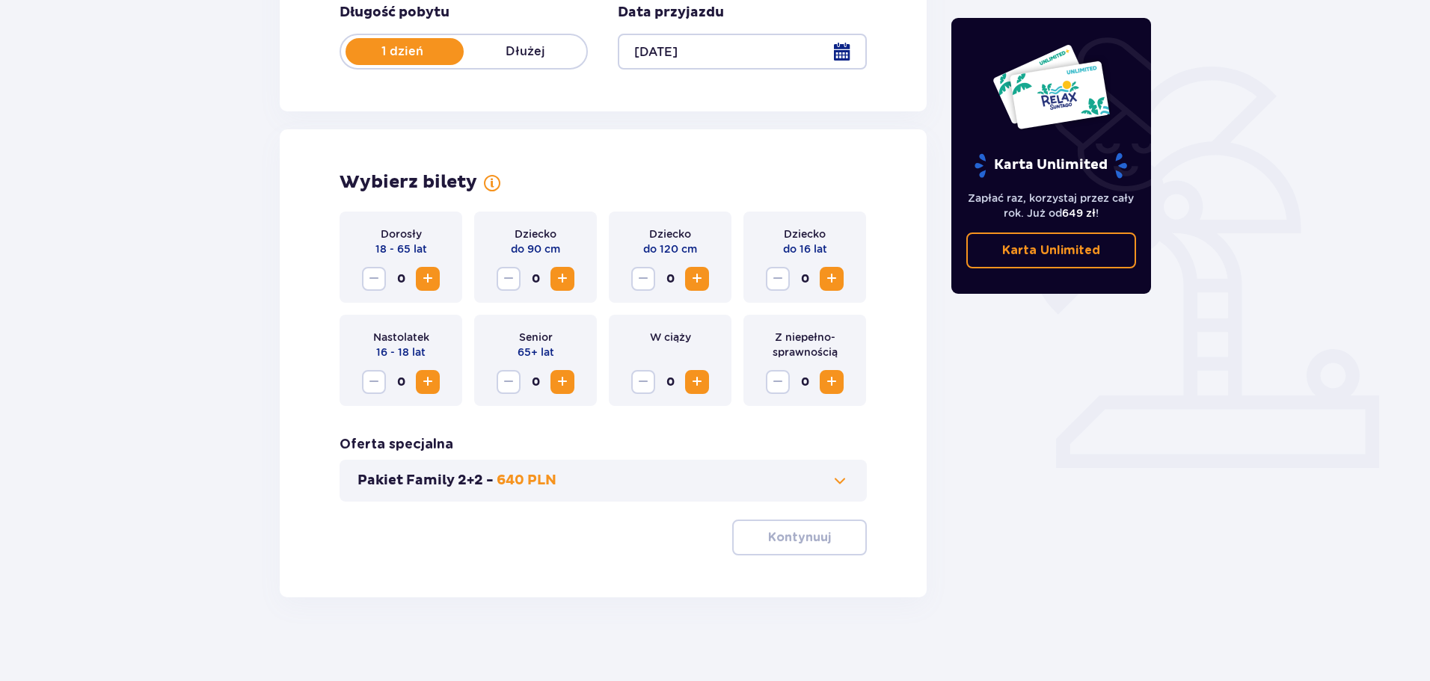
scroll to position [310, 0]
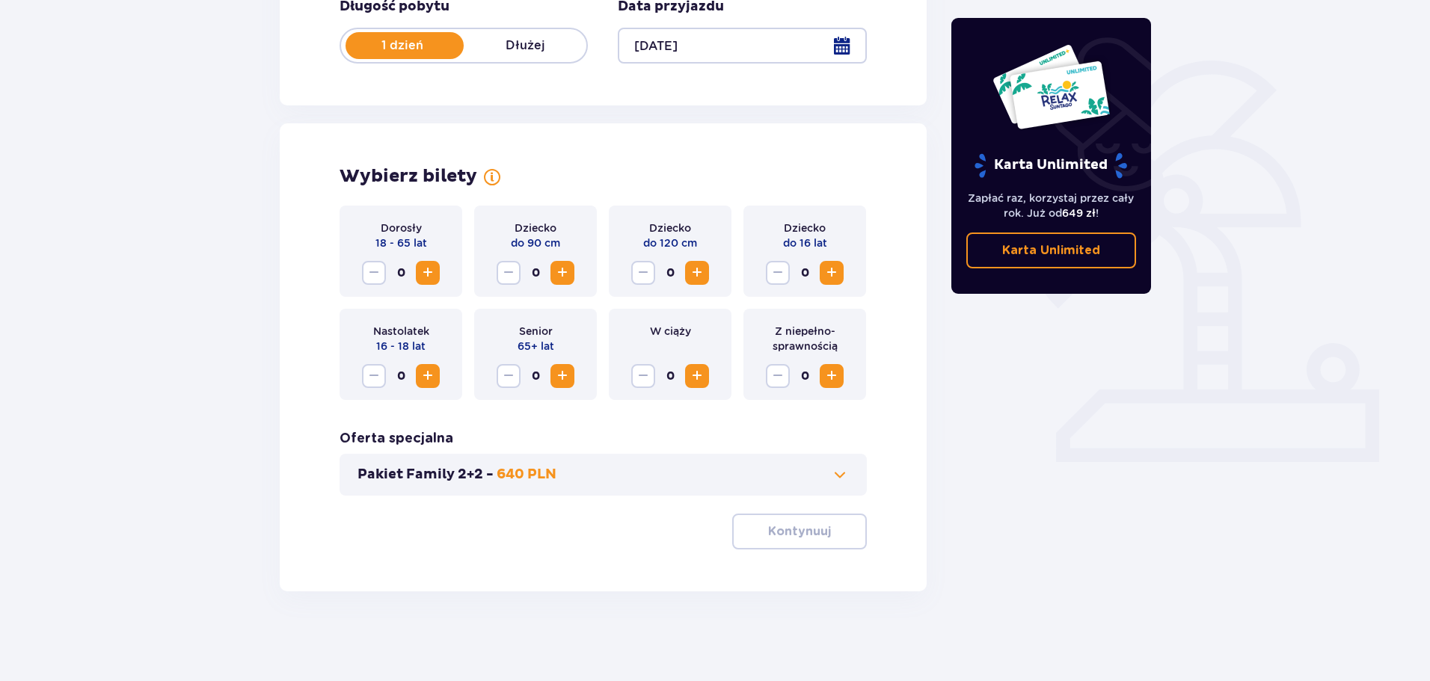
click at [423, 266] on span "Increase" at bounding box center [428, 273] width 18 height 18
click at [699, 268] on span "Increase" at bounding box center [697, 273] width 18 height 18
click at [770, 526] on p "Kontynuuj" at bounding box center [799, 531] width 63 height 16
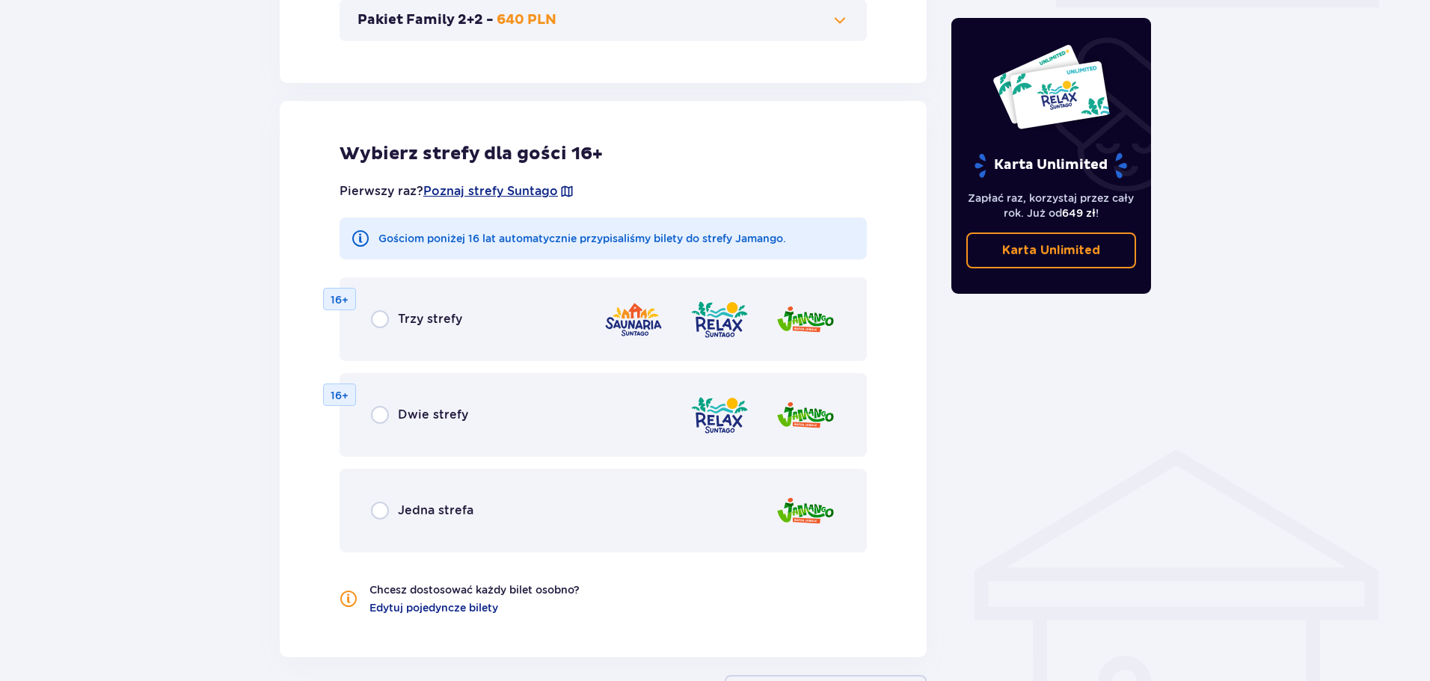
scroll to position [830, 0]
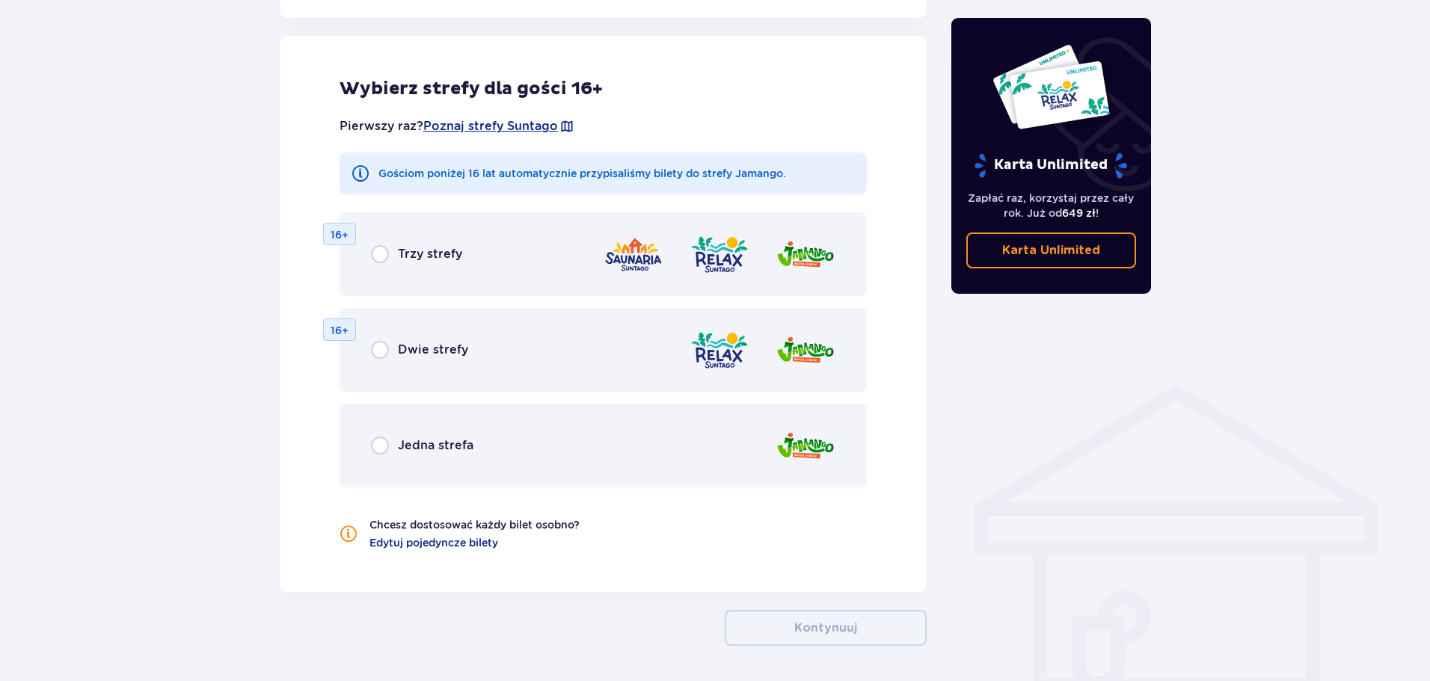
click at [438, 449] on p "Jedna strefa" at bounding box center [436, 445] width 76 height 16
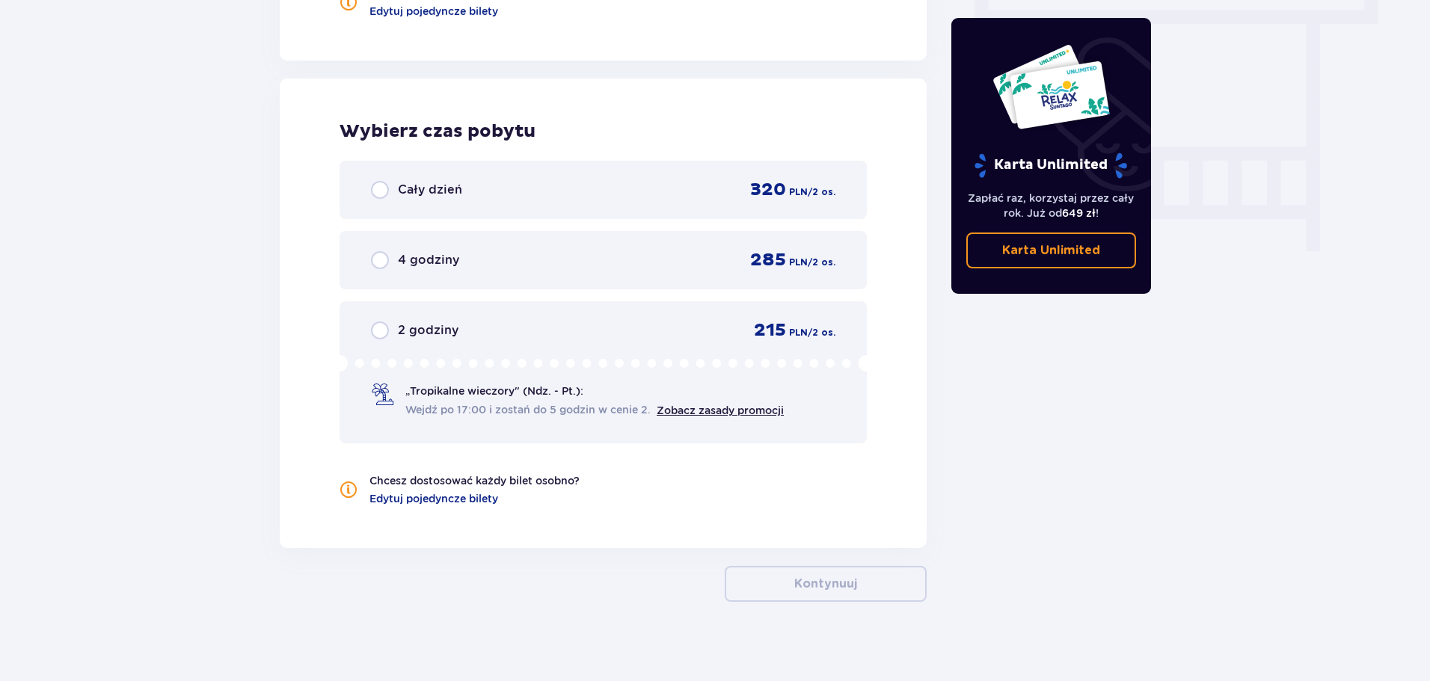
scroll to position [1372, 0]
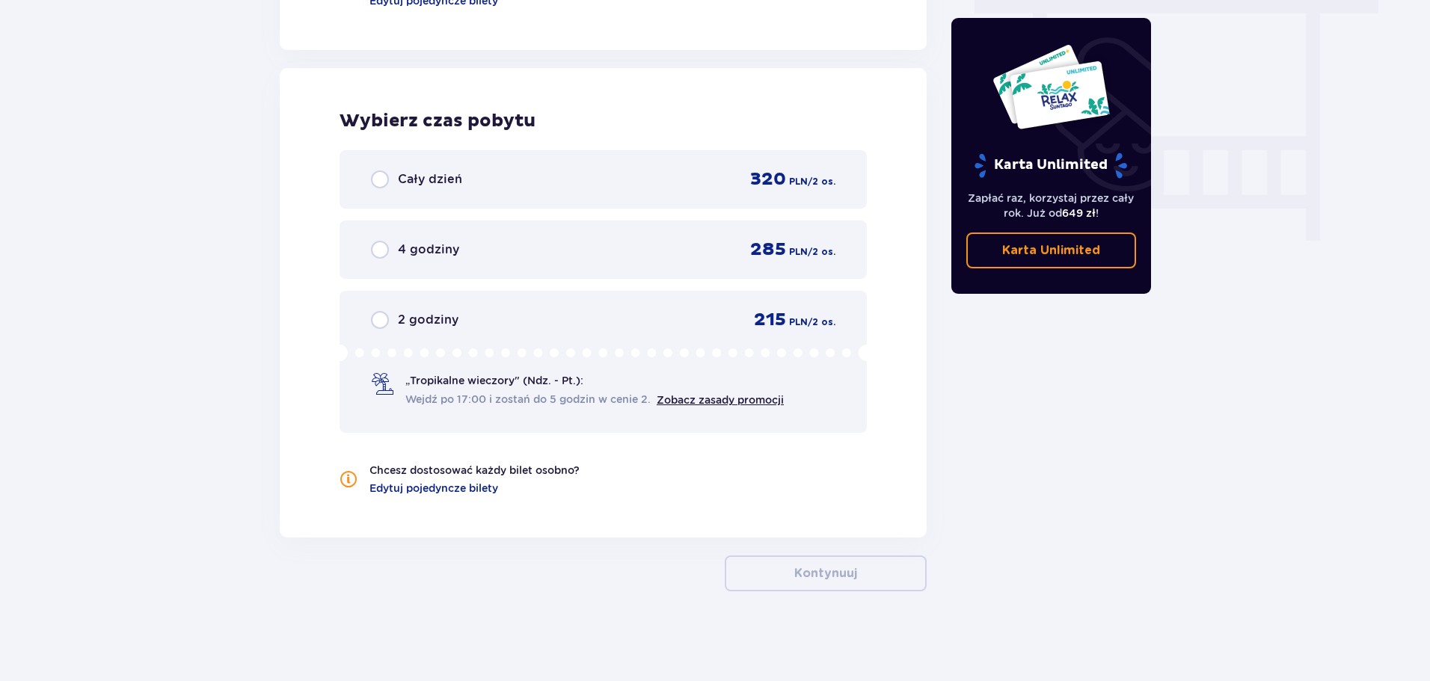
click at [434, 184] on p "Cały dzień" at bounding box center [430, 179] width 64 height 16
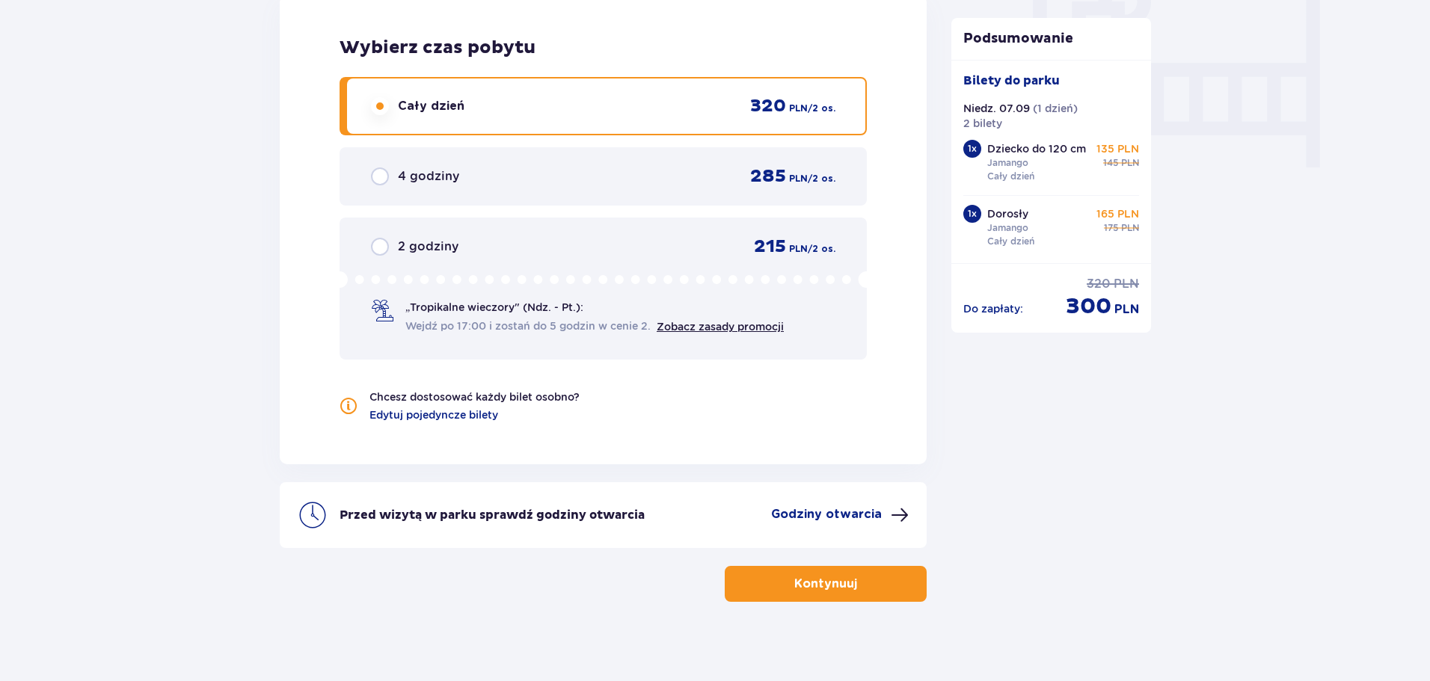
scroll to position [1456, 0]
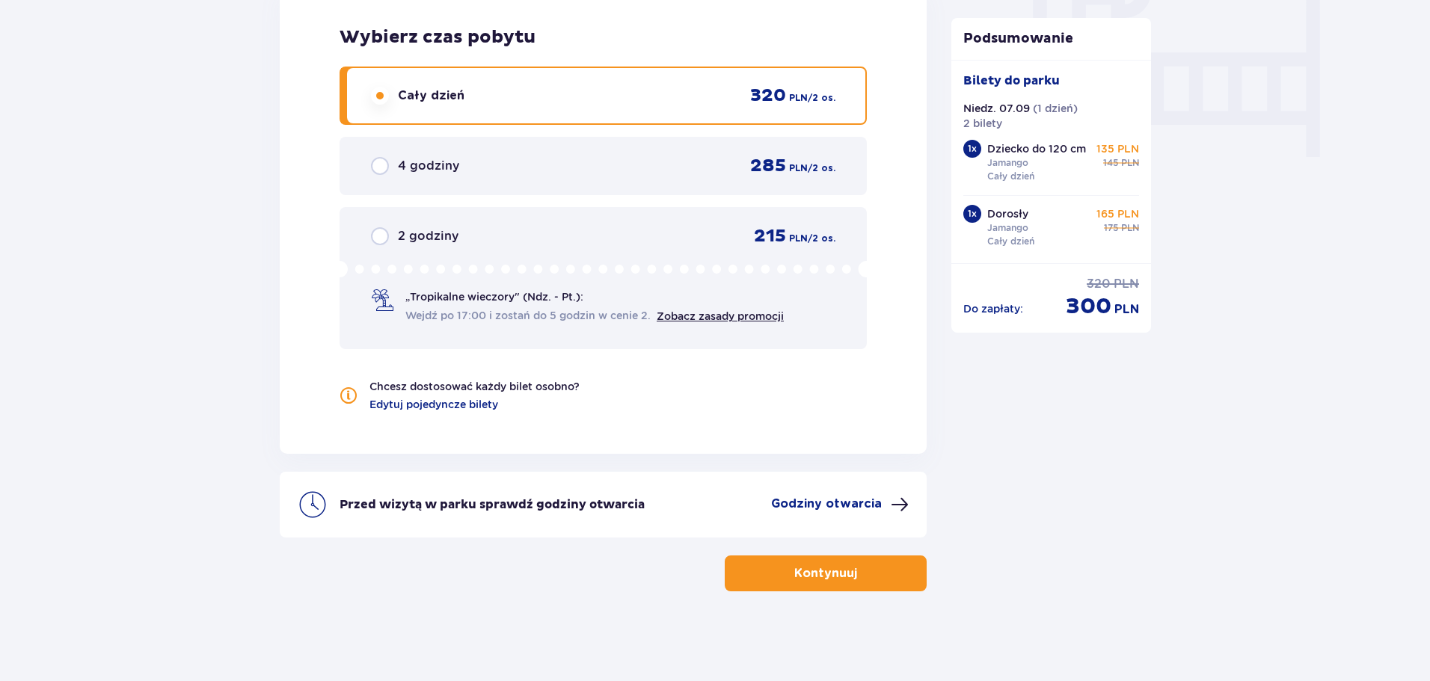
click at [813, 575] on p "Kontynuuj" at bounding box center [825, 573] width 63 height 16
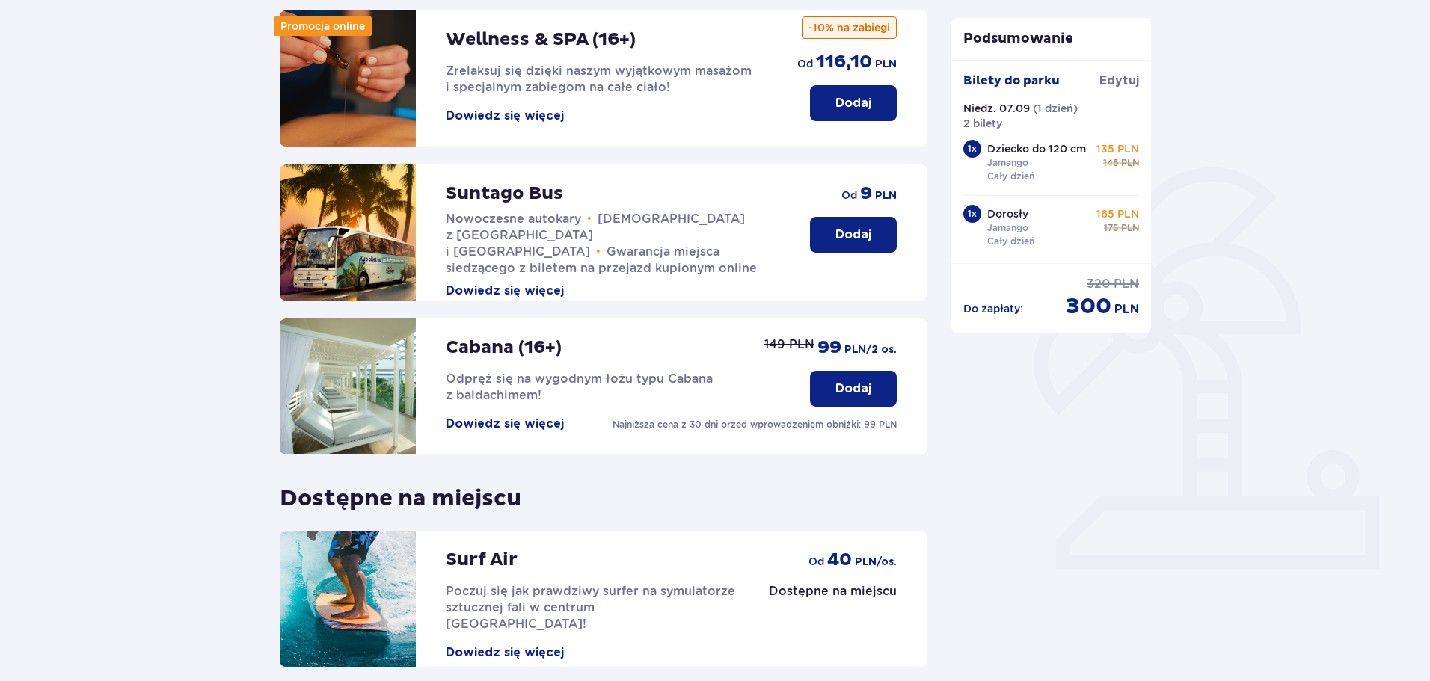
scroll to position [333, 0]
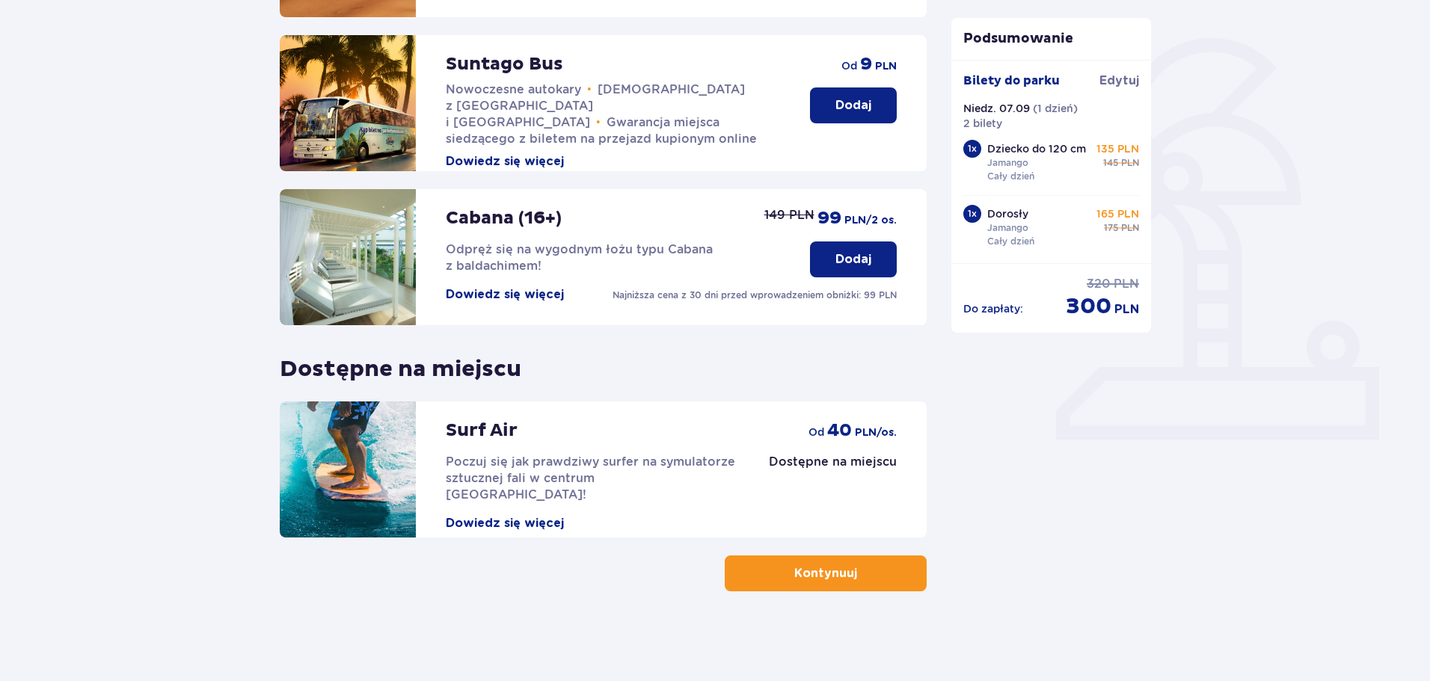
click at [832, 563] on button "Kontynuuj" at bounding box center [826, 574] width 202 height 36
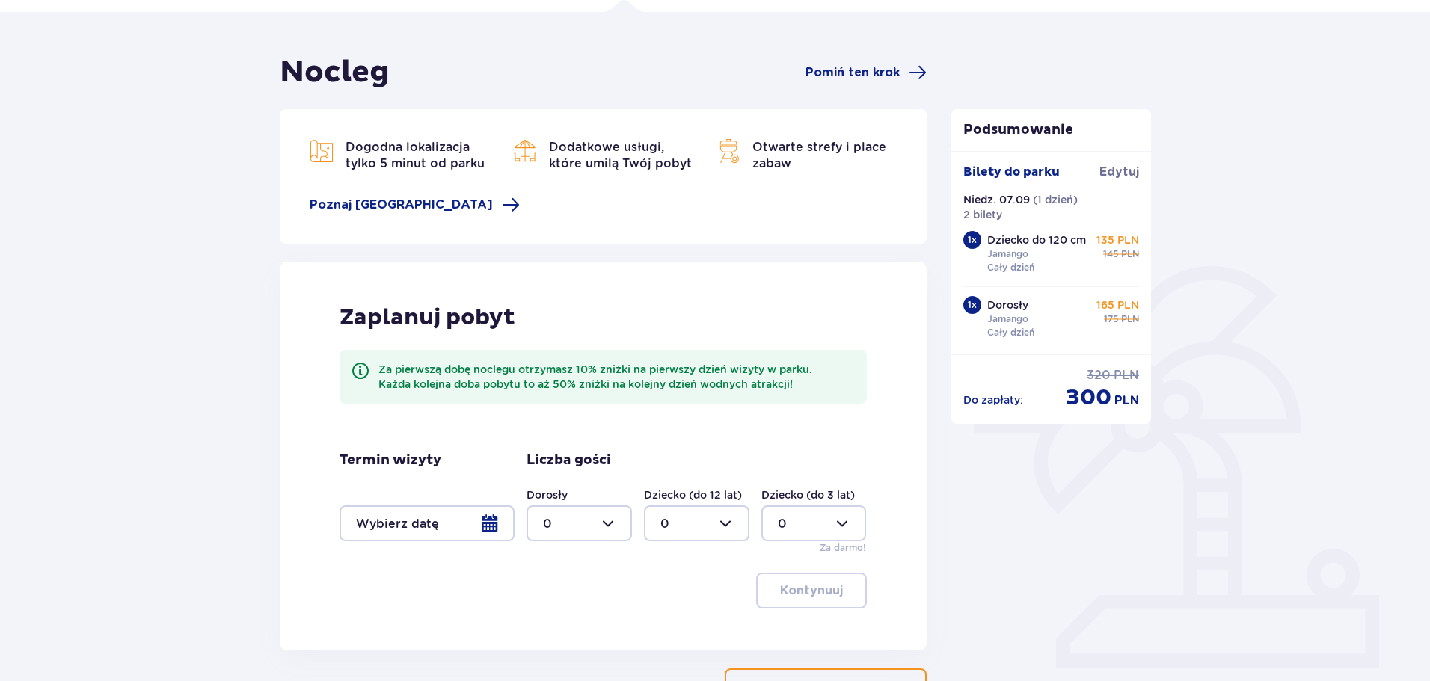
scroll to position [218, 0]
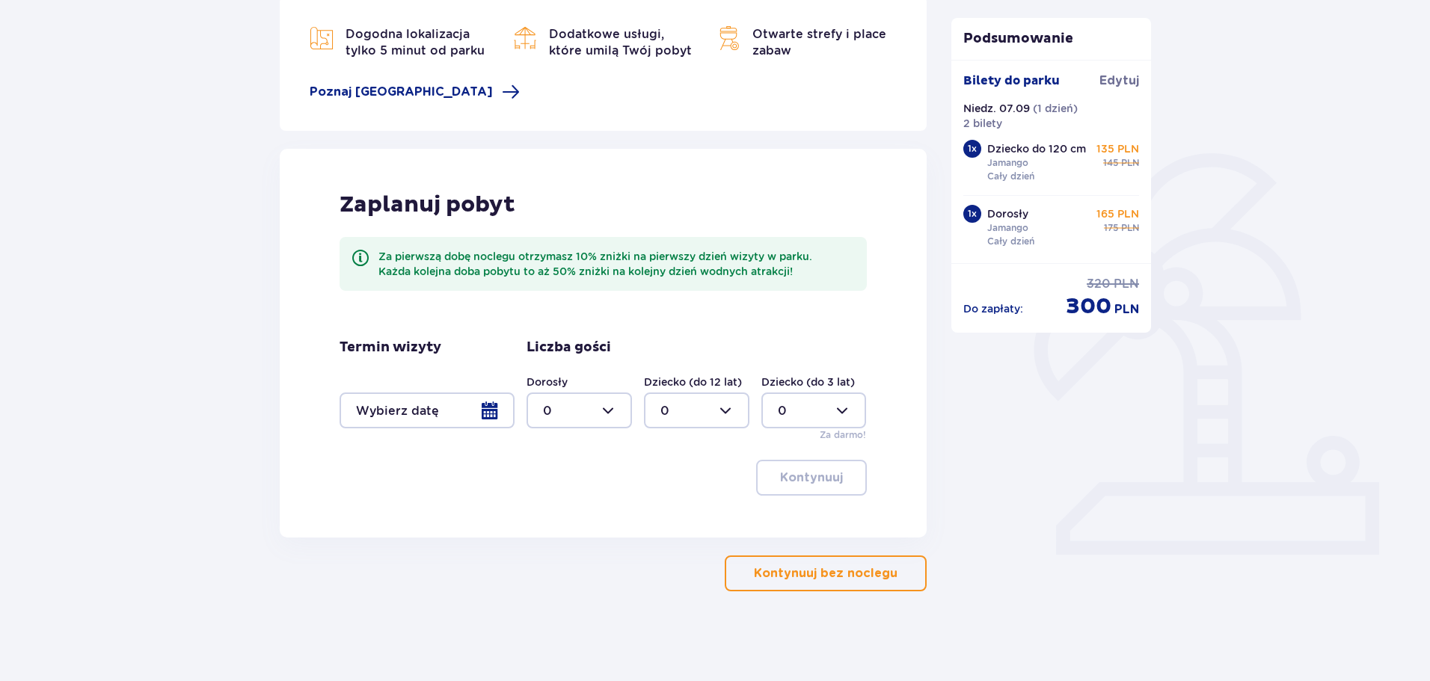
click at [805, 580] on p "Kontynuuj bez noclegu" at bounding box center [826, 573] width 144 height 16
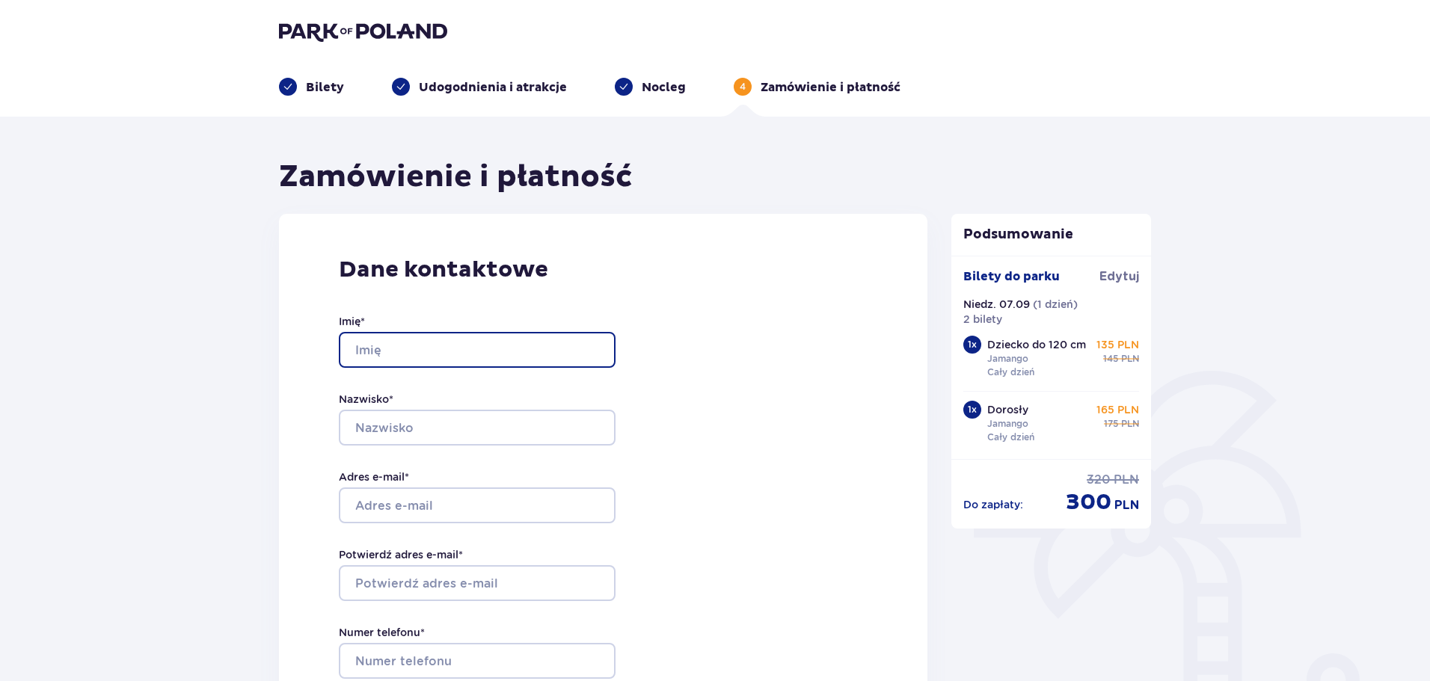
click at [499, 351] on input "Imię *" at bounding box center [477, 350] width 277 height 36
type input "[PERSON_NAME]"
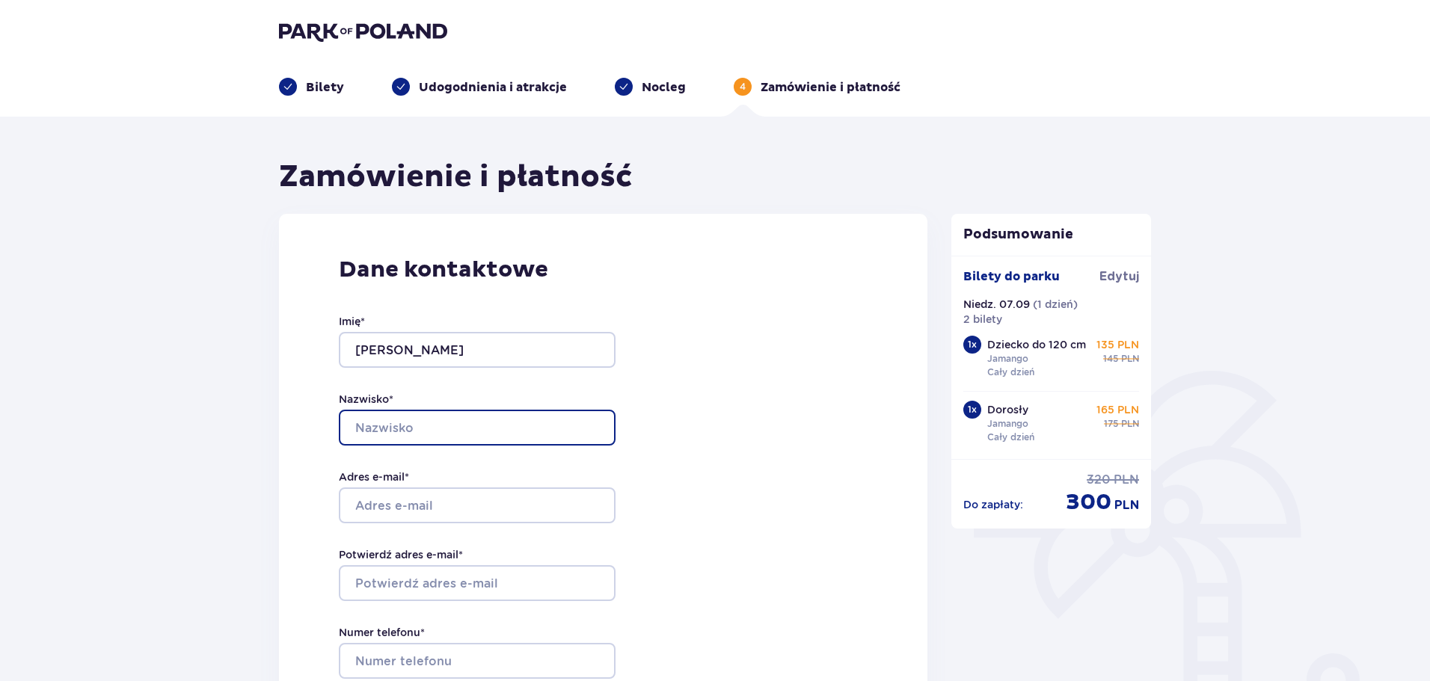
type input "Góralczyk"
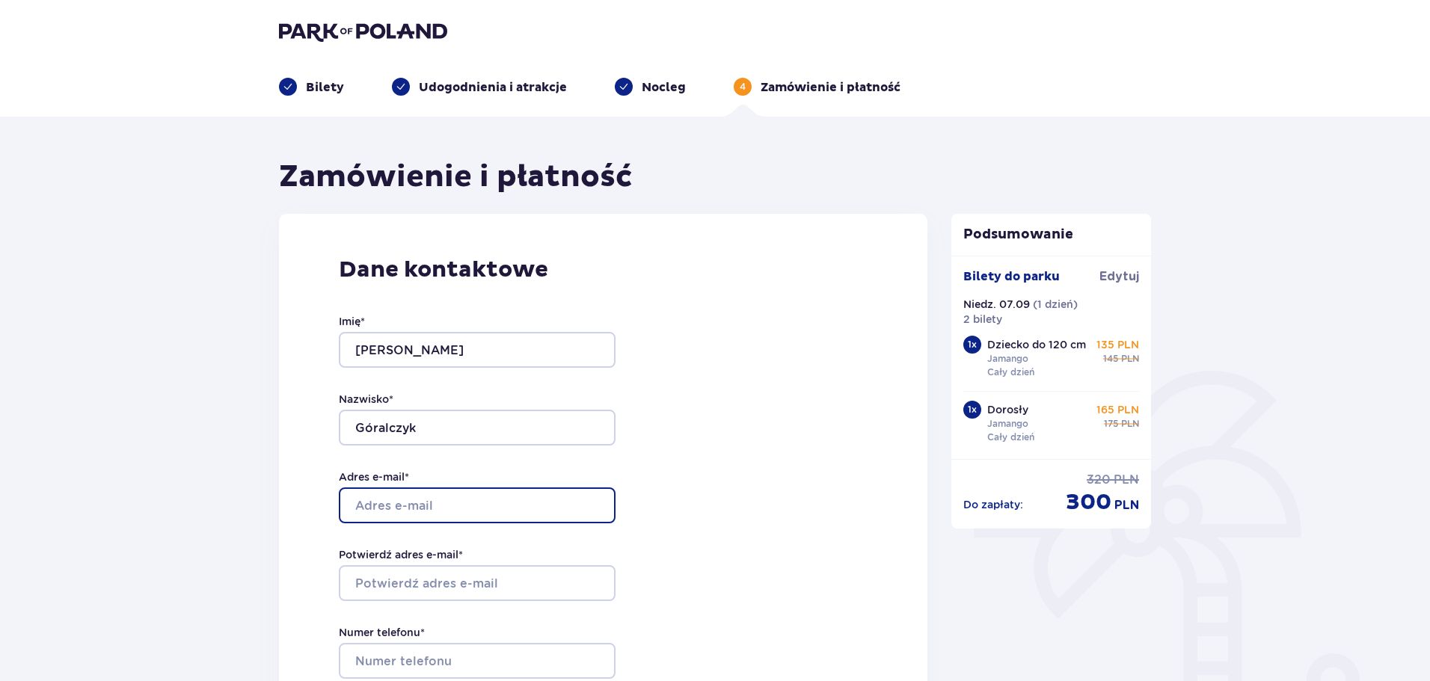
type input "[PERSON_NAME][EMAIL_ADDRESS][DOMAIN_NAME]"
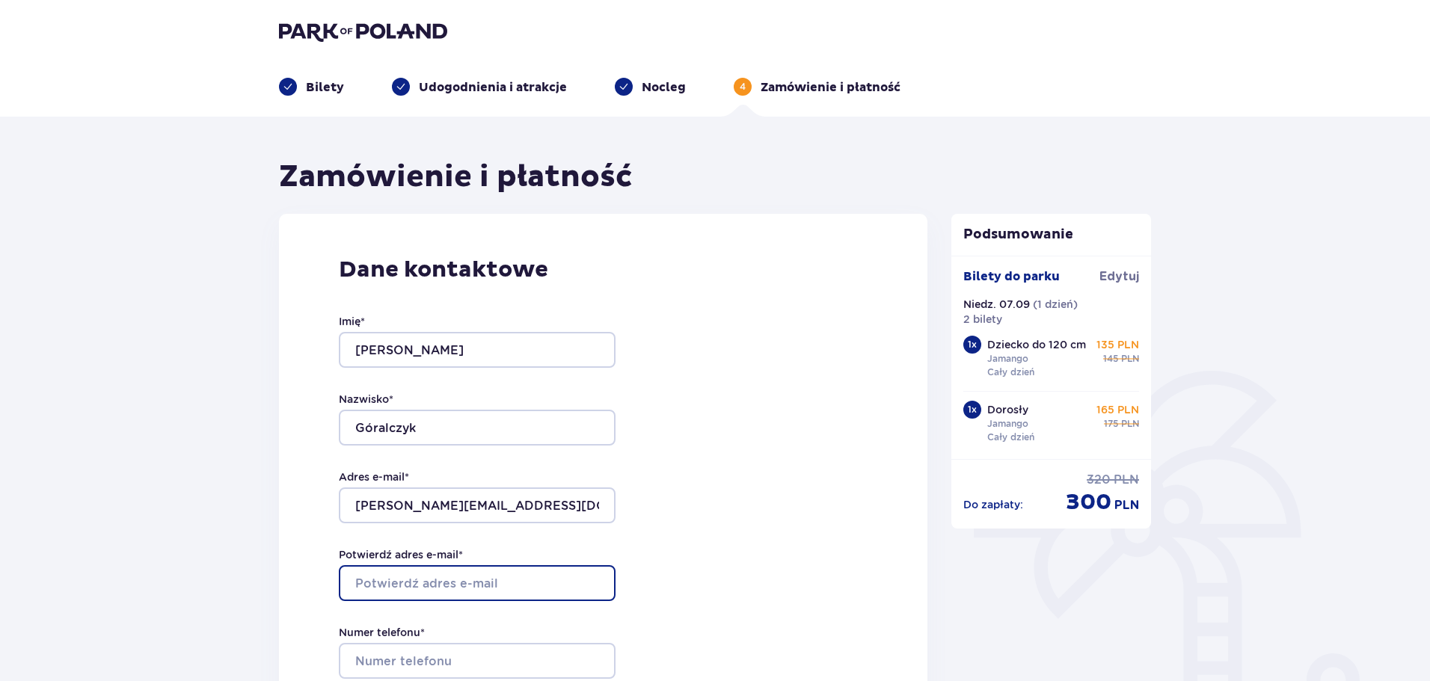
type input "[PERSON_NAME][EMAIL_ADDRESS][DOMAIN_NAME]"
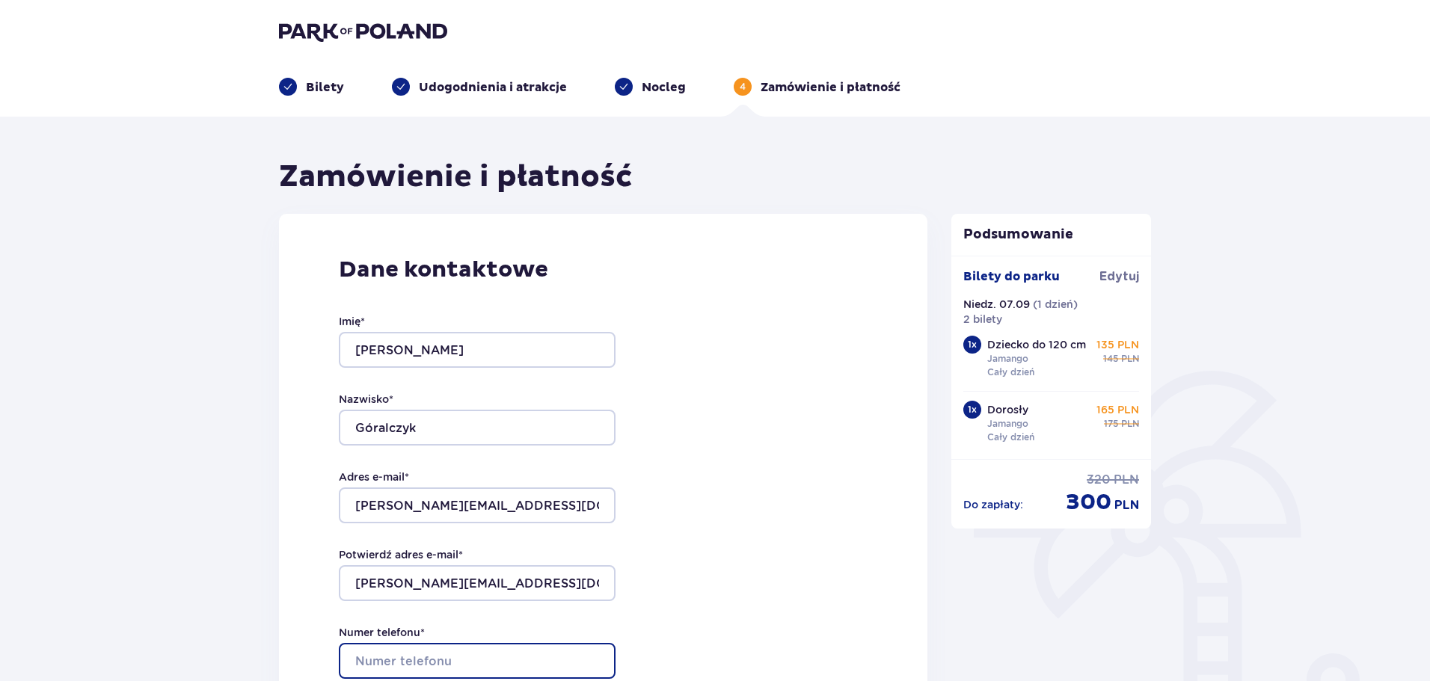
type input "576209727"
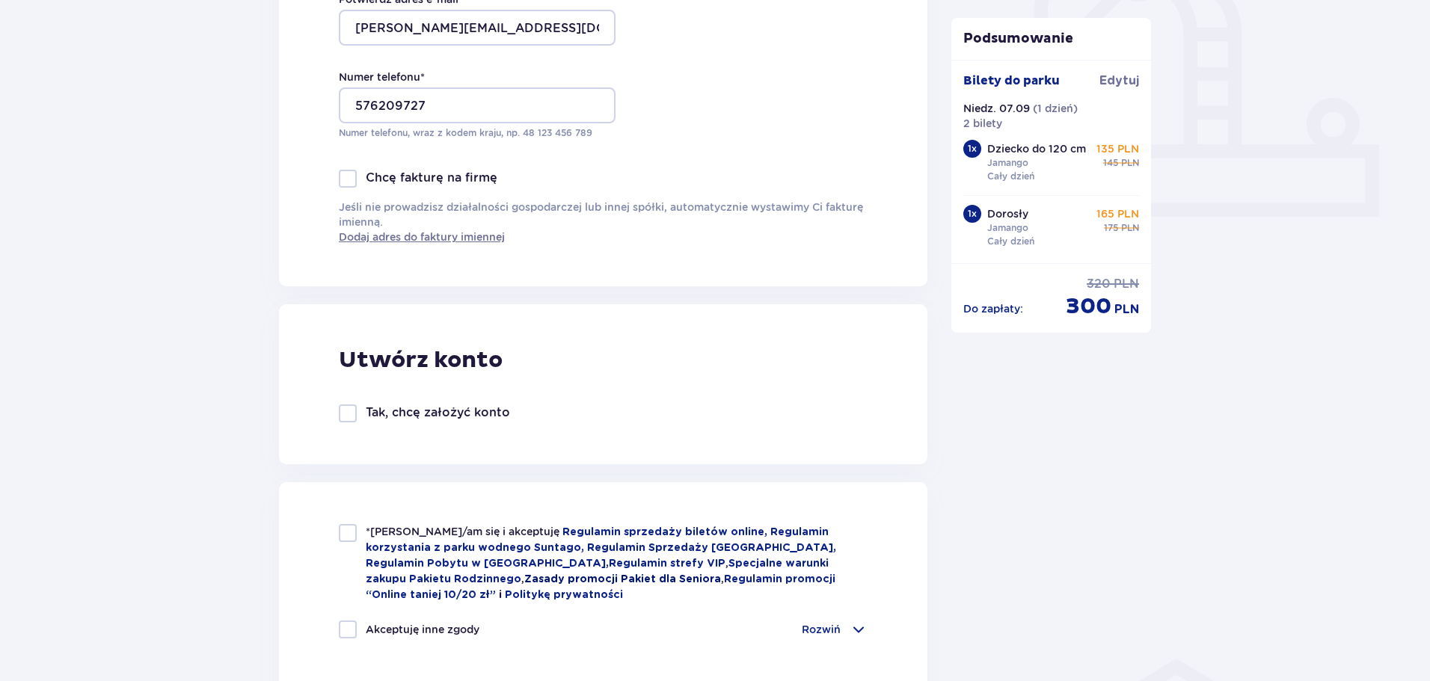
scroll to position [673, 0]
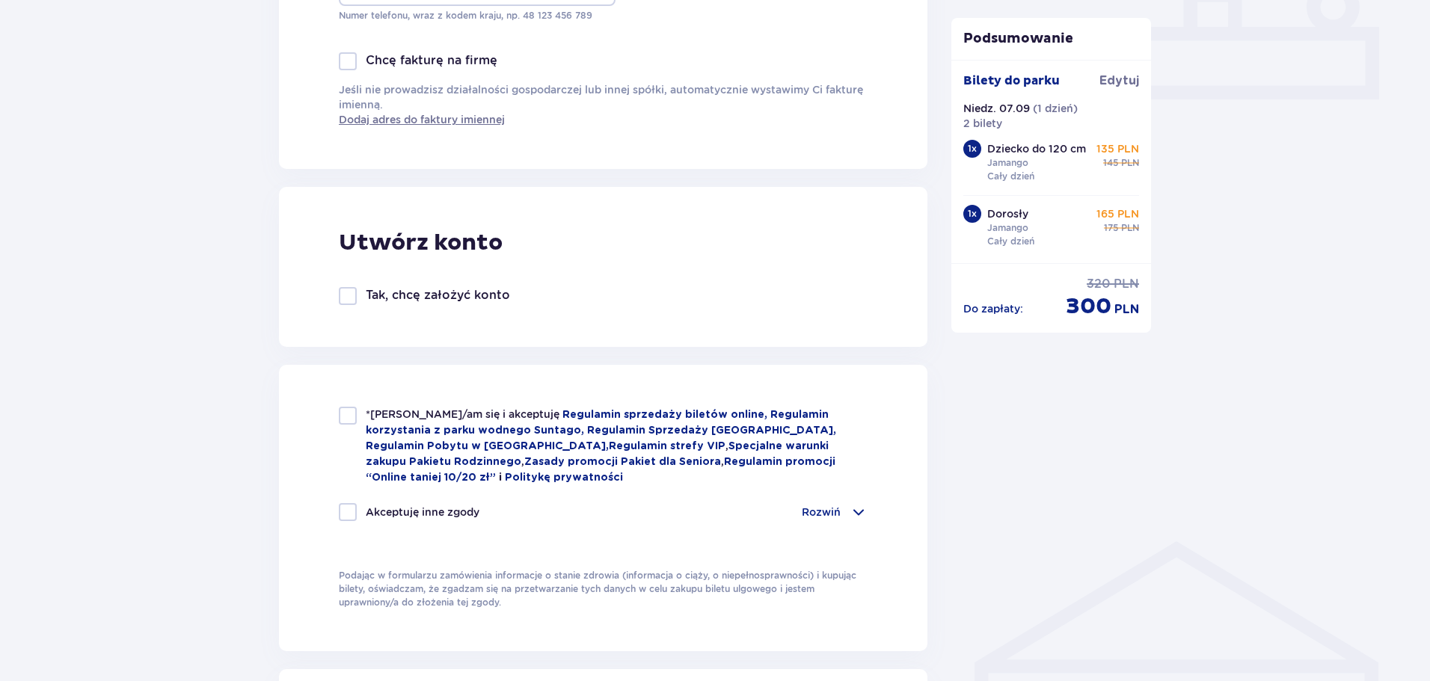
drag, startPoint x: 349, startPoint y: 420, endPoint x: 363, endPoint y: 420, distance: 13.5
click at [349, 420] on div at bounding box center [348, 416] width 18 height 18
checkbox input "true"
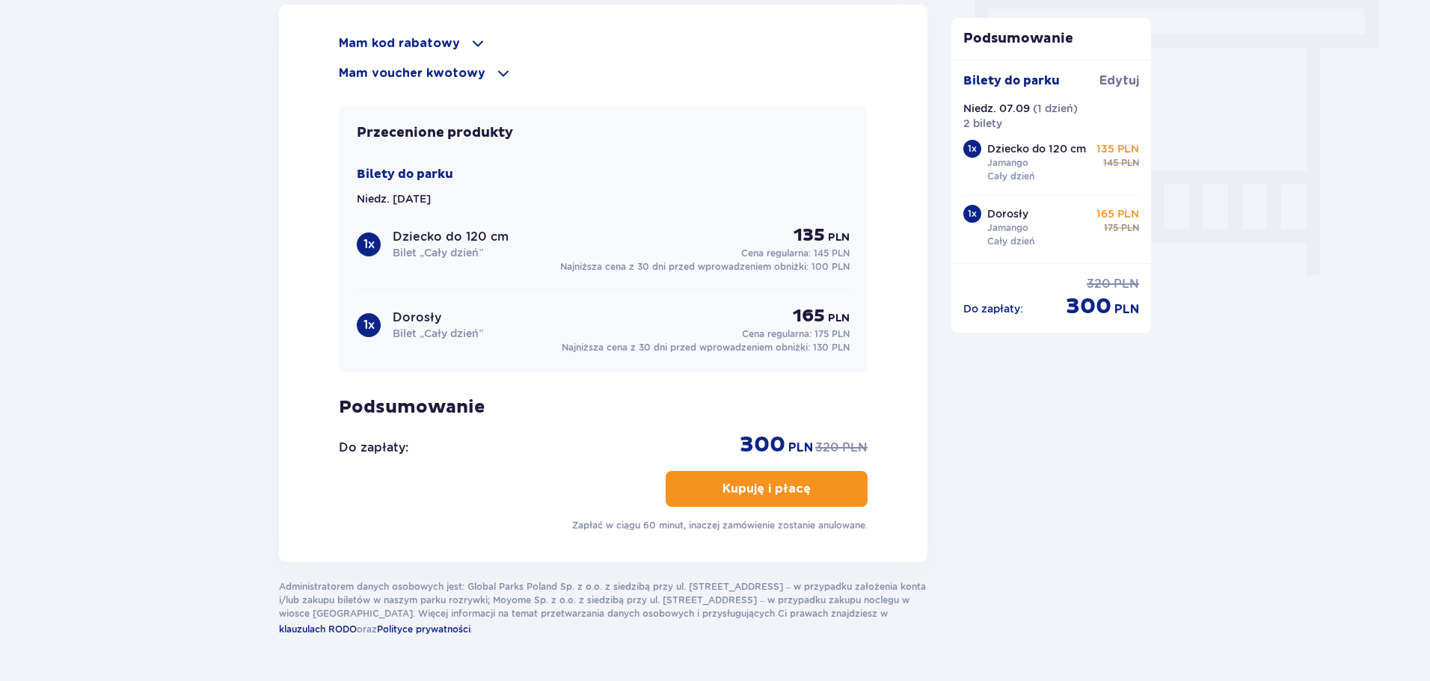
scroll to position [1346, 0]
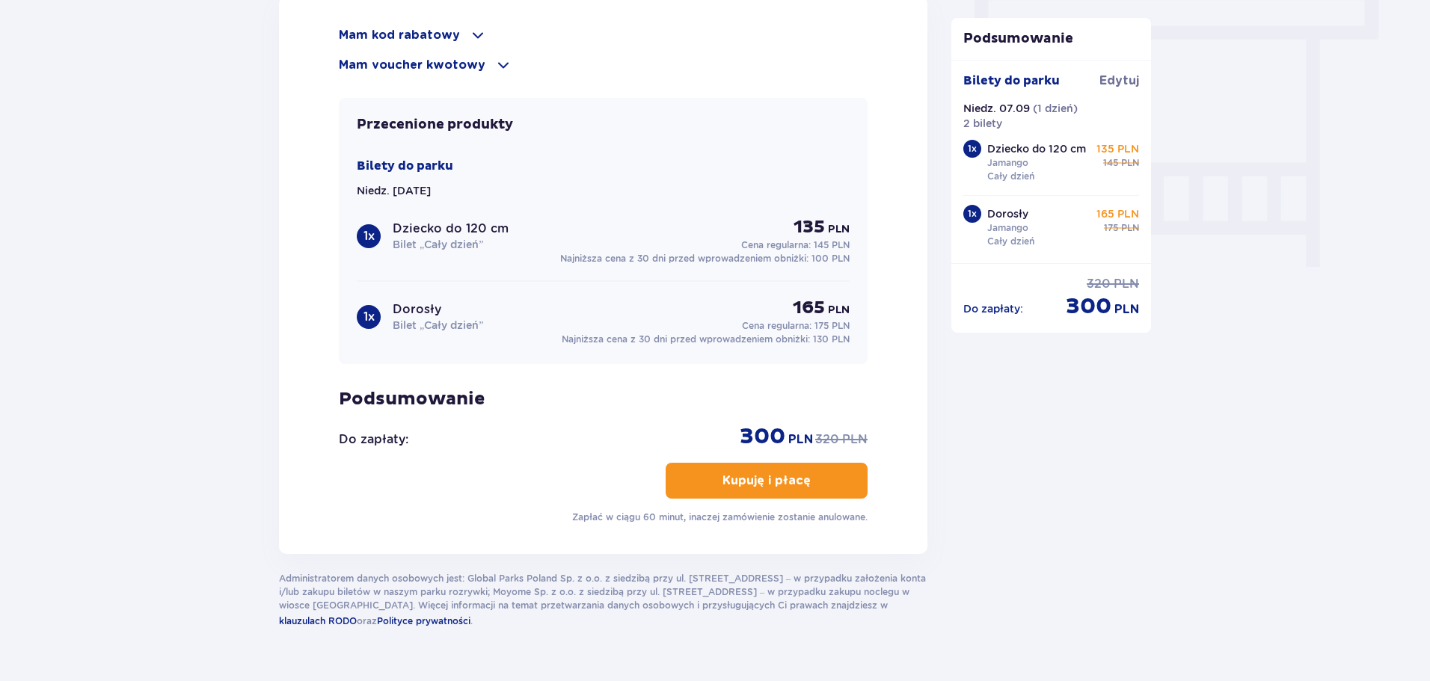
click at [498, 61] on span at bounding box center [503, 65] width 18 height 18
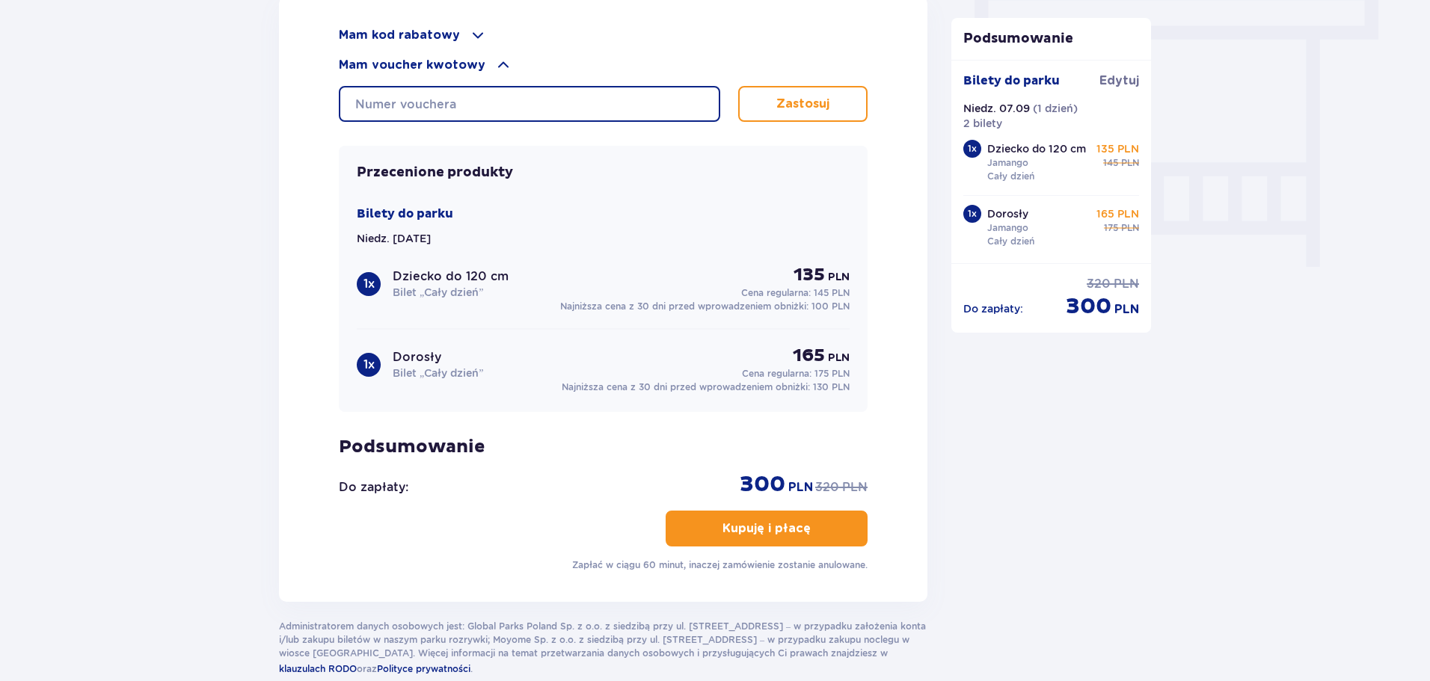
click at [469, 105] on input "text" at bounding box center [529, 104] width 381 height 36
type input "0620009102100014"
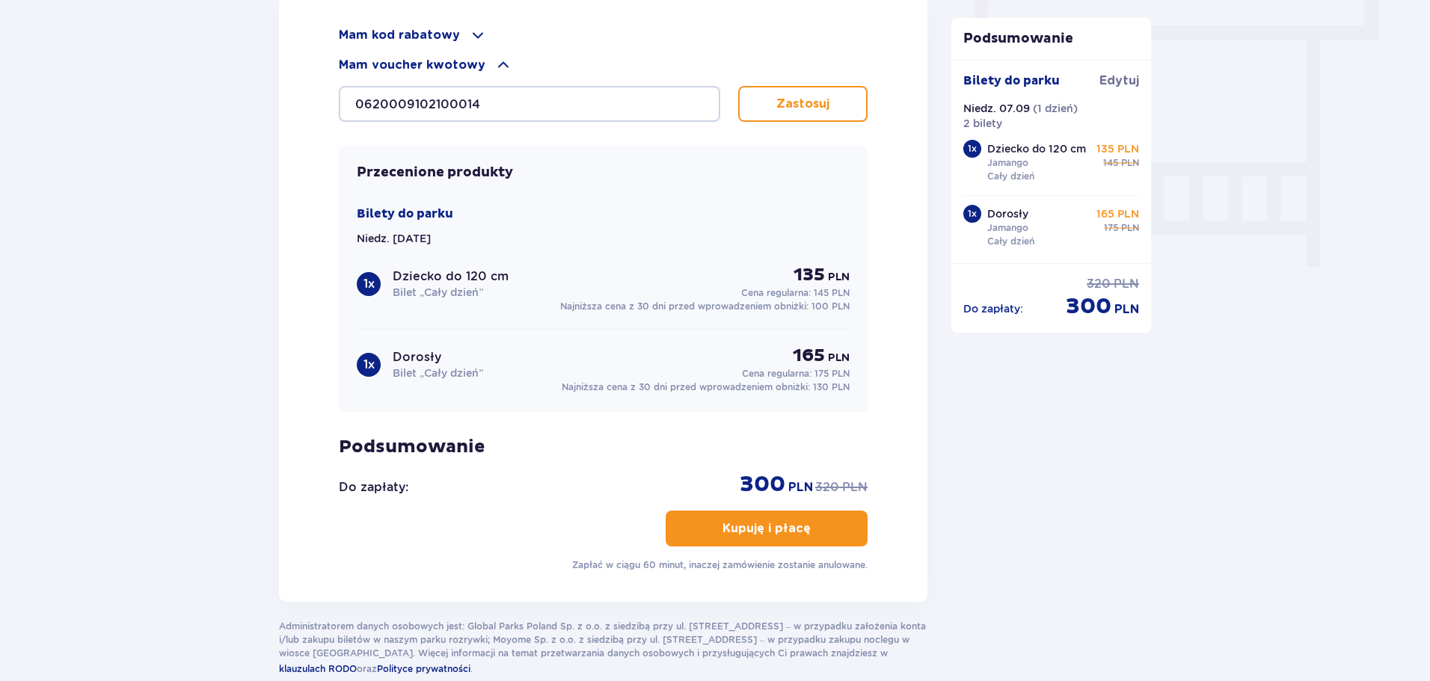
click at [784, 116] on button "Zastosuj" at bounding box center [802, 104] width 129 height 36
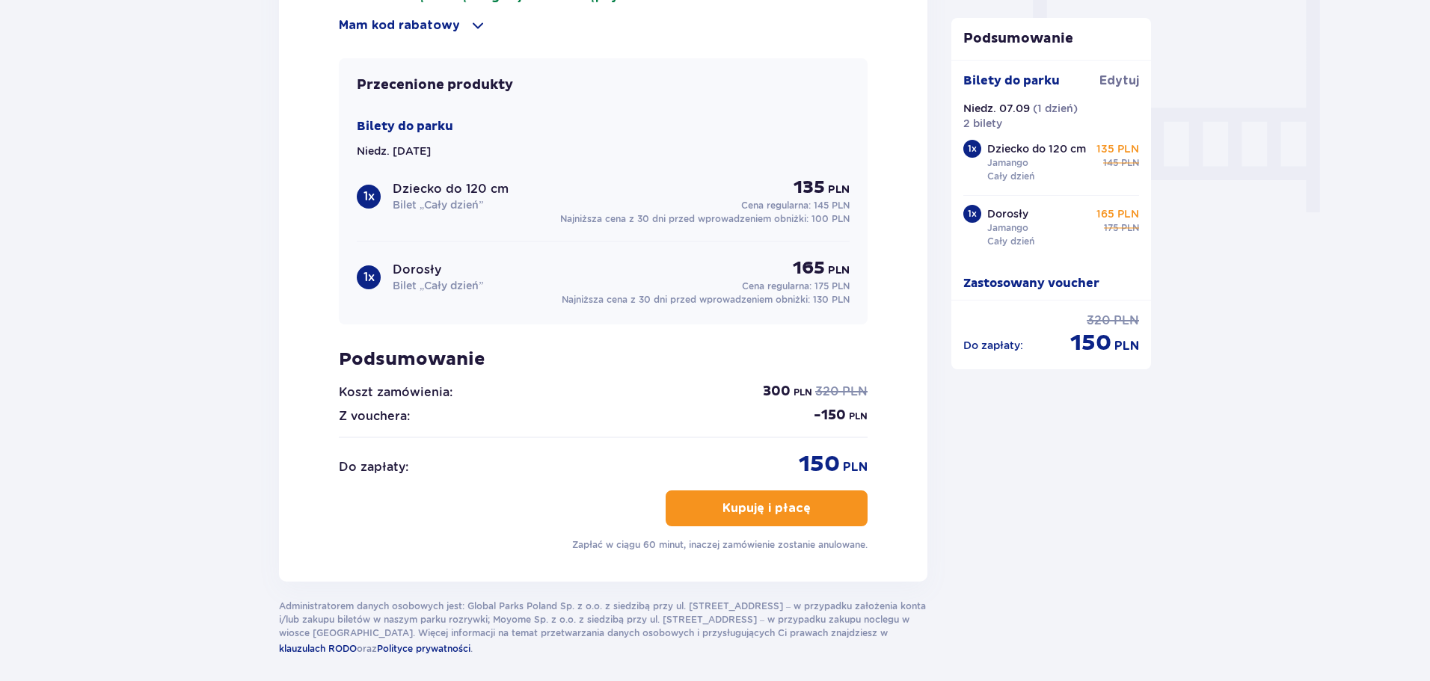
scroll to position [1462, 0]
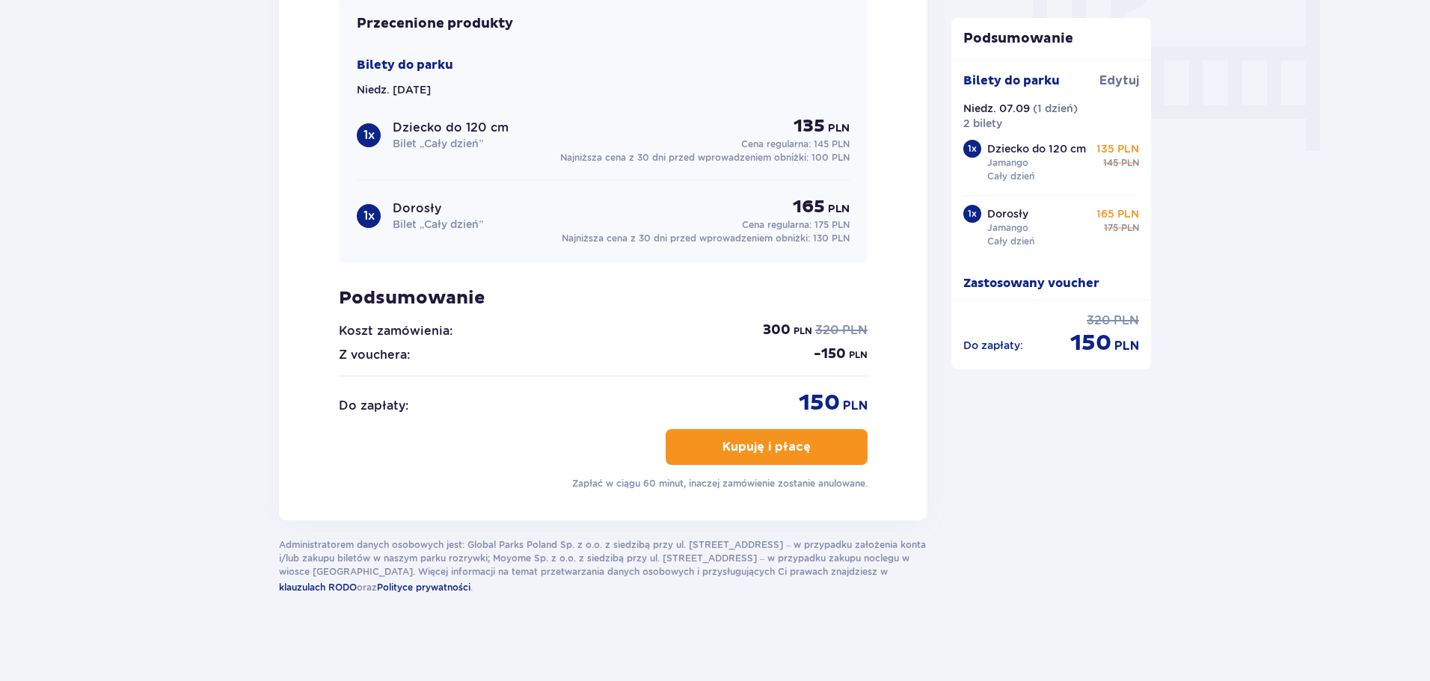
click at [772, 440] on p "Kupuję i płacę" at bounding box center [766, 447] width 88 height 16
